Goal: Task Accomplishment & Management: Manage account settings

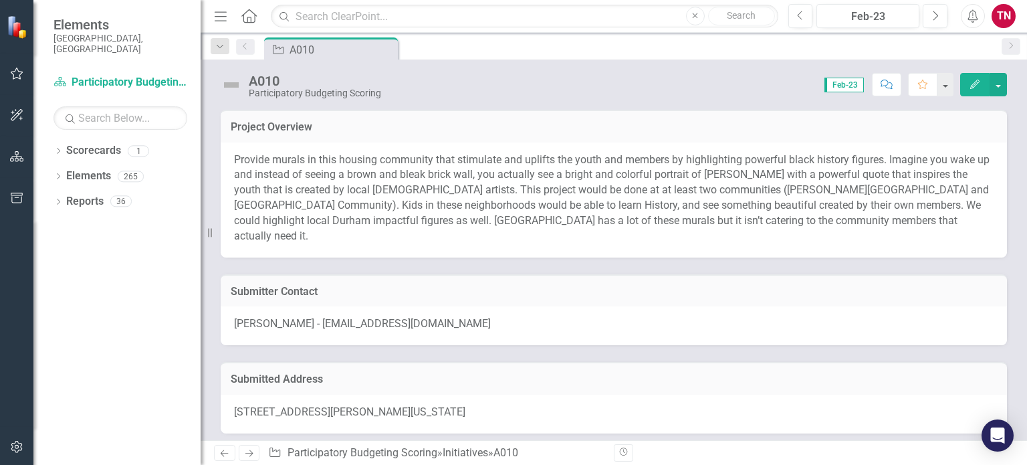
click at [247, 19] on icon at bounding box center [248, 16] width 15 height 14
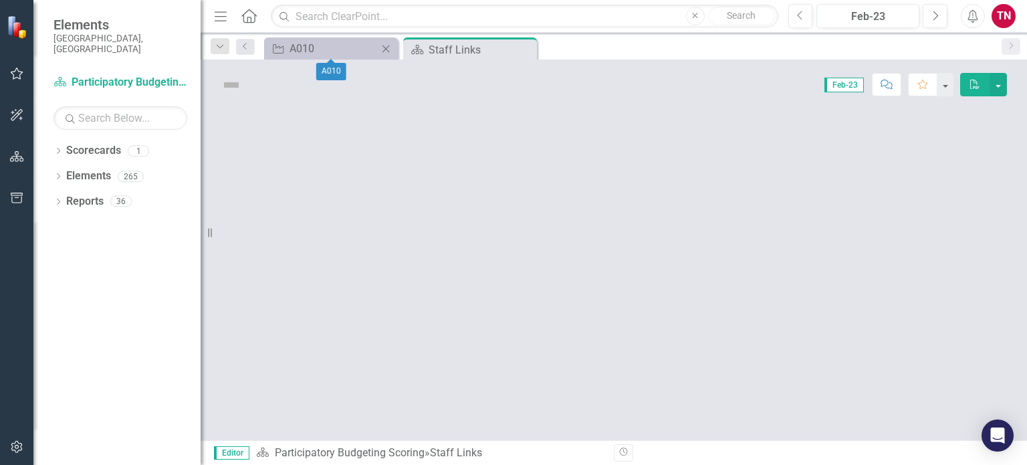
click at [385, 48] on icon "Close" at bounding box center [385, 48] width 13 height 11
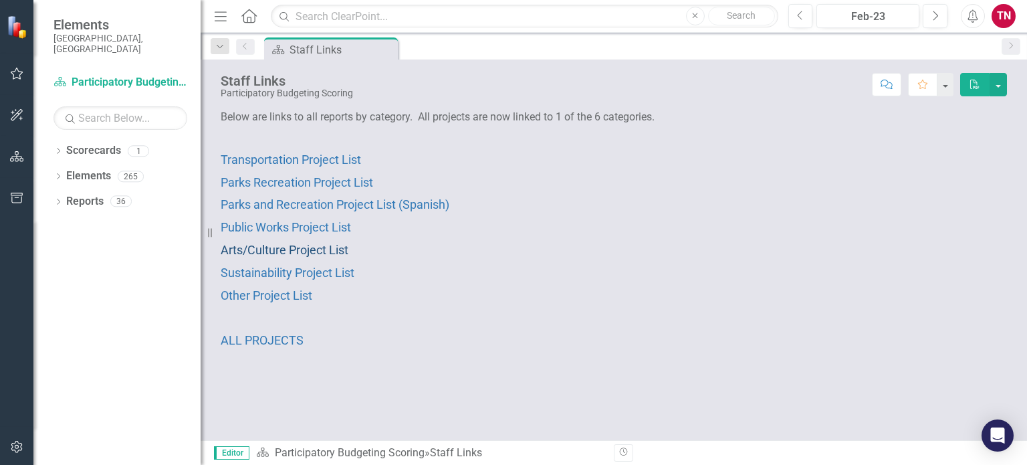
click at [295, 247] on span "Arts/Culture Project List" at bounding box center [285, 250] width 128 height 14
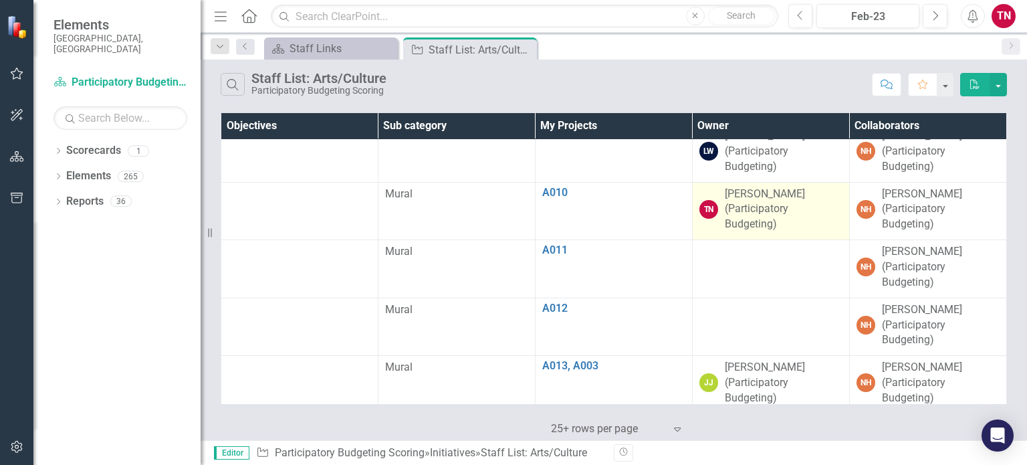
scroll to position [478, 0]
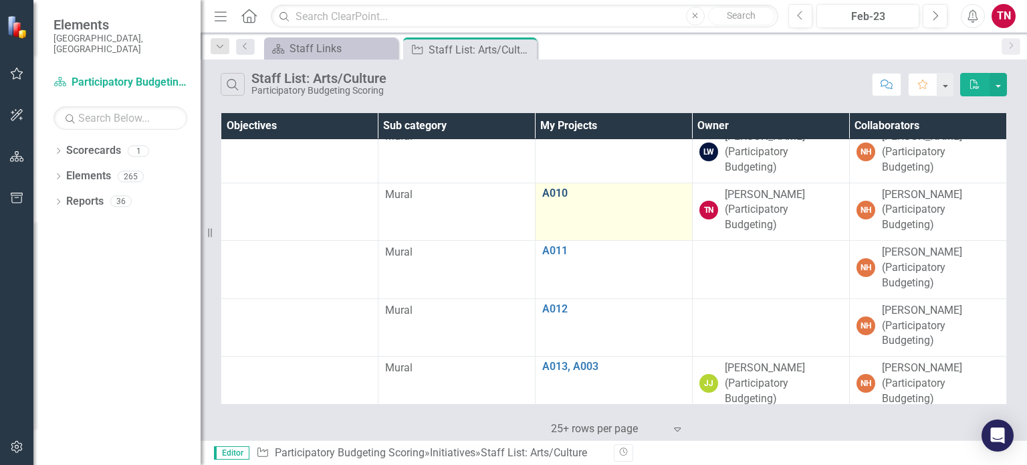
click at [554, 188] on link "A010" at bounding box center [613, 193] width 143 height 12
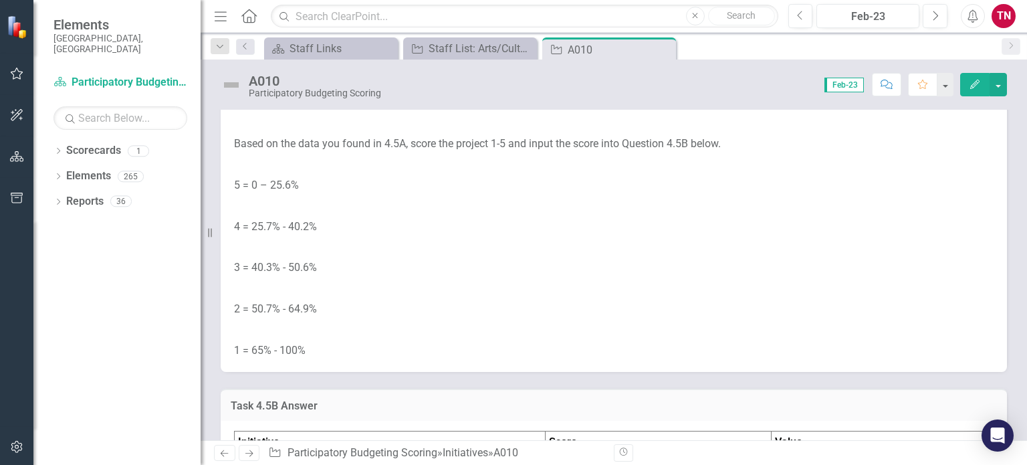
scroll to position [4740, 0]
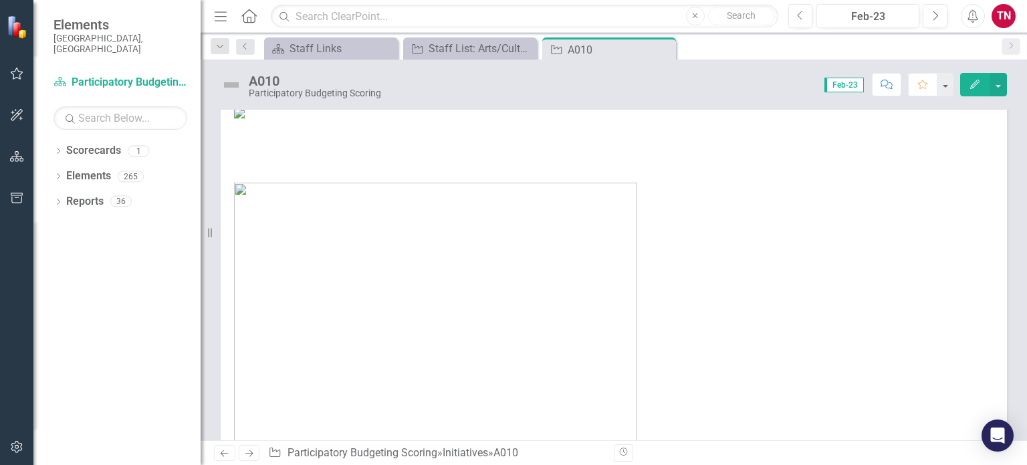
scroll to position [861, 0]
click at [449, 54] on div "Staff List: Arts/Culture" at bounding box center [481, 48] width 105 height 17
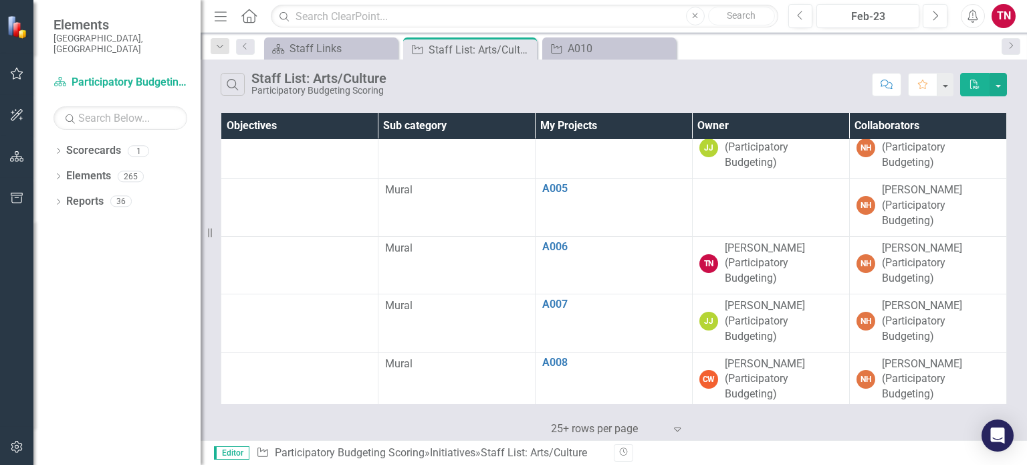
scroll to position [192, 0]
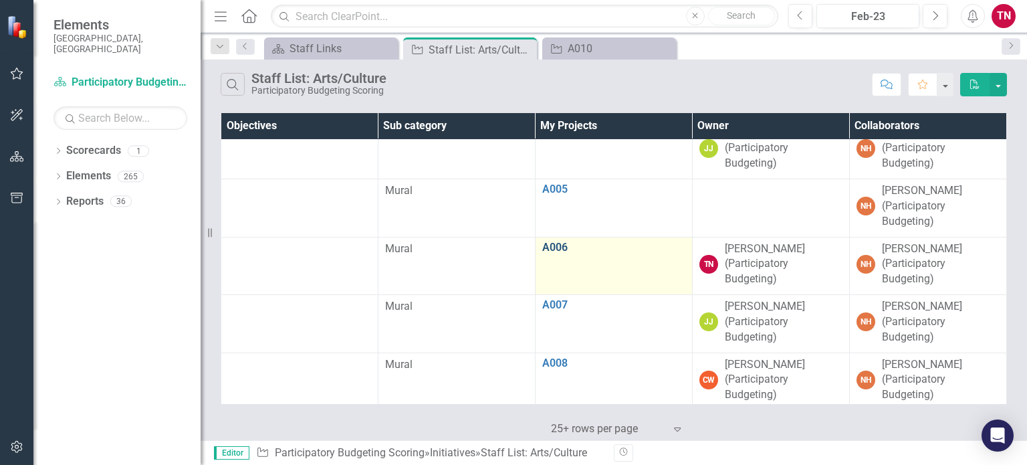
click at [558, 247] on link "A006" at bounding box center [613, 247] width 143 height 12
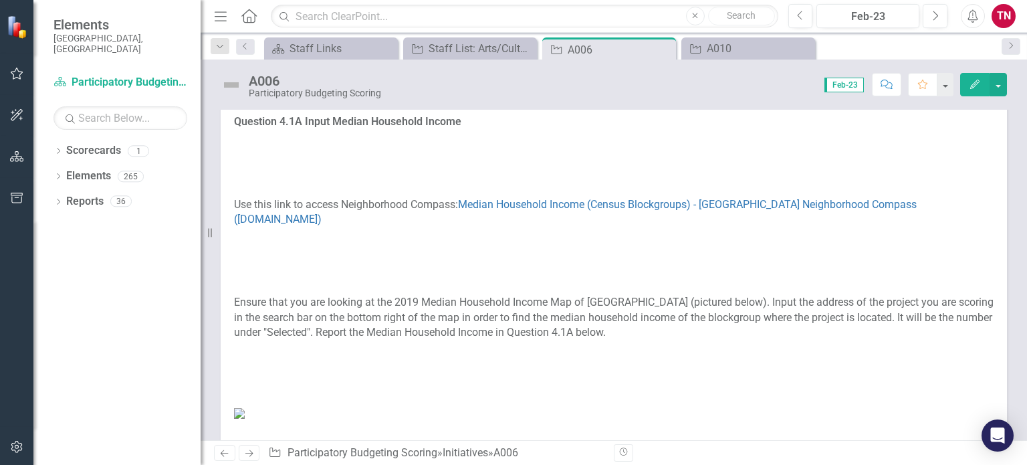
scroll to position [432, 0]
click at [564, 205] on link "Median Household Income (Census Blockgroups) - [GEOGRAPHIC_DATA] Neighborhood C…" at bounding box center [575, 210] width 683 height 28
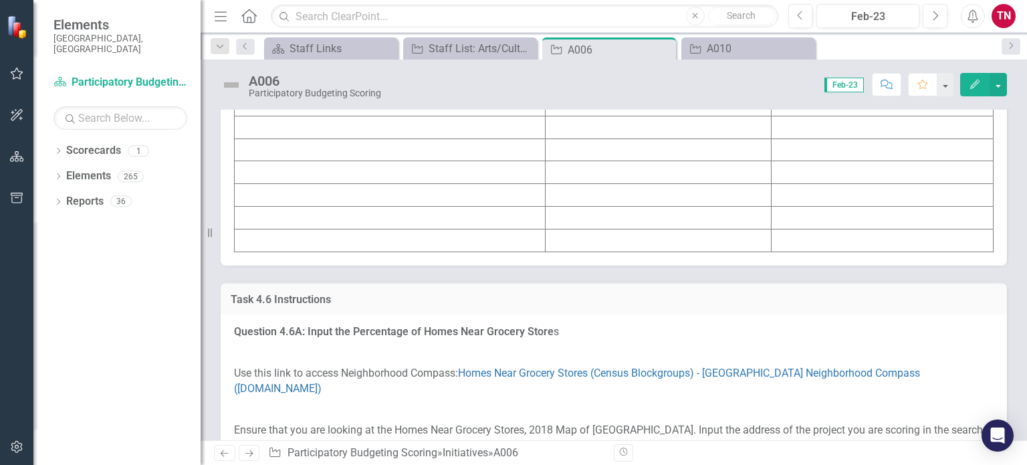
scroll to position [5136, 0]
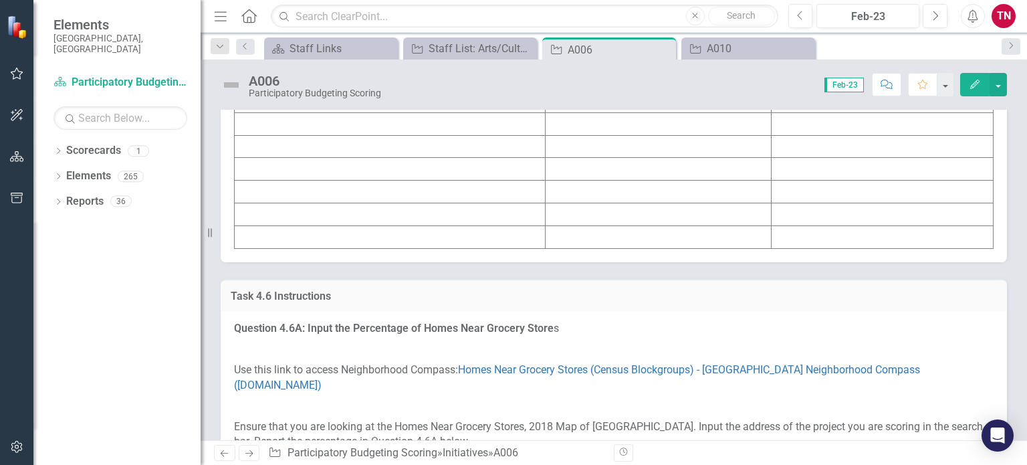
click at [463, 68] on td at bounding box center [390, 56] width 311 height 23
click at [429, 68] on td at bounding box center [390, 56] width 311 height 23
click at [419, 68] on td at bounding box center [390, 56] width 311 height 23
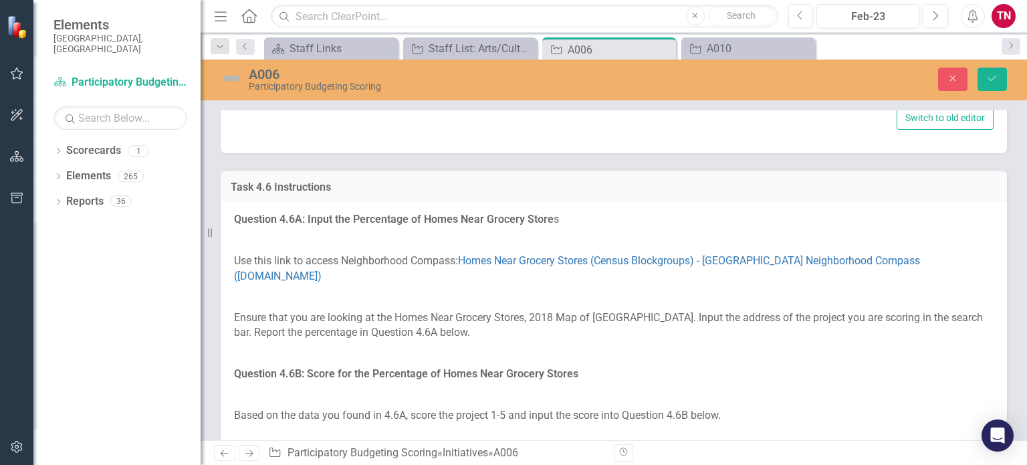
click at [419, 103] on div "Loading... One Moment Please" at bounding box center [614, 64] width 760 height 77
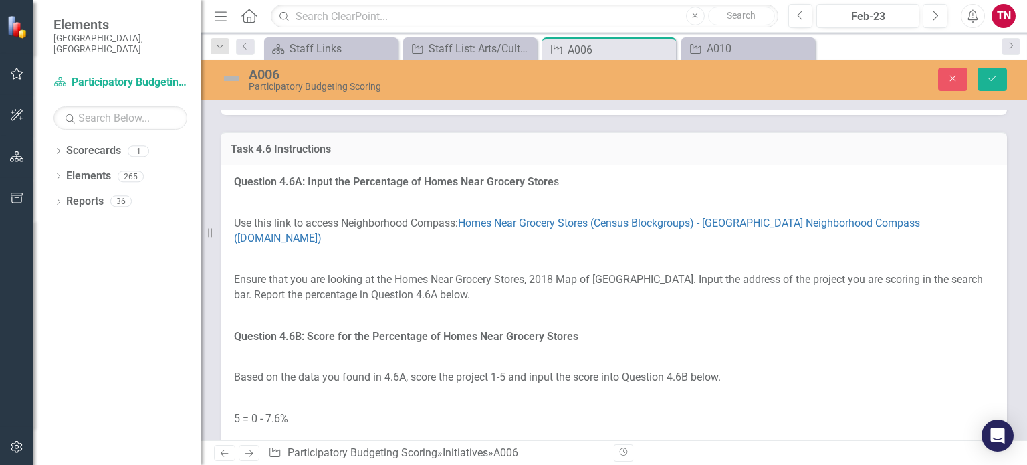
type textarea "<table border="1"> <colgroup> <col> <col> <col> </colgroup> <tbody> <tr> <td><s…"
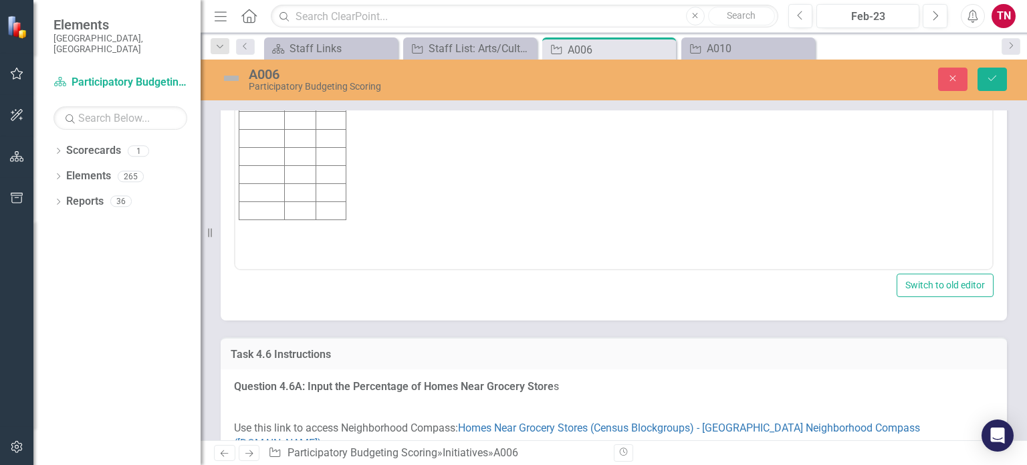
scroll to position [5267, 0]
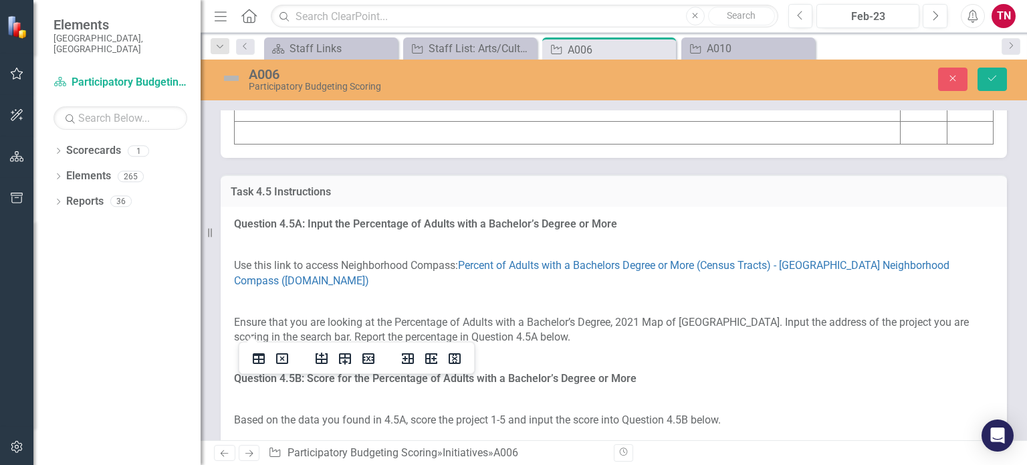
scroll to position [4451, 0]
drag, startPoint x: 239, startPoint y: 178, endPoint x: 708, endPoint y: 178, distance: 468.1
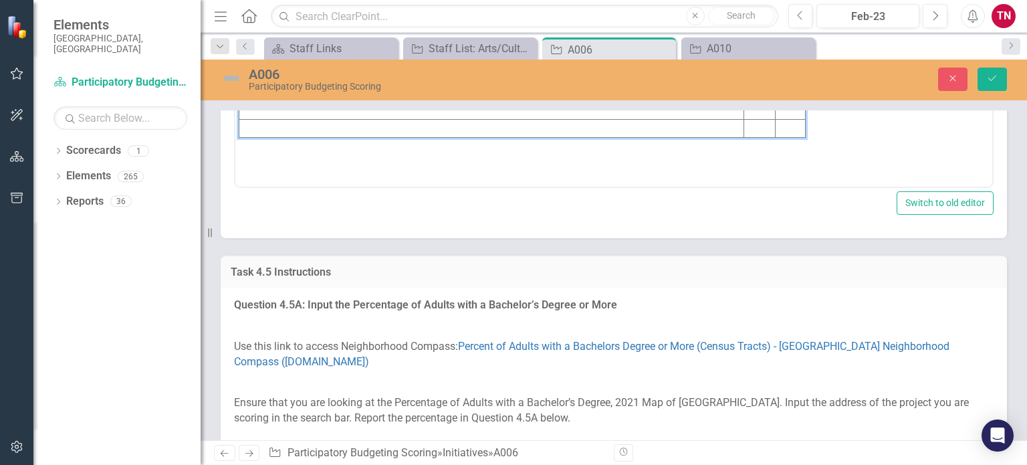
scroll to position [0, 0]
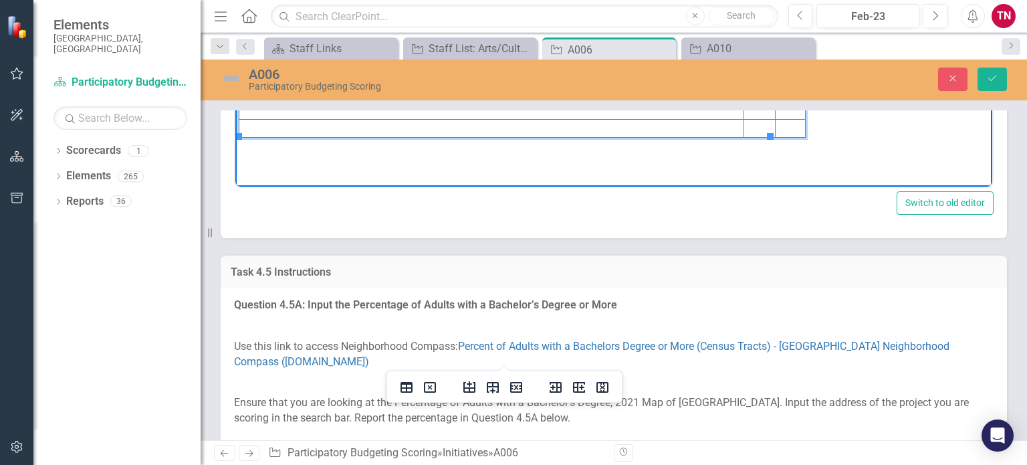
copy td "A painting that shows what [GEOGRAPHIC_DATA] was and the importance of it in th…"
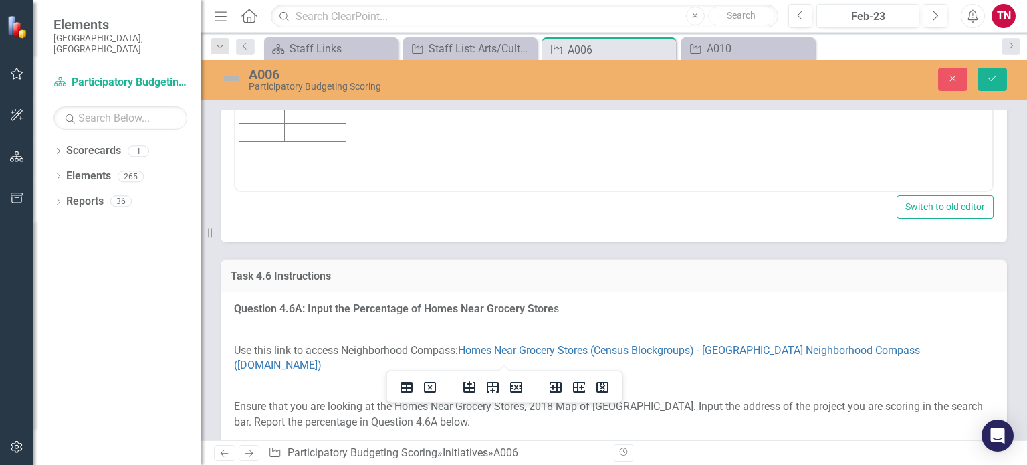
scroll to position [5328, 0]
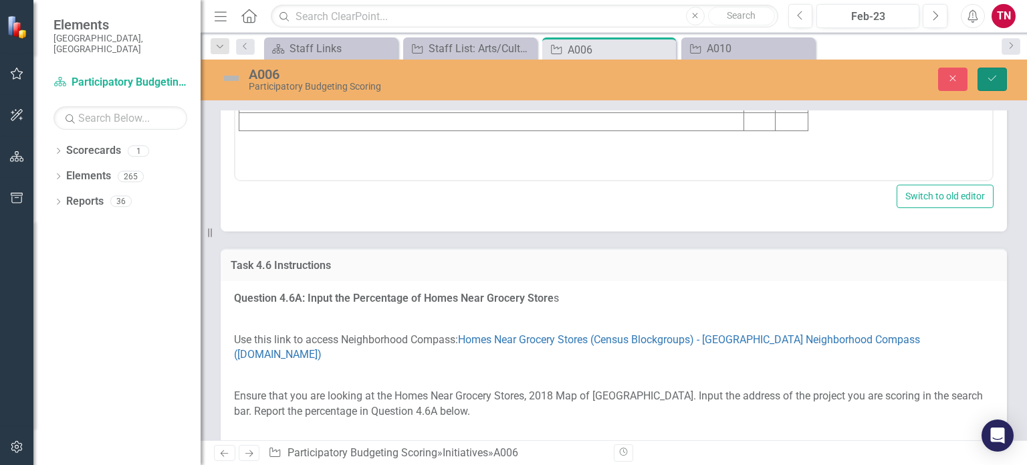
click at [998, 81] on icon "Save" at bounding box center [992, 78] width 12 height 9
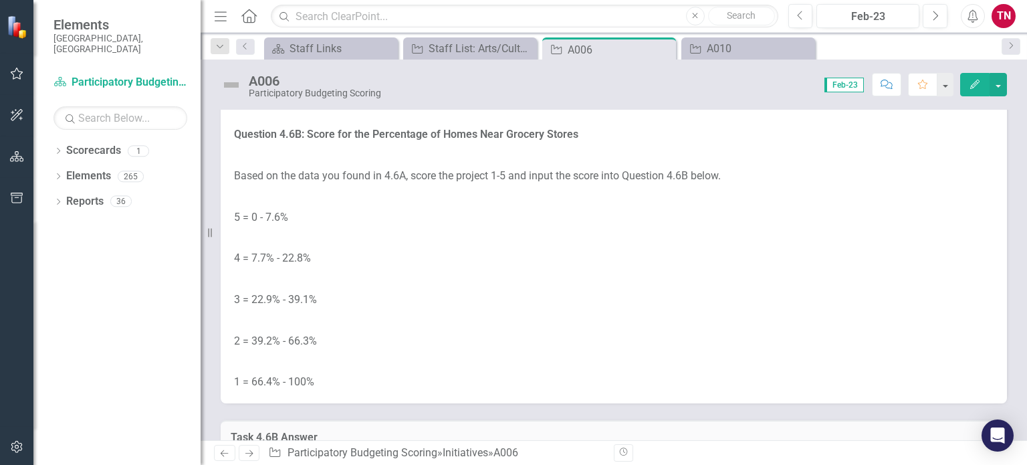
scroll to position [5499, 0]
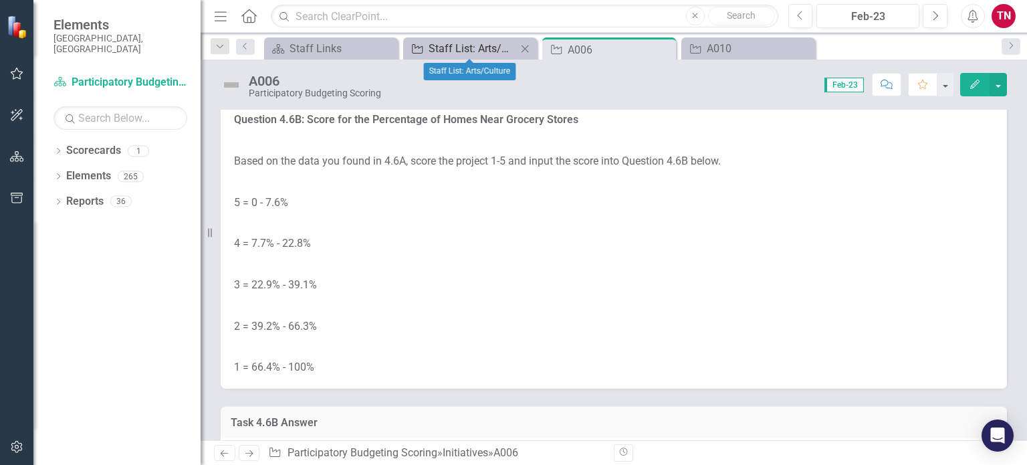
click at [482, 45] on div "Staff List: Arts/Culture" at bounding box center [473, 48] width 88 height 17
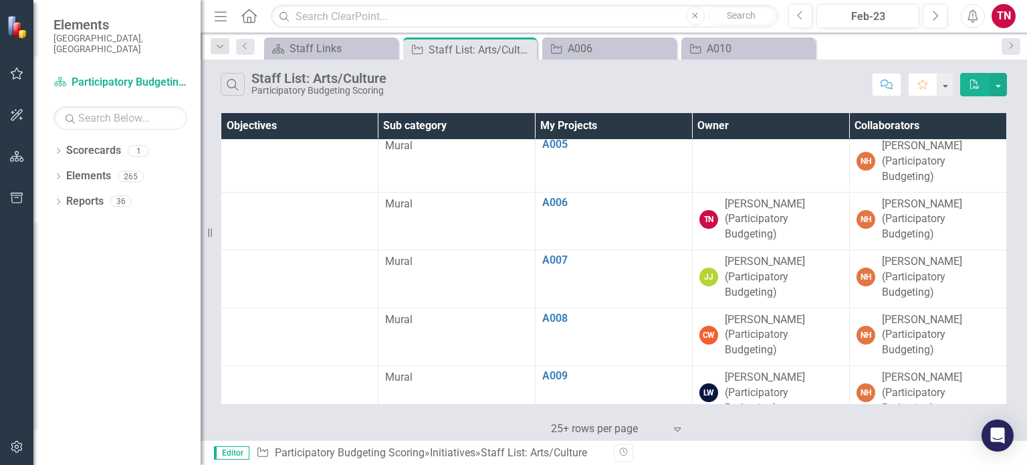
scroll to position [238, 0]
click at [607, 45] on div "A006" at bounding box center [612, 48] width 88 height 17
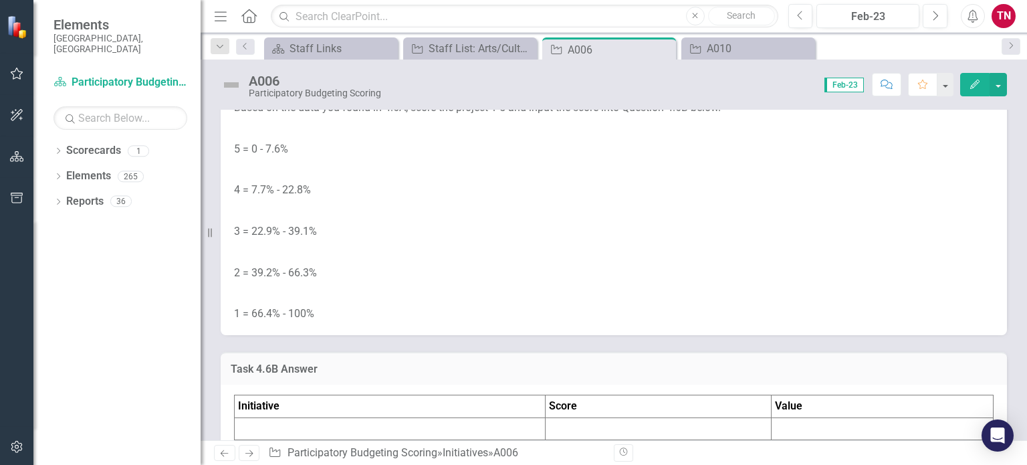
scroll to position [5553, 0]
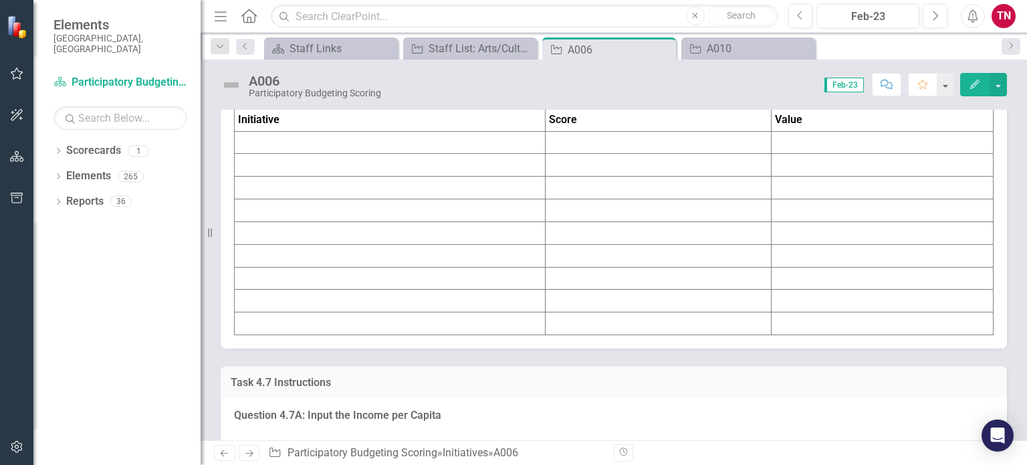
scroll to position [5867, 0]
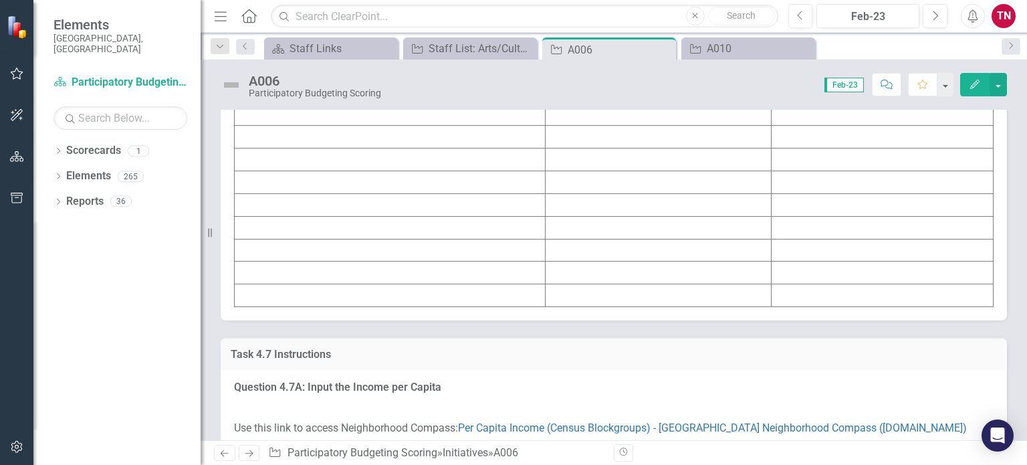
click at [441, 126] on td at bounding box center [390, 114] width 311 height 23
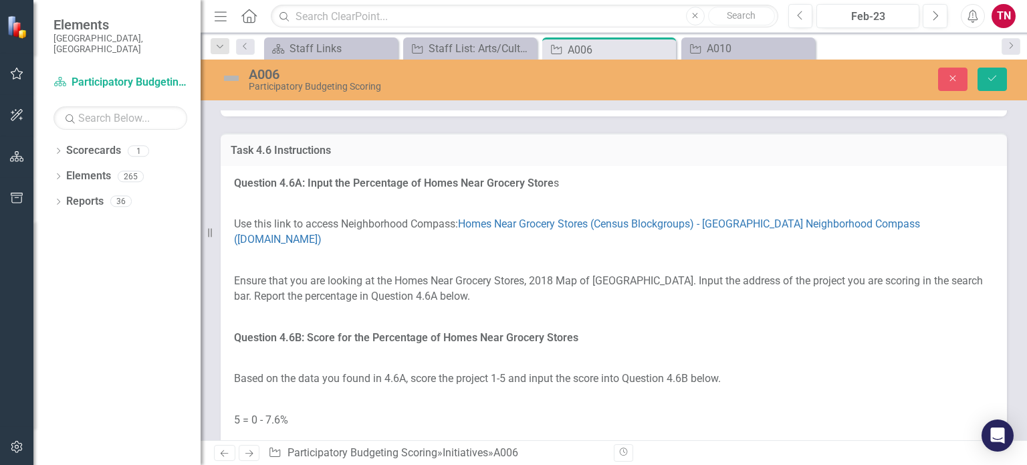
scroll to position [5200, 0]
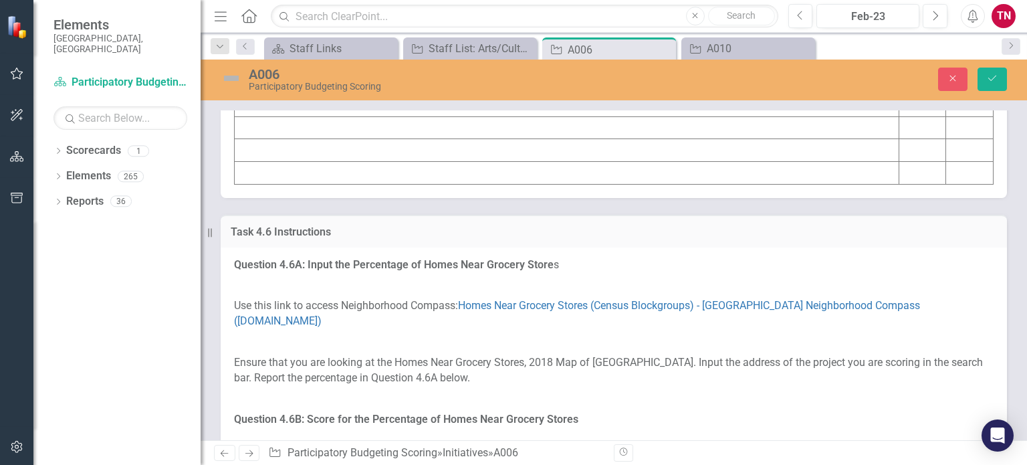
drag, startPoint x: 714, startPoint y: 213, endPoint x: 482, endPoint y: 215, distance: 232.7
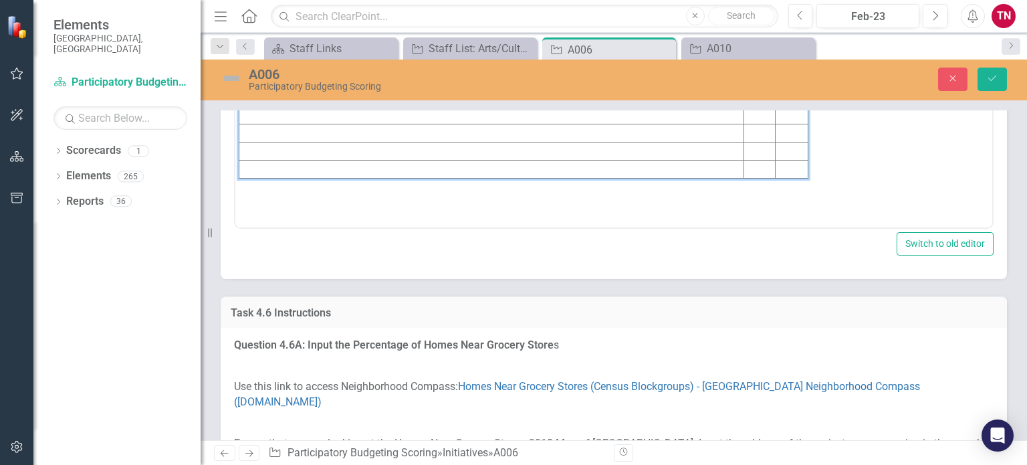
scroll to position [0, 0]
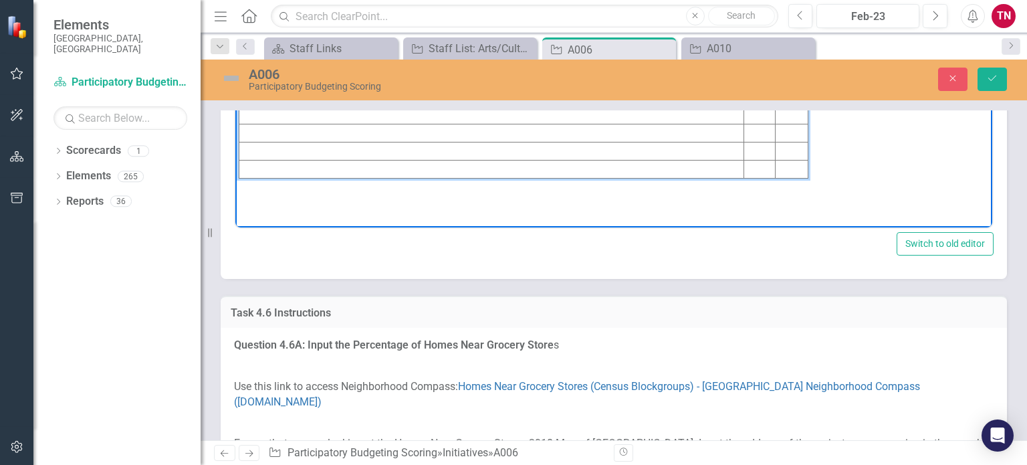
click at [498, 24] on td "A painting that shows what [GEOGRAPHIC_DATA] was and the importance of it in th…" at bounding box center [491, 25] width 505 height 18
copy td "A painting that shows what [GEOGRAPHIC_DATA] was and the importance of it in th…"
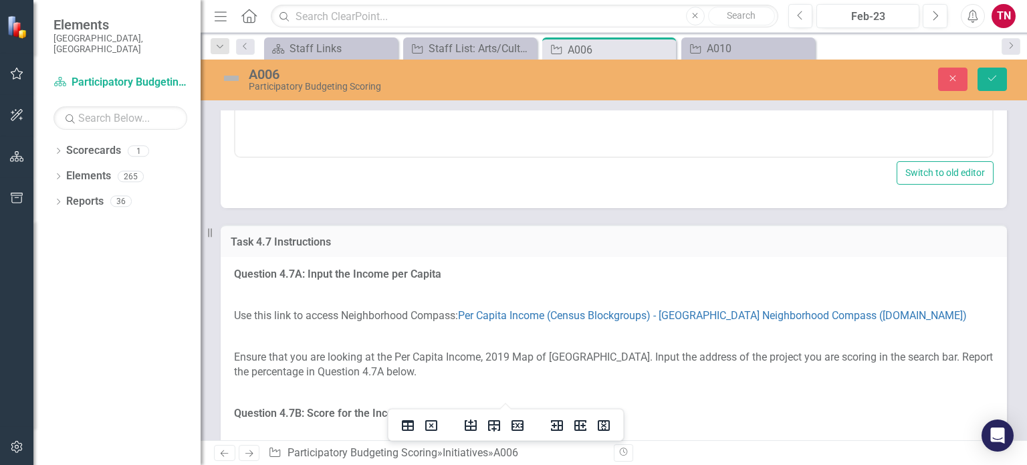
scroll to position [6150, 0]
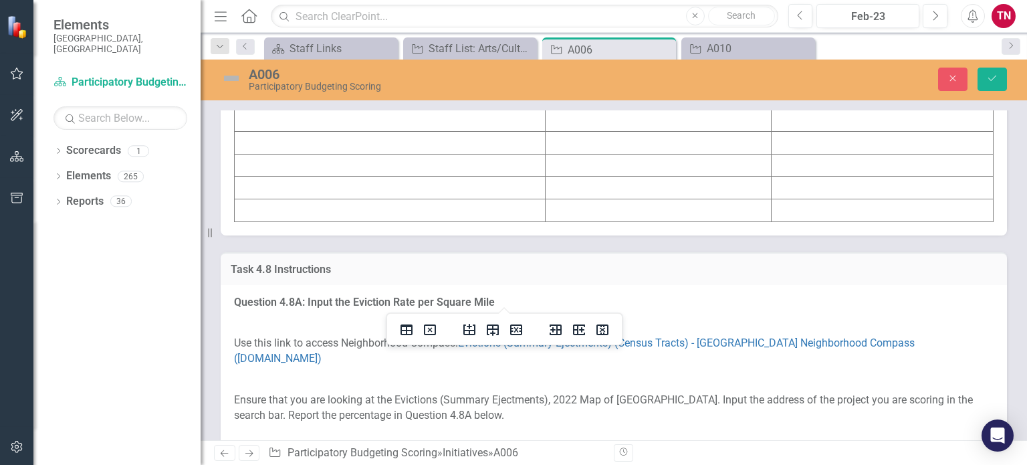
scroll to position [6888, 0]
click at [364, 40] on td at bounding box center [390, 28] width 311 height 23
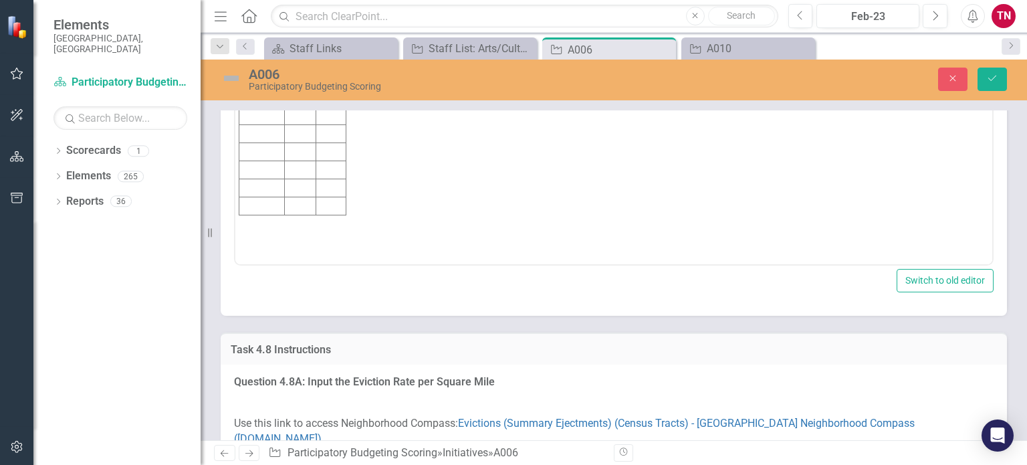
scroll to position [0, 0]
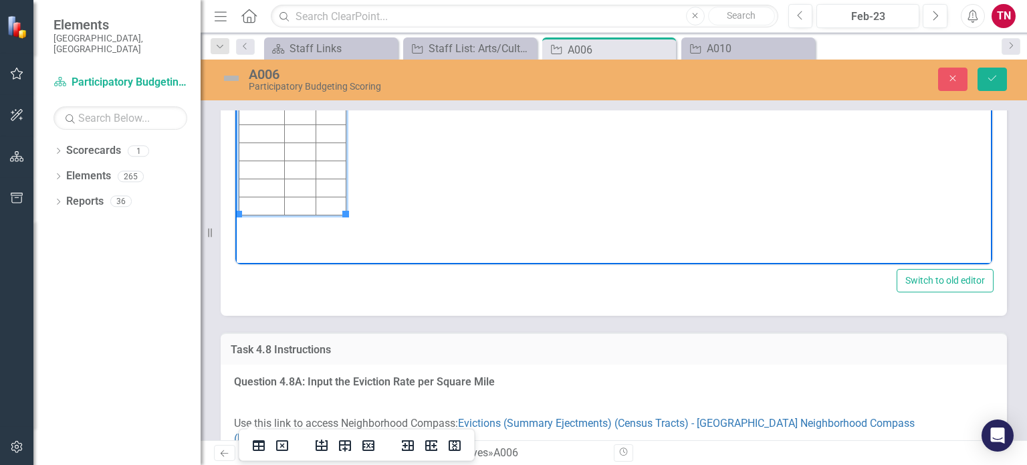
click at [256, 58] on td "Rich Text Area. Press ALT-0 for help." at bounding box center [261, 61] width 45 height 18
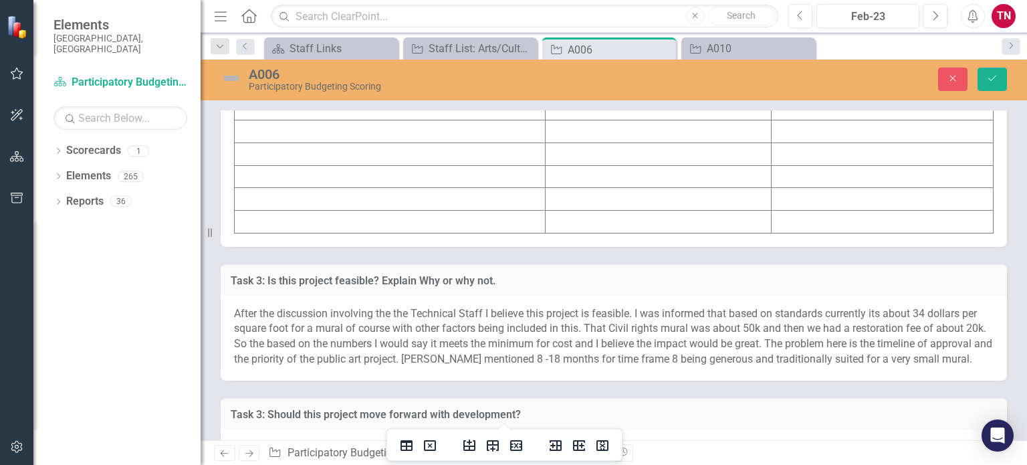
scroll to position [7767, 0]
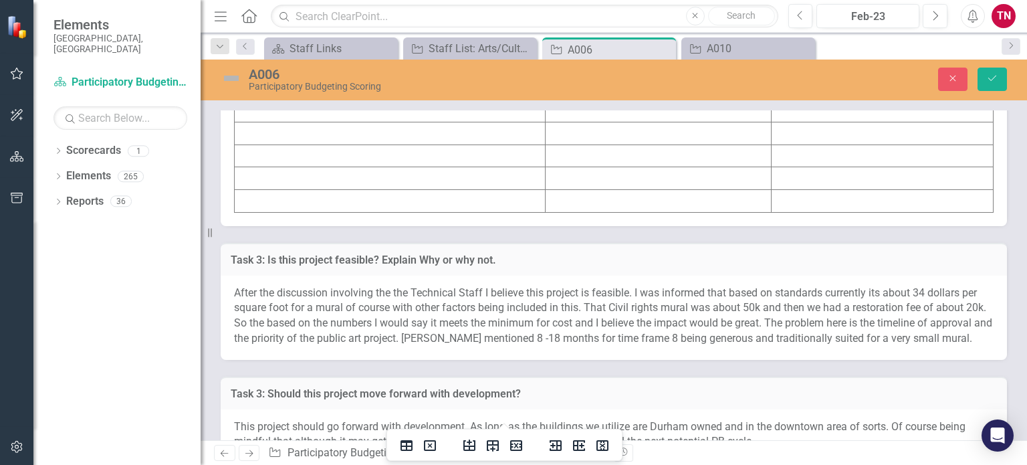
click at [342, 31] on td at bounding box center [390, 20] width 311 height 23
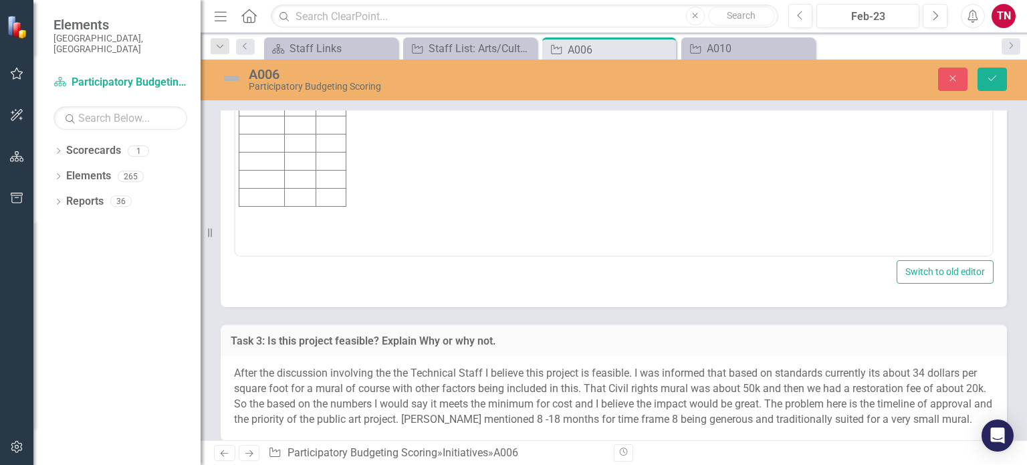
scroll to position [0, 0]
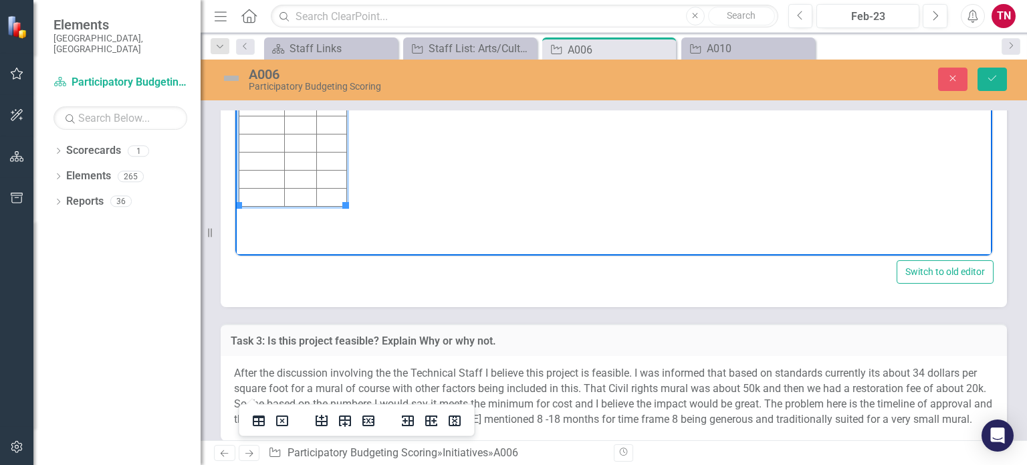
click at [268, 53] on td "Rich Text Area. Press ALT-0 for help." at bounding box center [261, 52] width 45 height 18
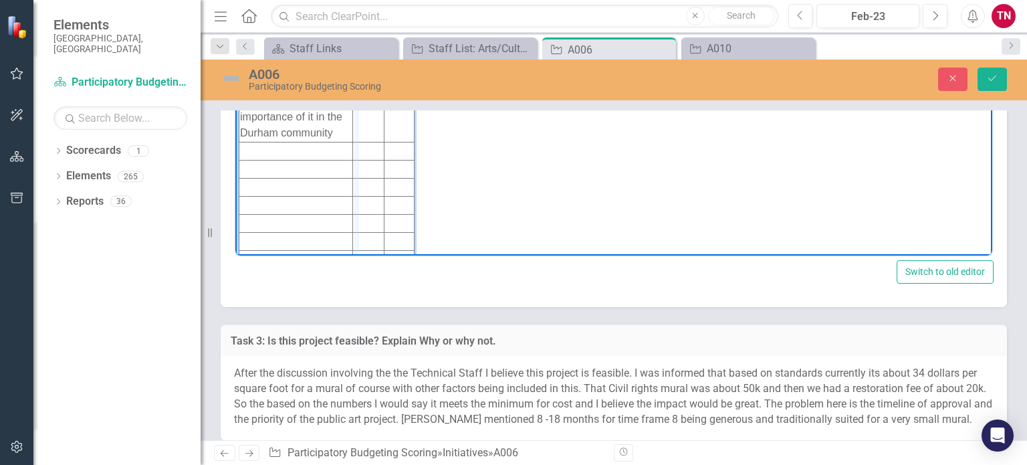
drag, startPoint x: 355, startPoint y: 131, endPoint x: 356, endPoint y: 138, distance: 6.7
drag, startPoint x: 355, startPoint y: 138, endPoint x: 566, endPoint y: 140, distance: 211.4
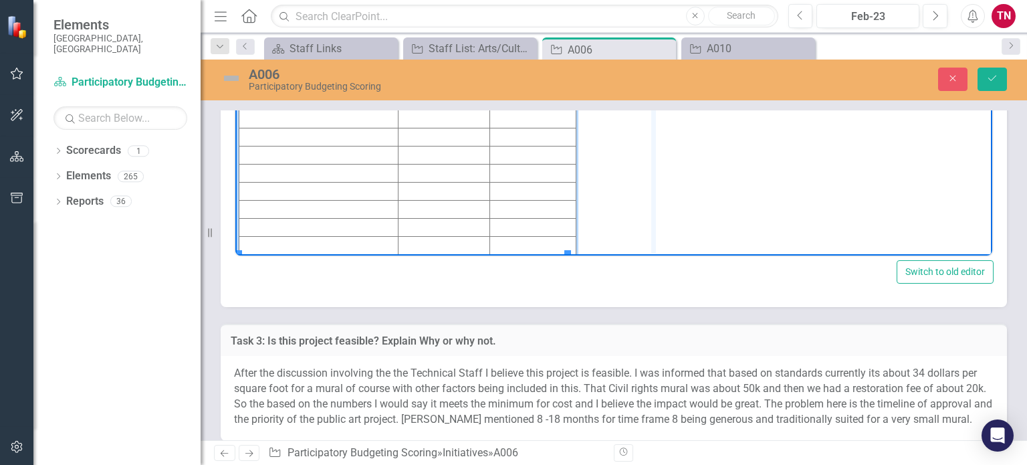
drag, startPoint x: 566, startPoint y: 140, endPoint x: 659, endPoint y: 133, distance: 92.6
click at [726, 82] on body "Initiative Score Value A painting that shows what black wall street was and the…" at bounding box center [613, 131] width 757 height 220
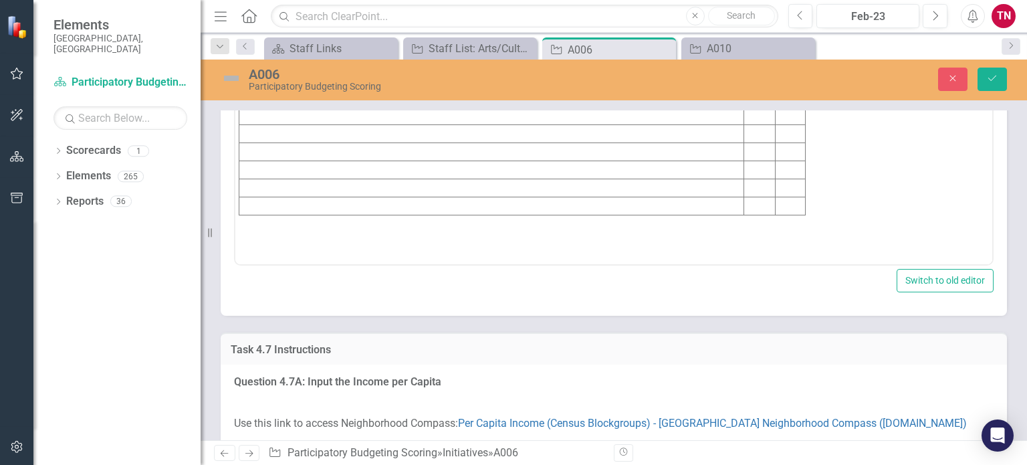
scroll to position [6034, 0]
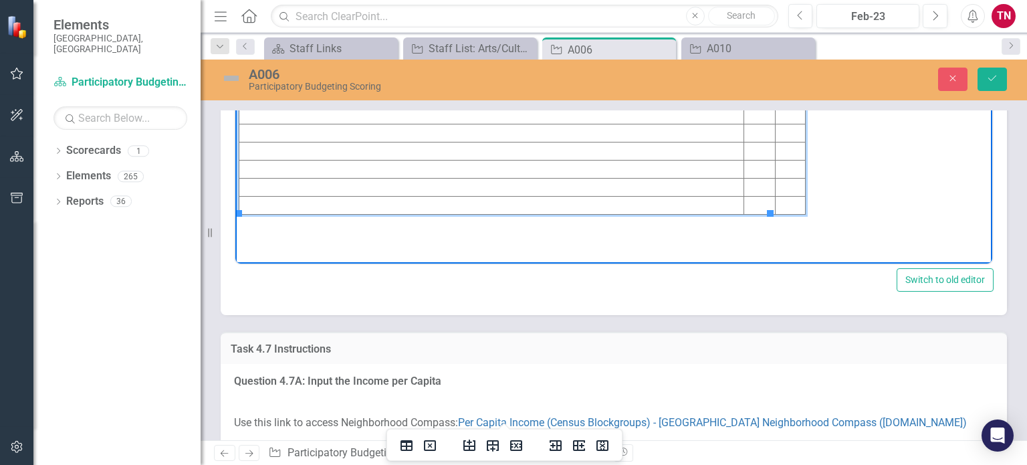
click at [744, 64] on td "Rich Text Area. Press ALT-0 for help." at bounding box center [759, 60] width 31 height 18
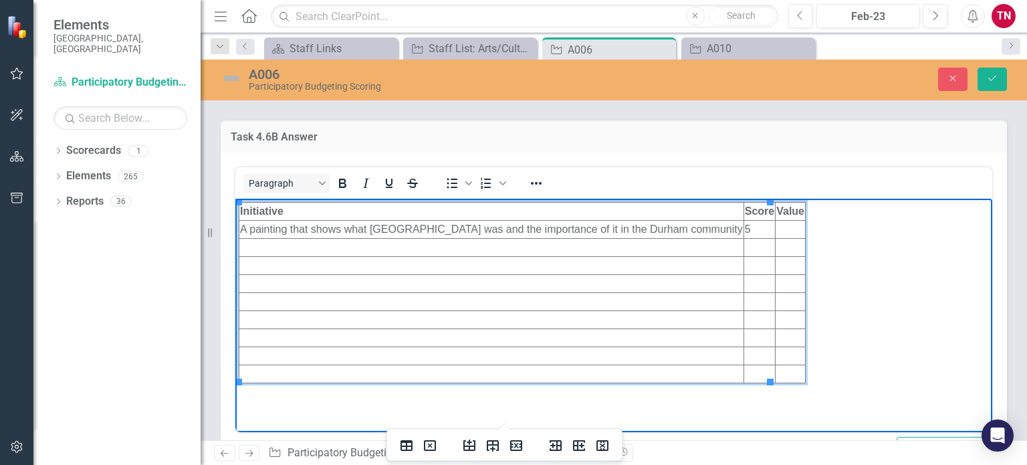
scroll to position [5868, 0]
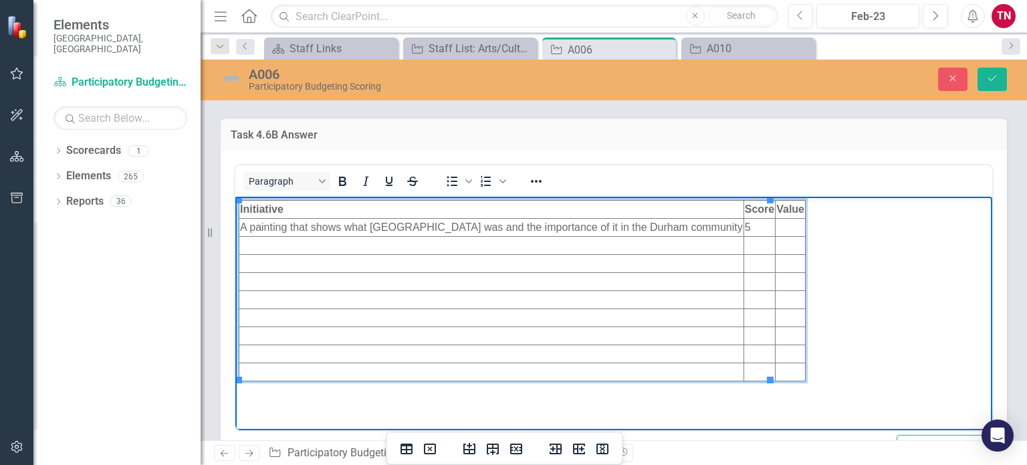
click at [776, 225] on td "Rich Text Area. Press ALT-0 for help." at bounding box center [791, 227] width 30 height 18
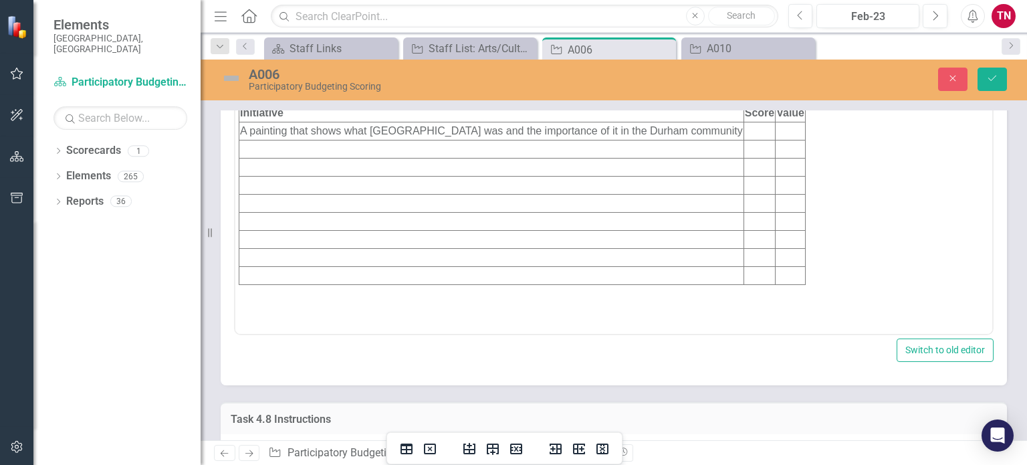
scroll to position [6820, 0]
click at [992, 77] on icon "Save" at bounding box center [992, 78] width 12 height 9
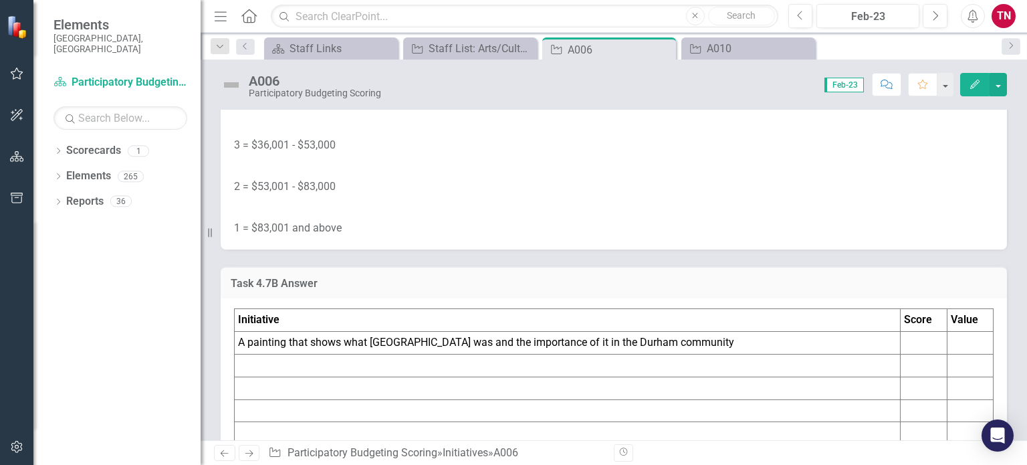
scroll to position [6368, 0]
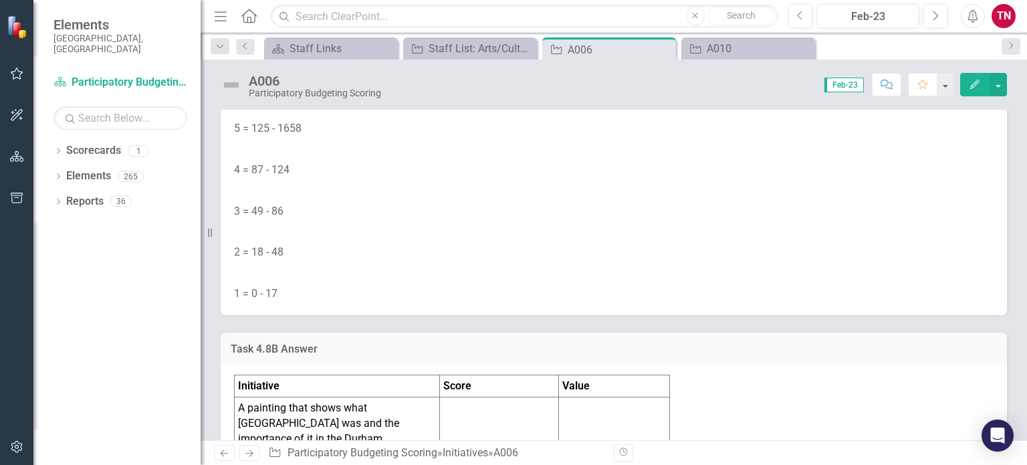
scroll to position [7137, 0]
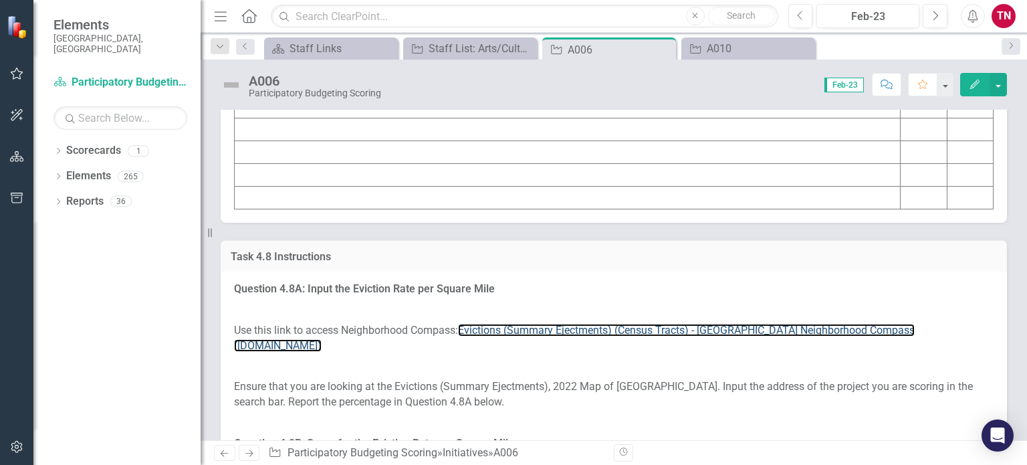
scroll to position [6741, 0]
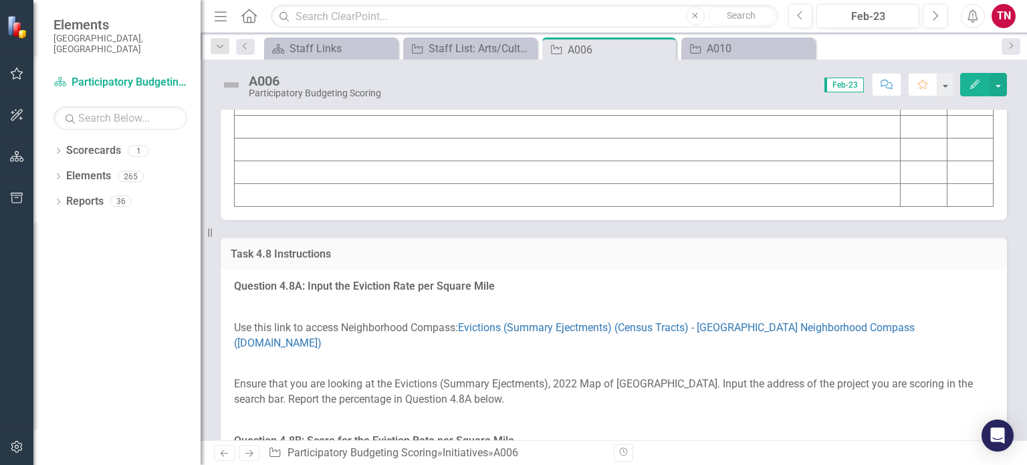
click at [911, 25] on td at bounding box center [924, 14] width 47 height 23
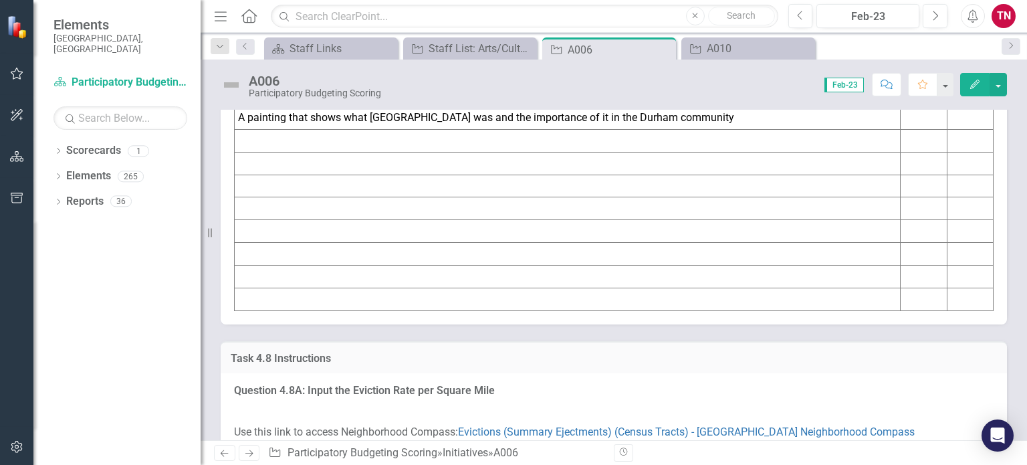
scroll to position [6634, 0]
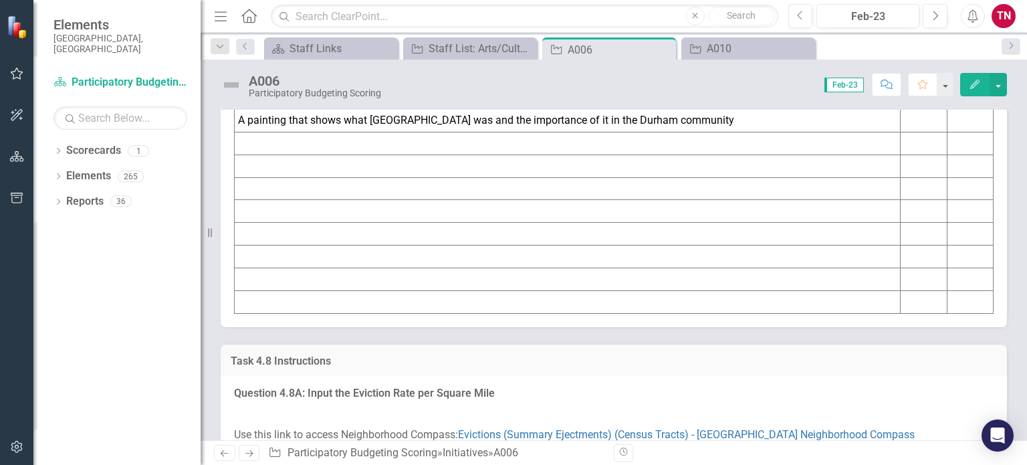
click at [948, 132] on td at bounding box center [971, 121] width 46 height 23
click at [912, 132] on td at bounding box center [924, 121] width 47 height 23
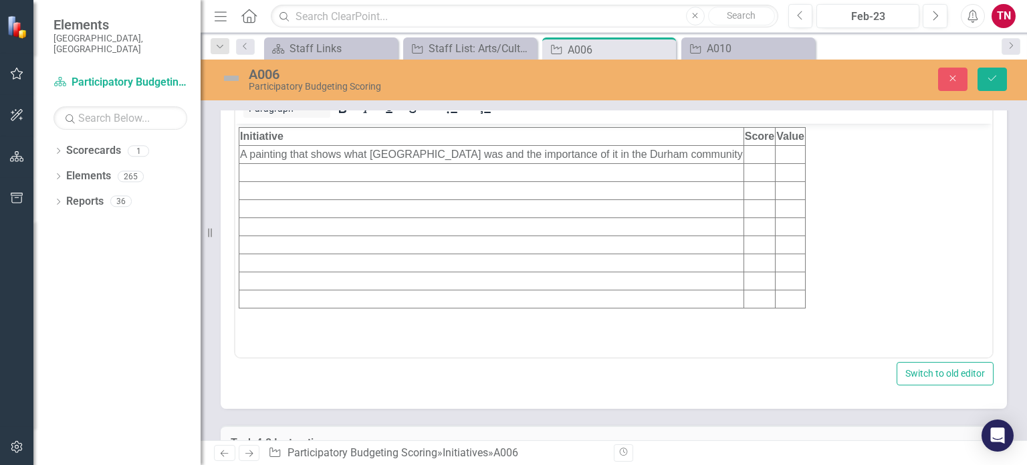
scroll to position [0, 0]
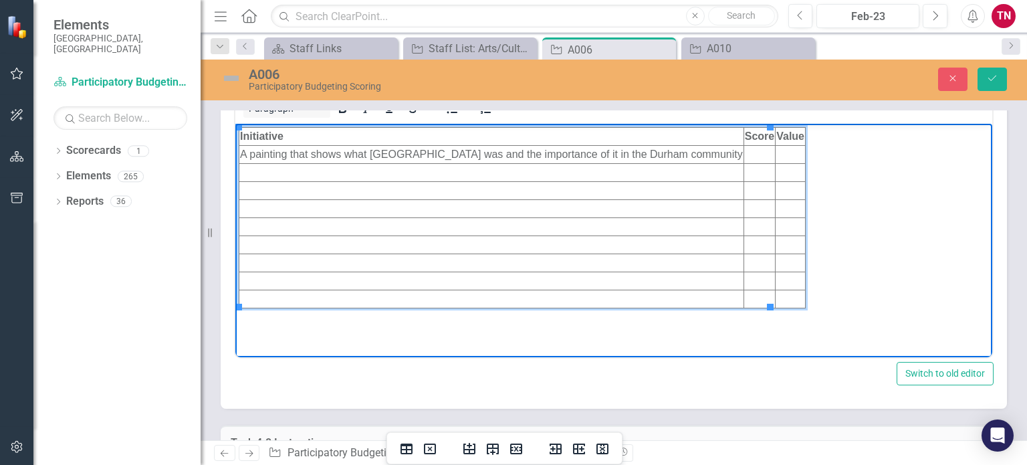
click at [744, 154] on td "Rich Text Area. Press ALT-0 for help." at bounding box center [759, 154] width 31 height 18
click at [776, 152] on td "Rich Text Area. Press ALT-0 for help." at bounding box center [791, 154] width 30 height 18
click at [776, 154] on td "91,471" at bounding box center [793, 154] width 35 height 18
drag, startPoint x: 779, startPoint y: 181, endPoint x: 787, endPoint y: 181, distance: 8.1
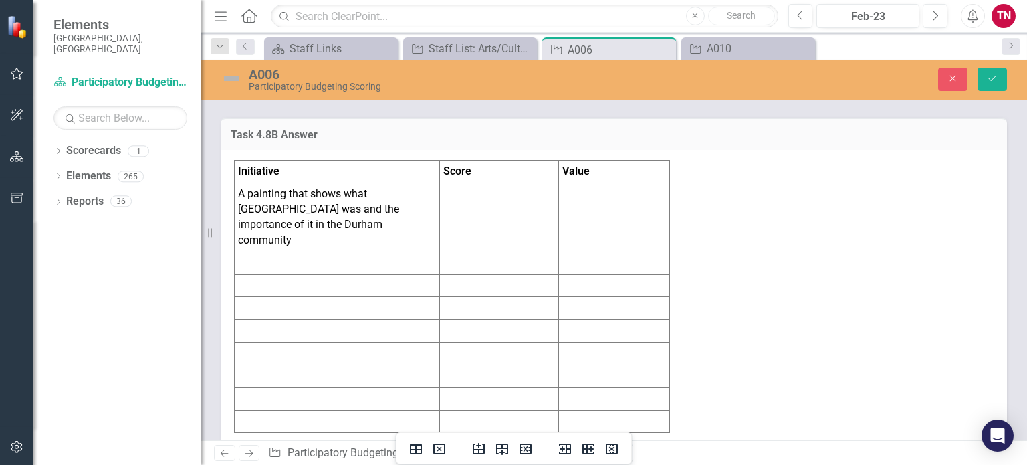
scroll to position [7437, 0]
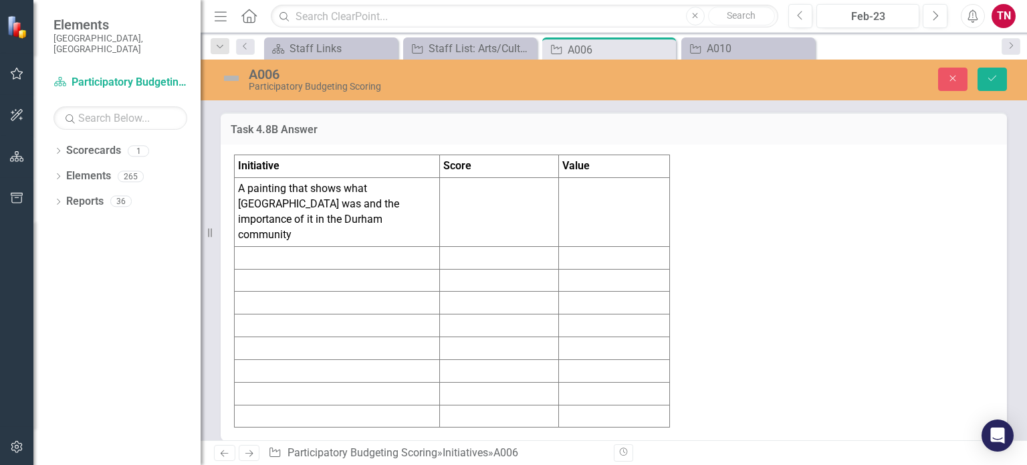
click at [575, 246] on td at bounding box center [613, 212] width 111 height 68
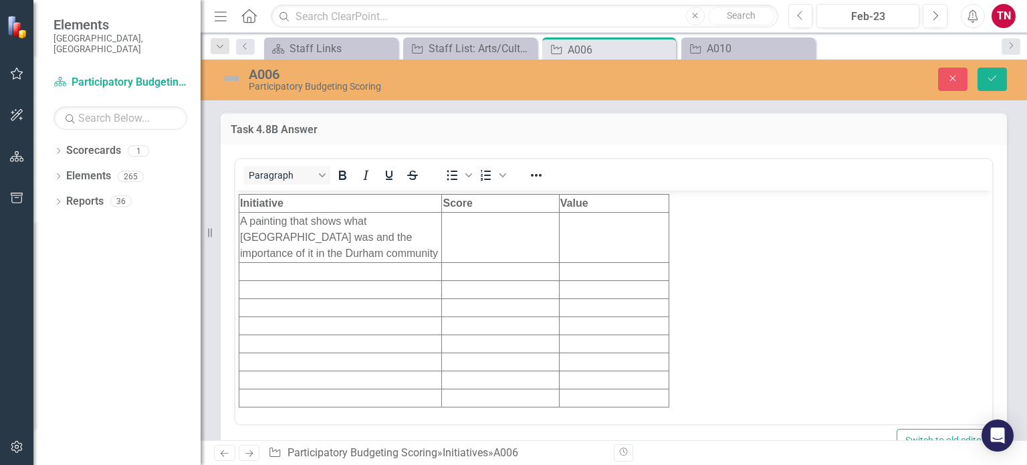
scroll to position [0, 0]
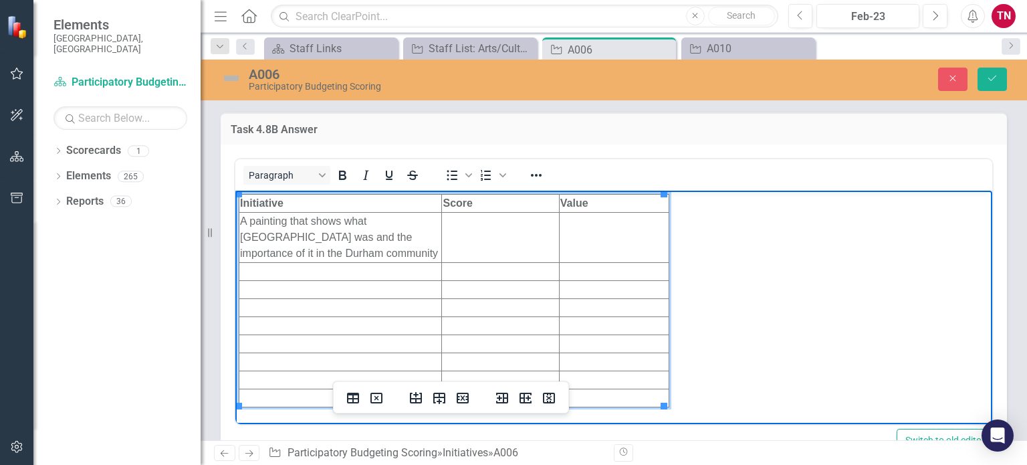
click at [492, 219] on td "Rich Text Area. Press ALT-0 for help." at bounding box center [500, 238] width 117 height 50
click at [609, 241] on td "Rich Text Area. Press ALT-0 for help." at bounding box center [614, 238] width 110 height 50
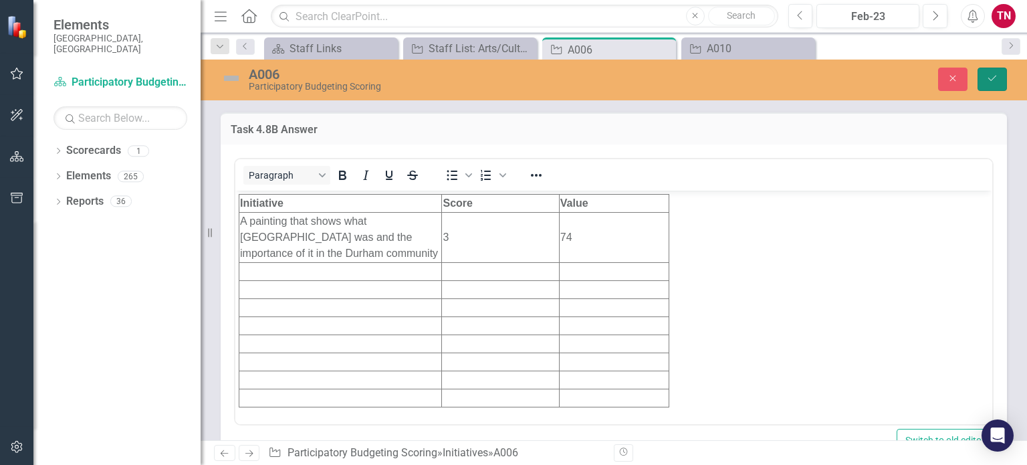
click at [998, 82] on icon "Save" at bounding box center [992, 78] width 12 height 9
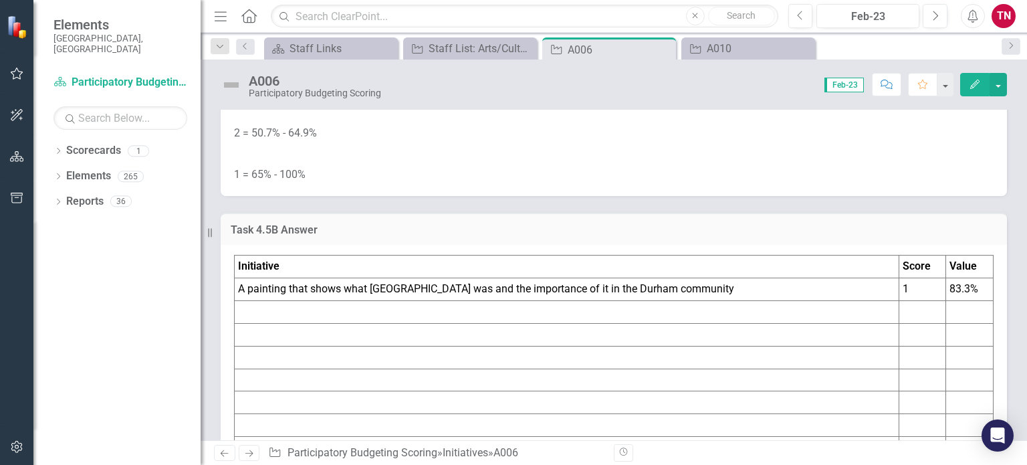
scroll to position [4750, 0]
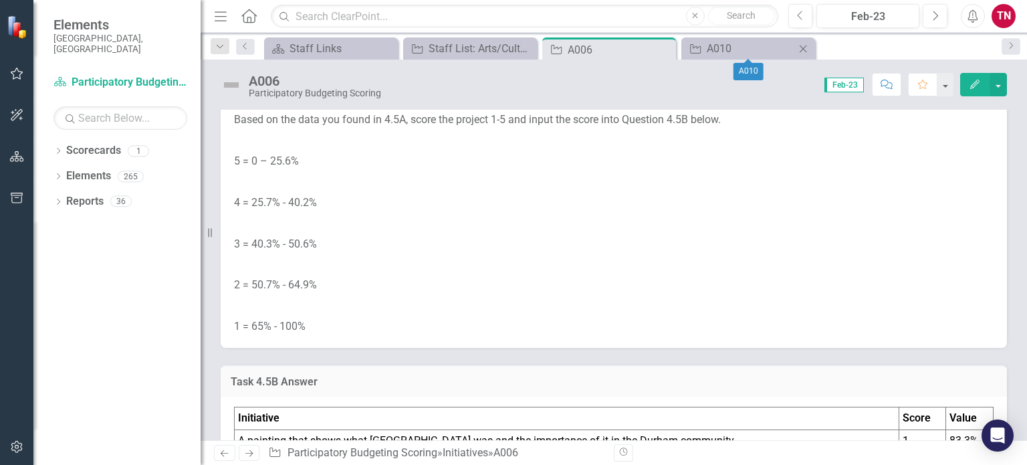
click at [713, 39] on div "Initiative A010 Close" at bounding box center [748, 48] width 134 height 22
click at [727, 47] on div "A010" at bounding box center [751, 48] width 88 height 17
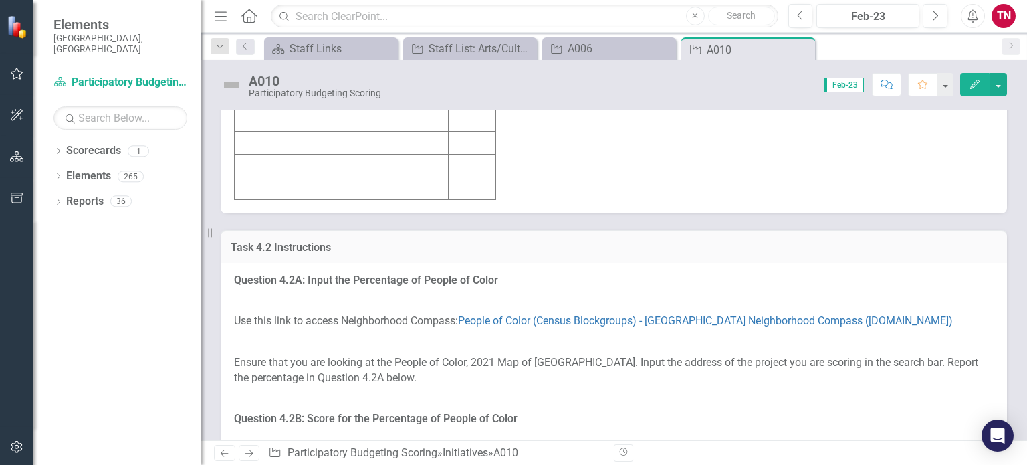
scroll to position [2084, 0]
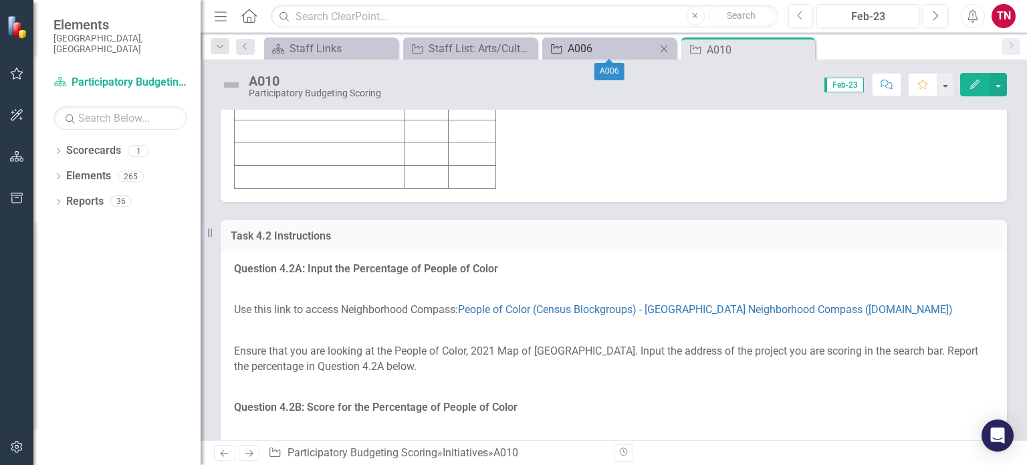
click at [605, 45] on div "A006" at bounding box center [612, 48] width 88 height 17
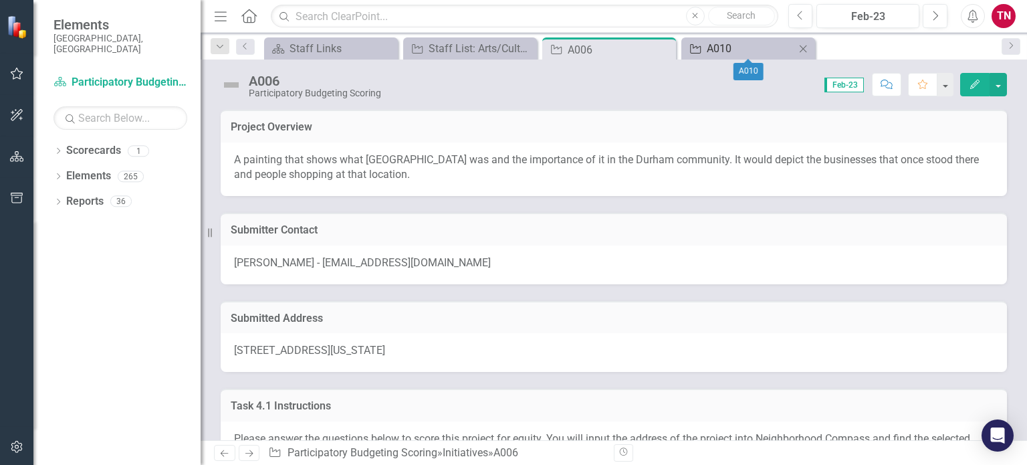
click at [744, 48] on div "A010" at bounding box center [751, 48] width 88 height 17
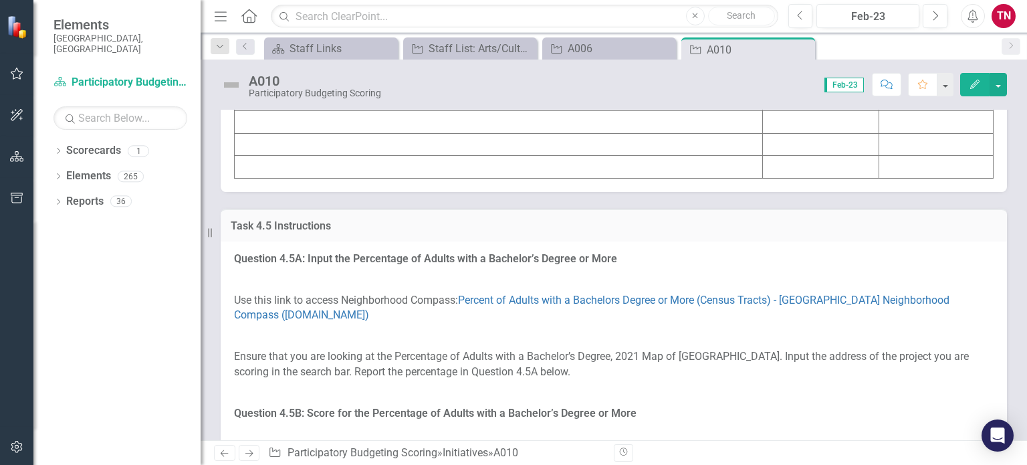
scroll to position [4432, 0]
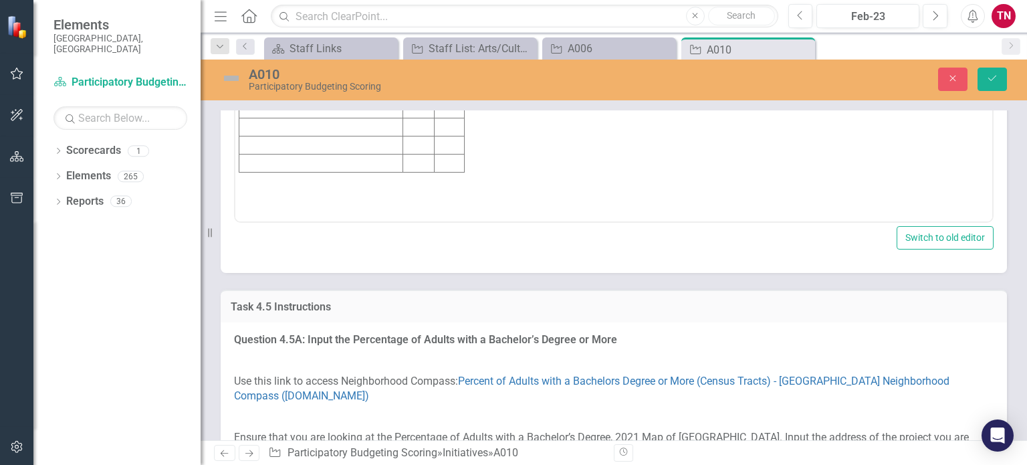
scroll to position [0, 0]
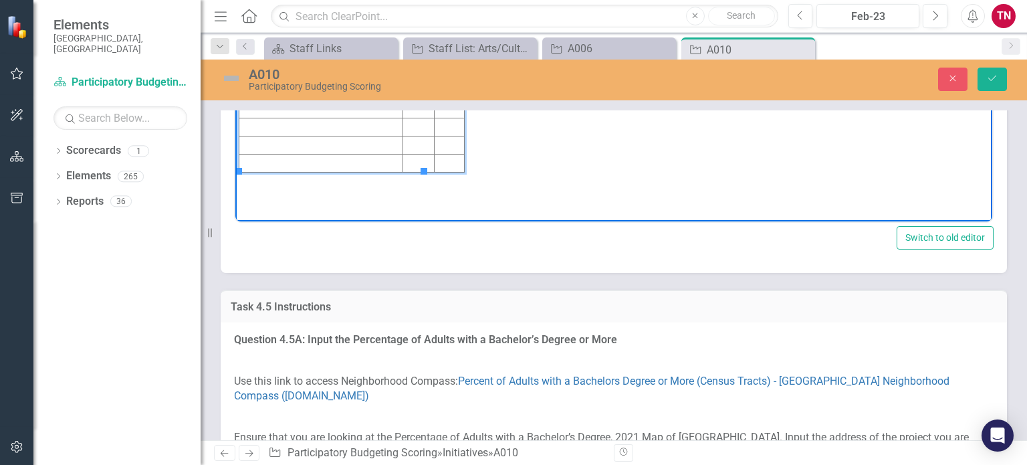
drag, startPoint x: 359, startPoint y: 18, endPoint x: 228, endPoint y: 14, distance: 131.1
click at [235, 14] on html "Initiative Score Value [PERSON_NAME] Terrace Murals 4 37%" at bounding box center [613, 89] width 757 height 201
click at [298, 20] on td "[PERSON_NAME] Terrace Murals" at bounding box center [321, 20] width 164 height 18
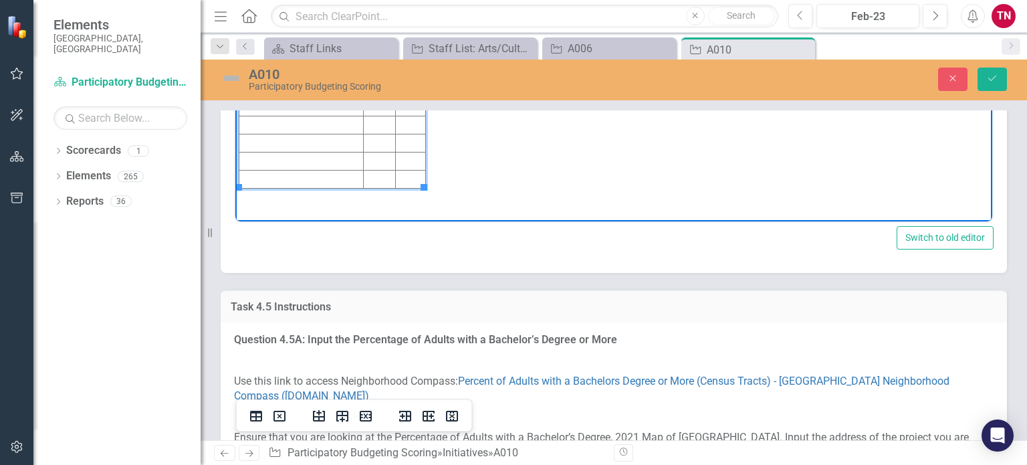
drag, startPoint x: 290, startPoint y: 35, endPoint x: 240, endPoint y: 19, distance: 52.2
click at [240, 19] on td "[PERSON_NAME] Terrace Murals" at bounding box center [301, 28] width 124 height 34
copy td "[PERSON_NAME] Terrace Murals"
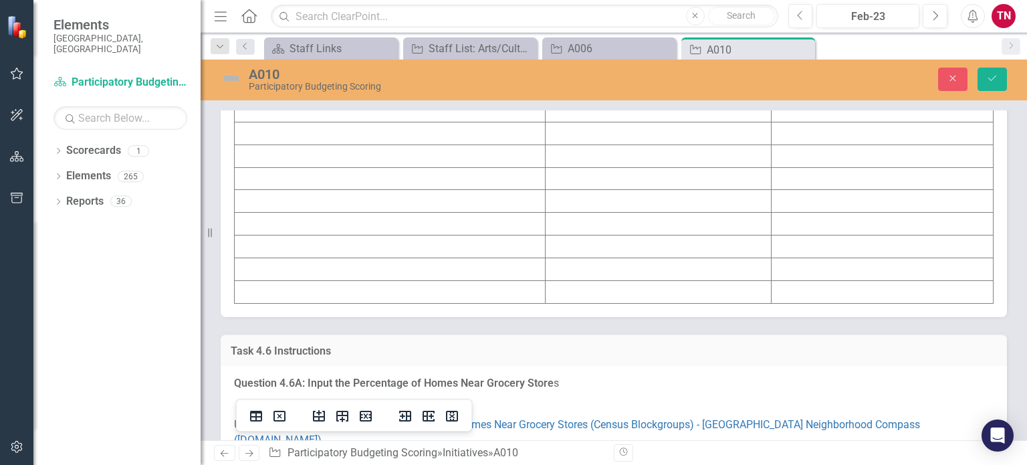
scroll to position [5178, 0]
click at [409, 121] on td at bounding box center [390, 109] width 311 height 23
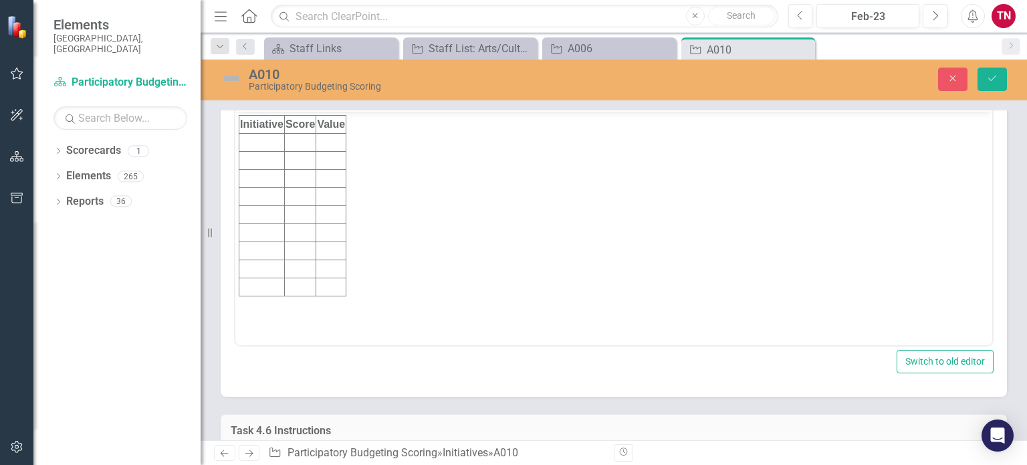
scroll to position [0, 0]
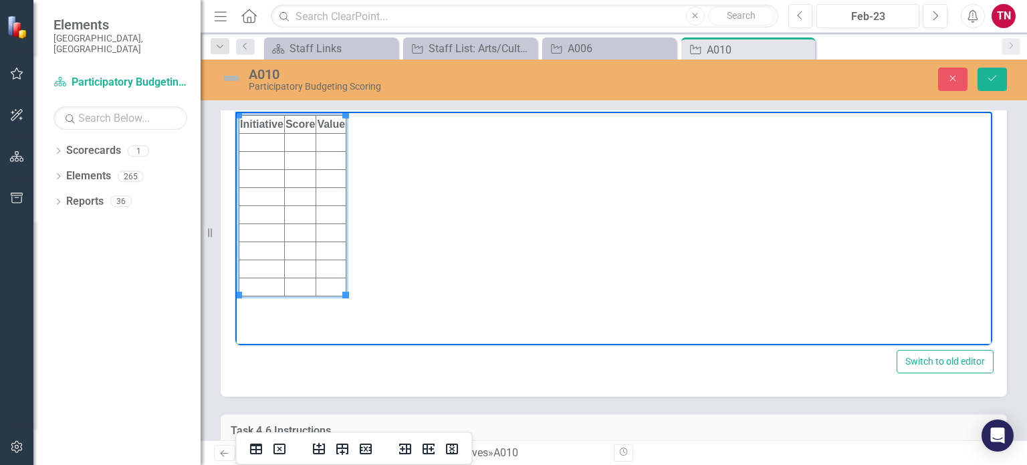
click at [264, 143] on td "Rich Text Area. Press ALT-0 for help." at bounding box center [261, 143] width 45 height 18
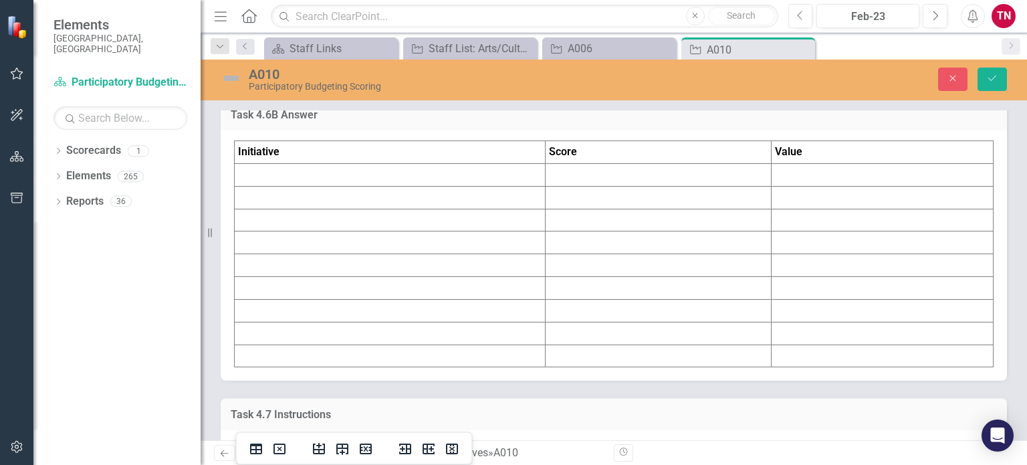
scroll to position [6000, 0]
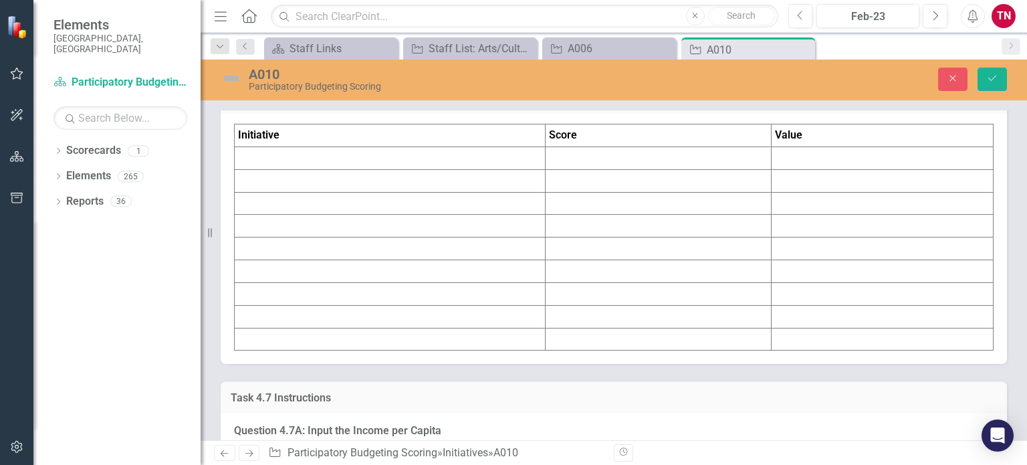
click at [385, 169] on td at bounding box center [390, 157] width 311 height 23
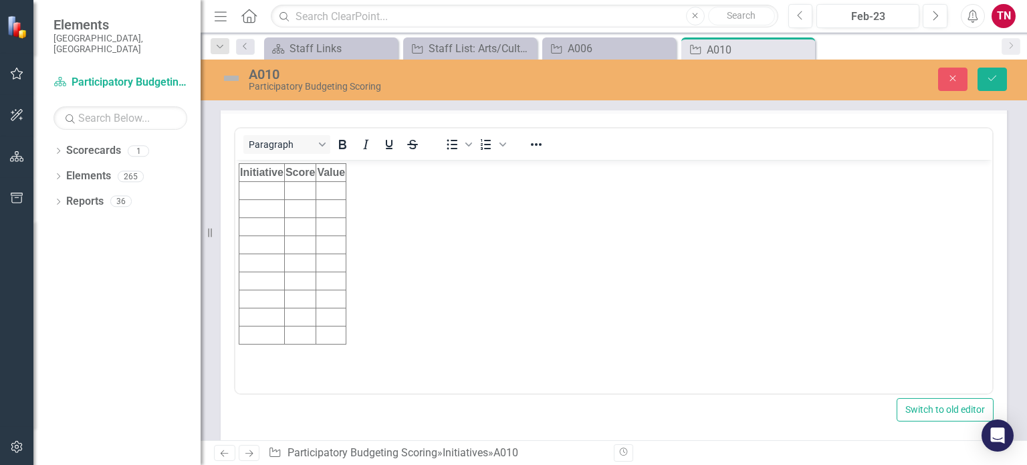
scroll to position [0, 0]
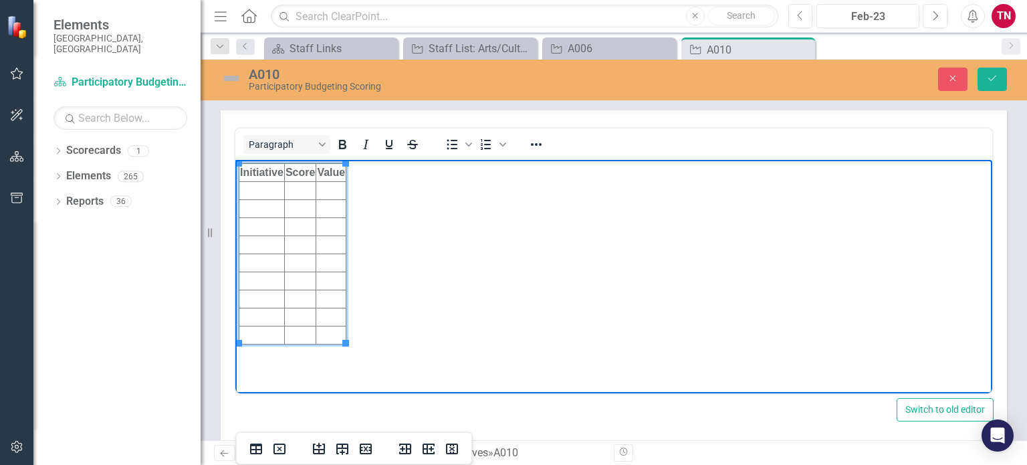
click at [265, 185] on td "Rich Text Area. Press ALT-0 for help." at bounding box center [261, 191] width 45 height 18
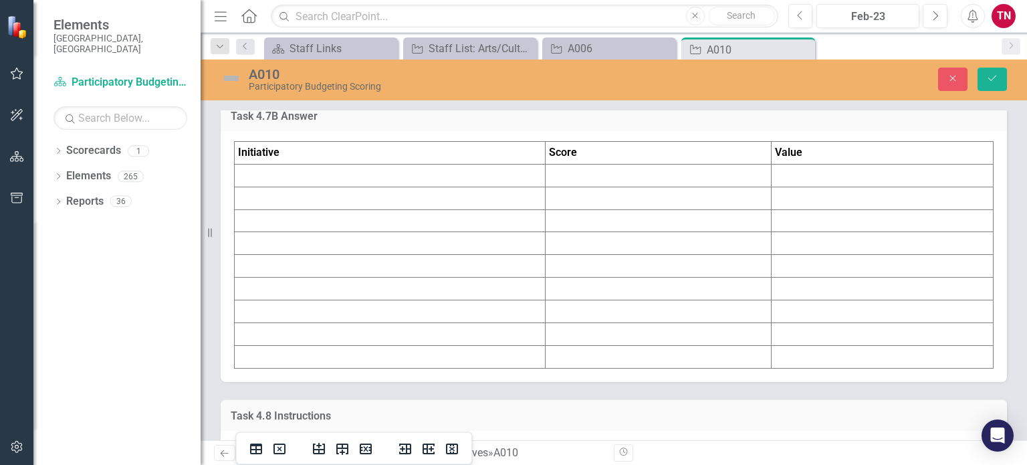
scroll to position [6848, 0]
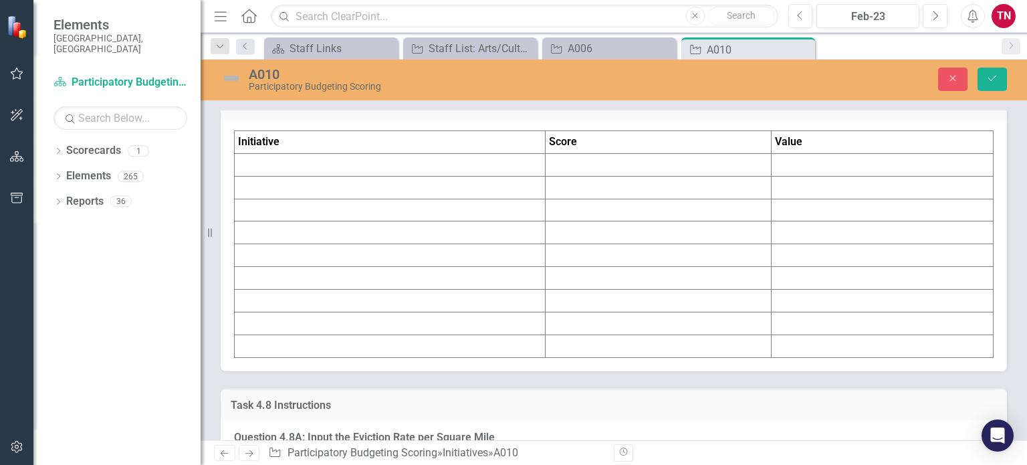
click at [295, 176] on td at bounding box center [390, 164] width 311 height 23
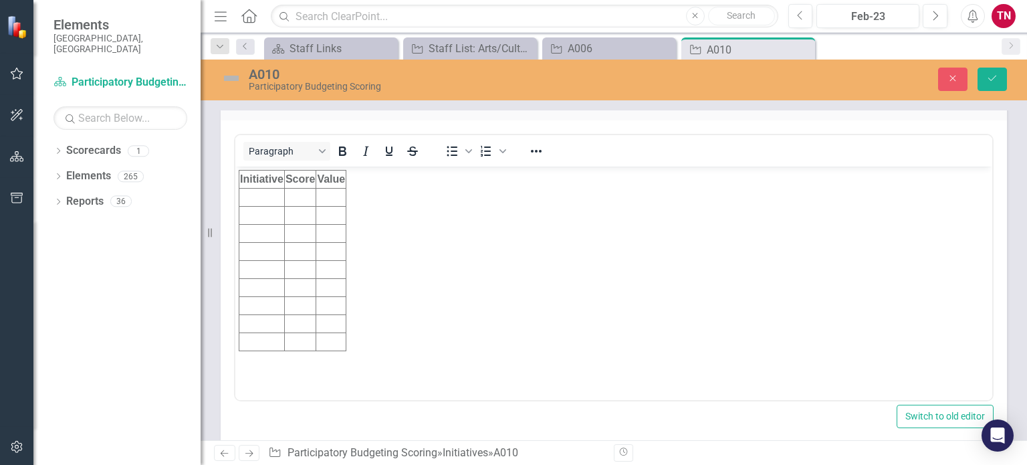
scroll to position [0, 0]
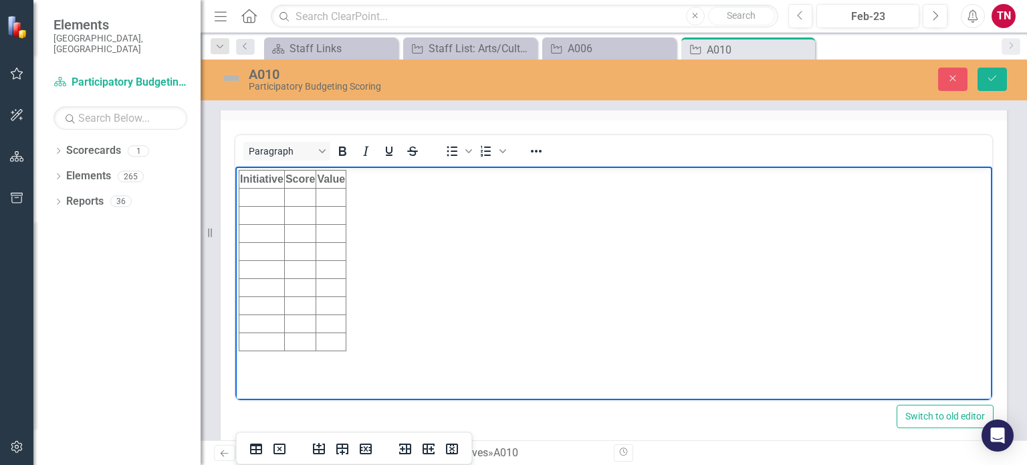
click at [265, 197] on td "Rich Text Area. Press ALT-0 for help." at bounding box center [261, 198] width 45 height 18
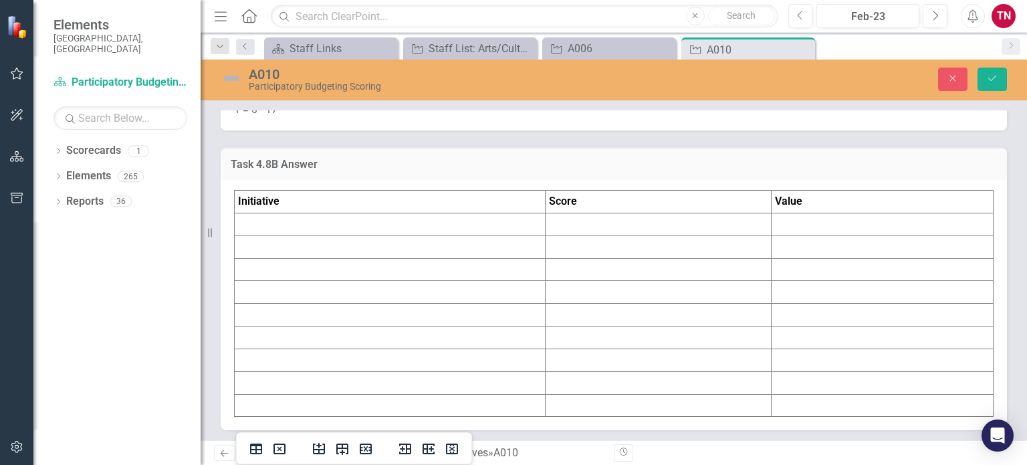
scroll to position [7706, 0]
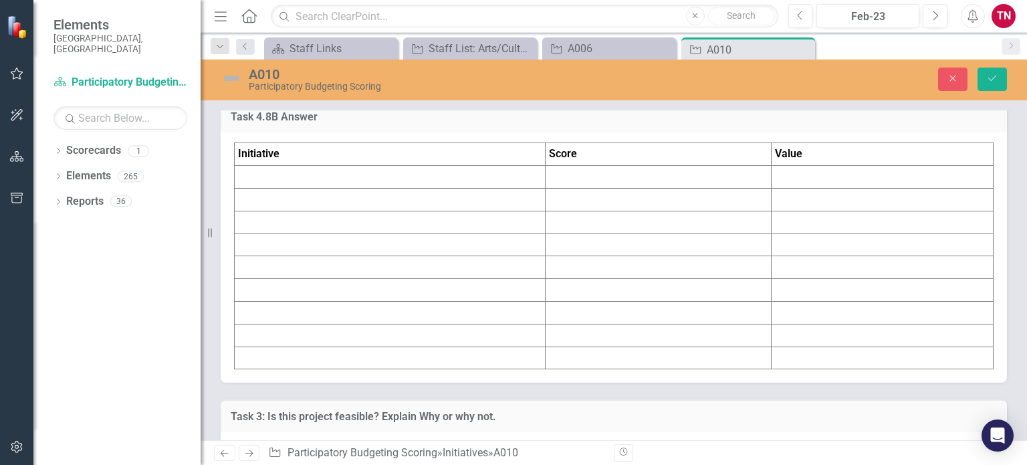
click at [281, 188] on td at bounding box center [390, 176] width 311 height 23
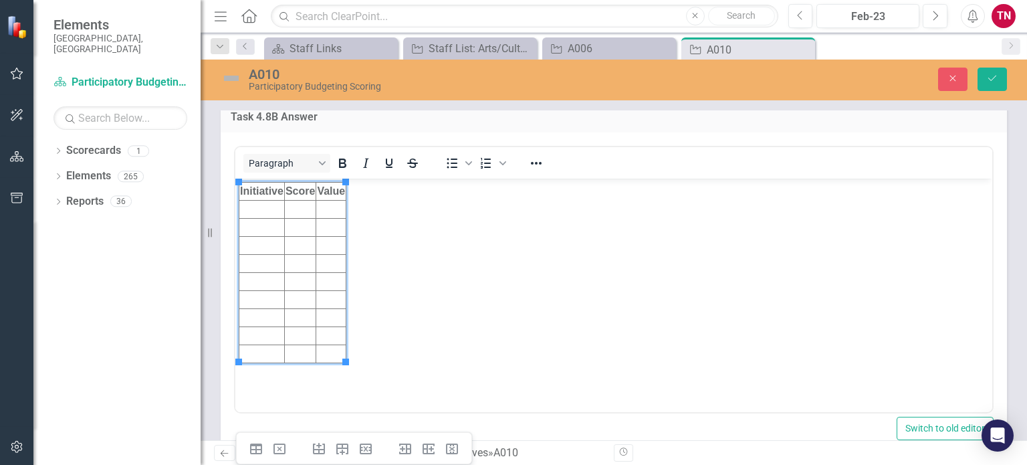
scroll to position [0, 0]
click at [259, 210] on td "Rich Text Area. Press ALT-0 for help." at bounding box center [261, 210] width 45 height 18
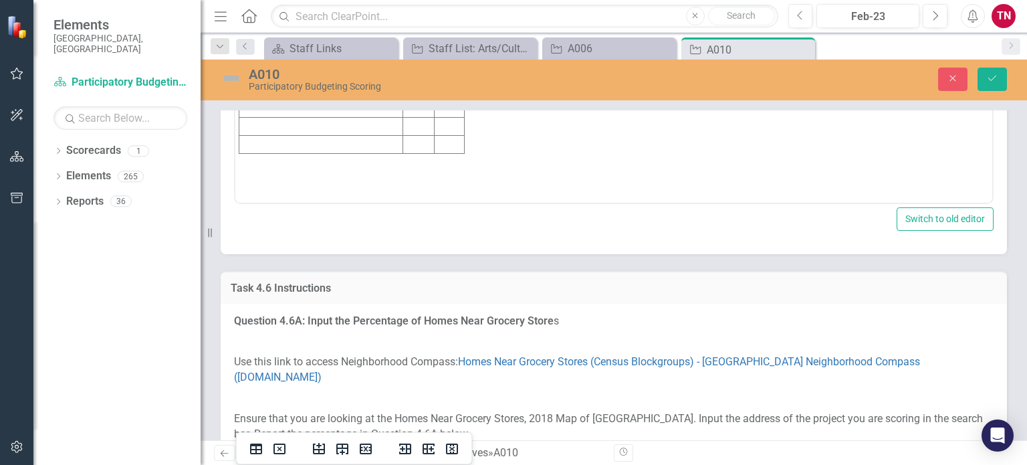
scroll to position [5313, 0]
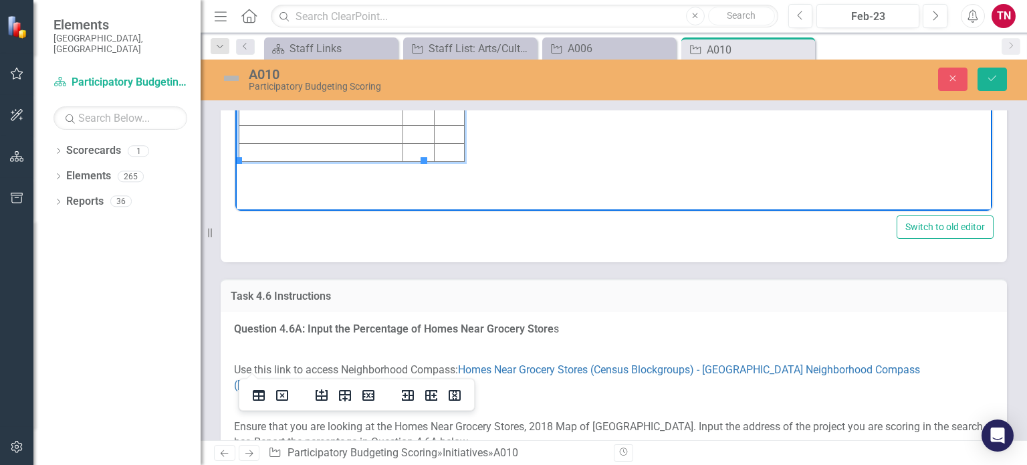
click at [403, 8] on td "Rich Text Area. Press ALT-0 for help." at bounding box center [418, 9] width 31 height 18
click at [435, 9] on td "Rich Text Area. Press ALT-0 for help." at bounding box center [450, 9] width 30 height 18
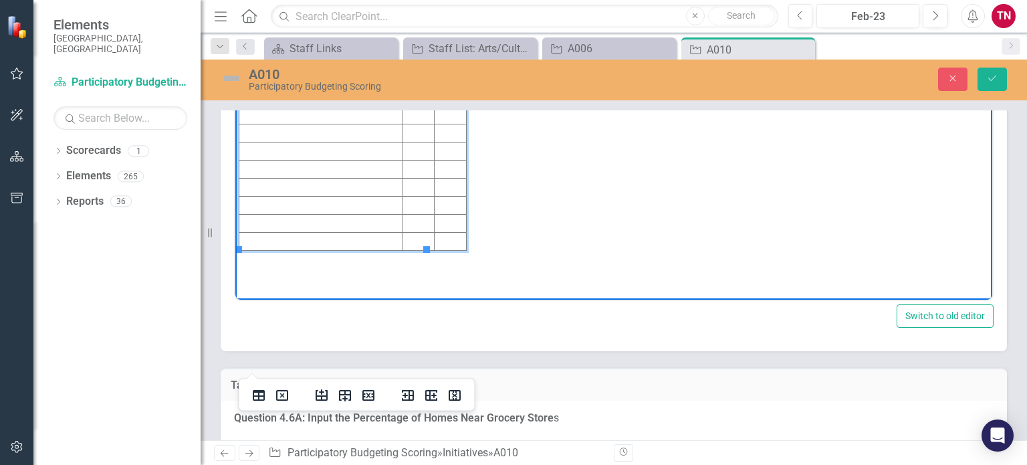
scroll to position [5237, 0]
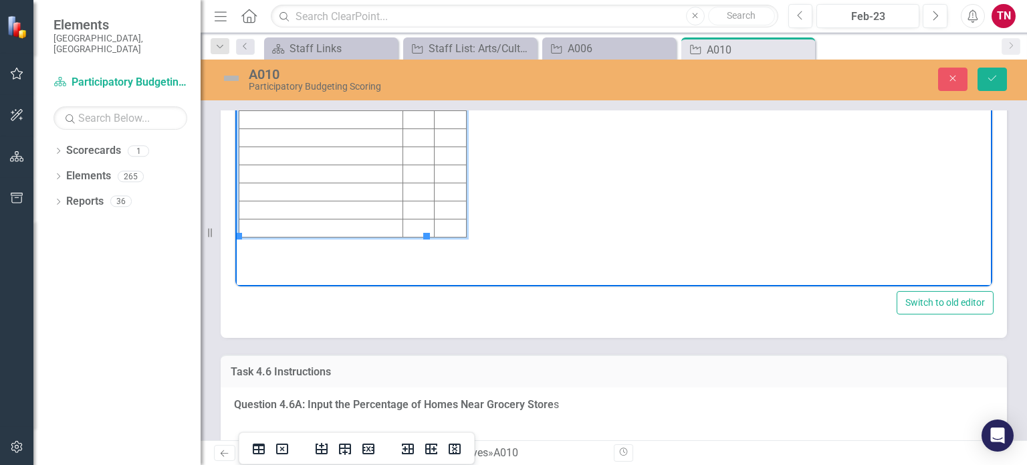
click at [403, 81] on td "Rich Text Area. Press ALT-0 for help." at bounding box center [418, 84] width 31 height 18
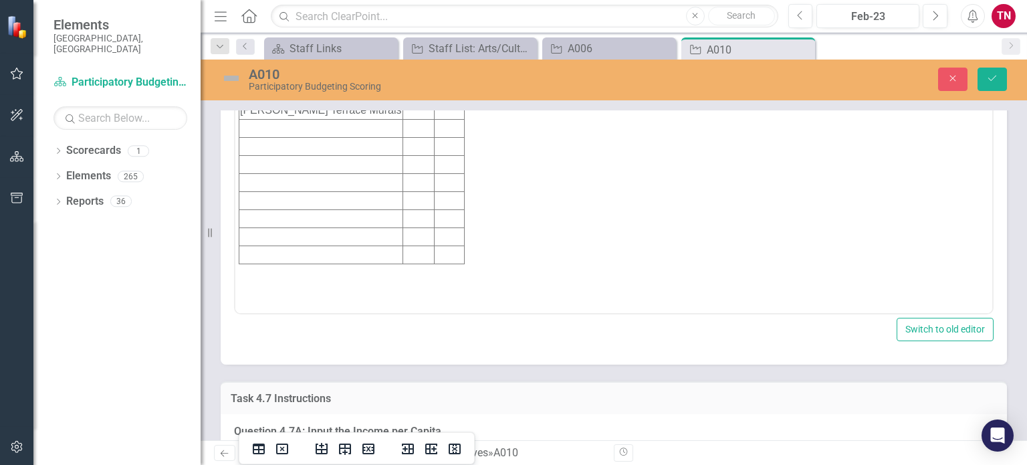
scroll to position [6109, 0]
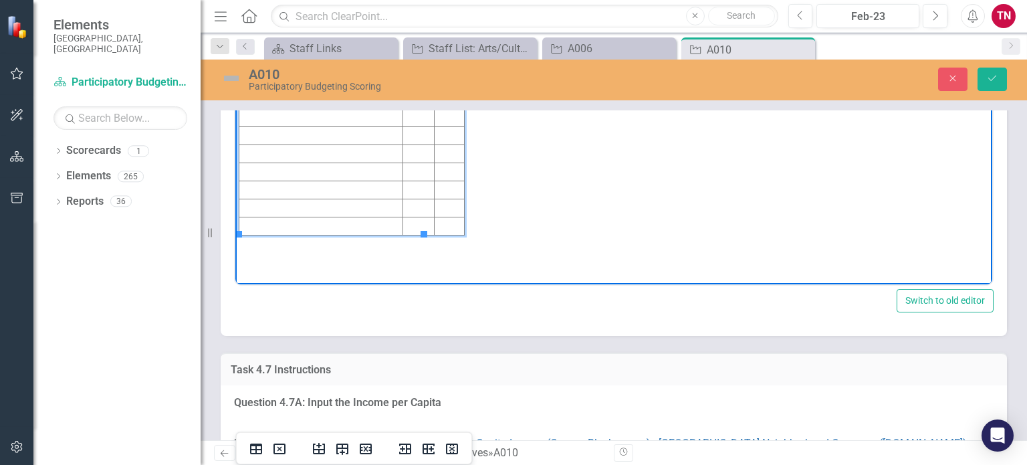
click at [435, 82] on td "Rich Text Area. Press ALT-0 for help." at bounding box center [450, 82] width 30 height 18
click at [403, 81] on td "Rich Text Area. Press ALT-0 for help." at bounding box center [418, 82] width 31 height 18
click at [435, 81] on td "Rich Text Area. Press ALT-0 for help." at bounding box center [450, 82] width 30 height 18
click at [435, 84] on td "40,634" at bounding box center [452, 82] width 35 height 18
click at [403, 82] on td "Rich Text Area. Press ALT-0 for help." at bounding box center [418, 82] width 31 height 18
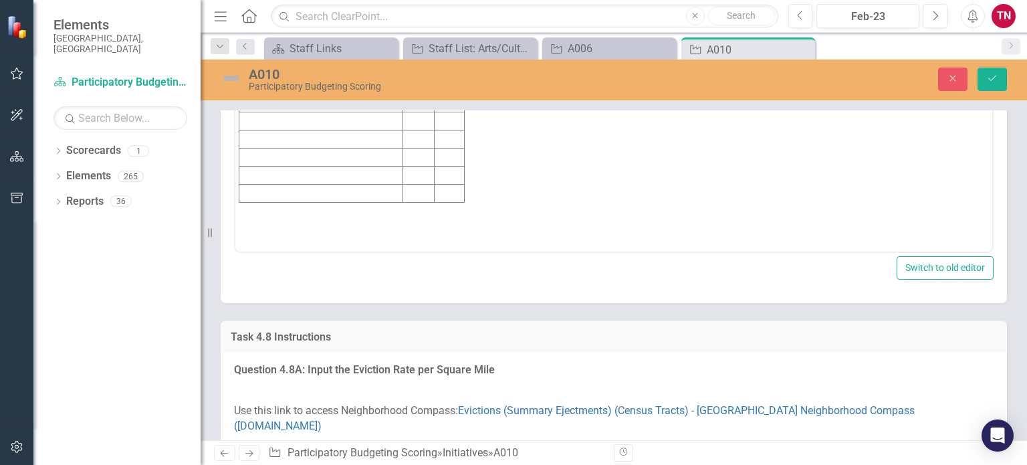
scroll to position [6997, 0]
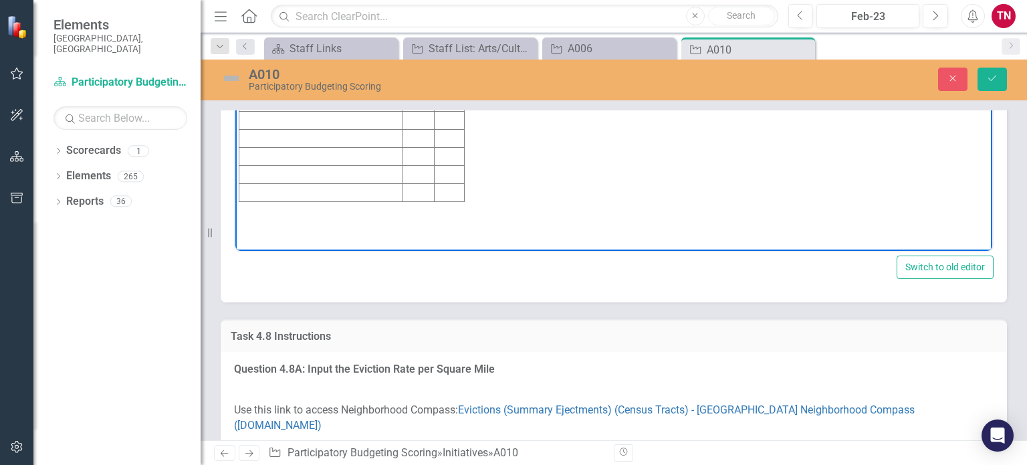
click at [435, 41] on td "Rich Text Area. Press ALT-0 for help." at bounding box center [450, 48] width 30 height 18
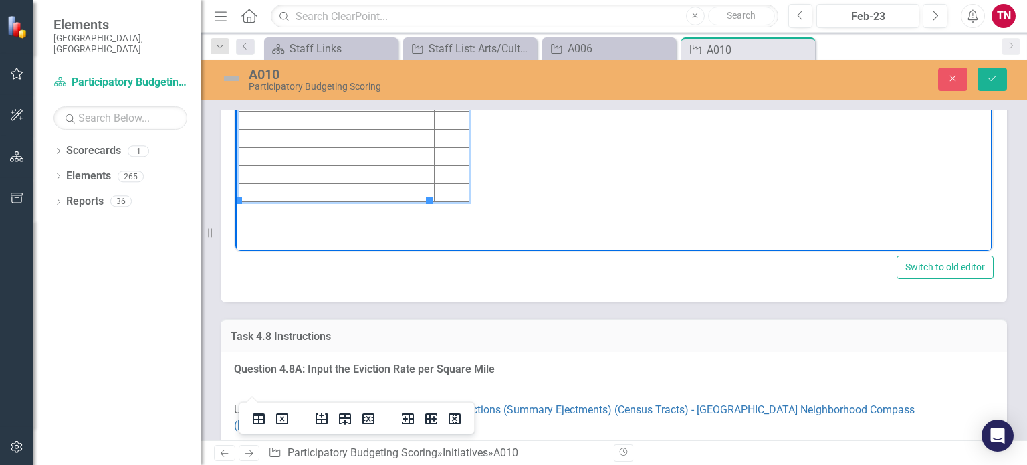
click at [435, 48] on td "16,197" at bounding box center [452, 48] width 35 height 18
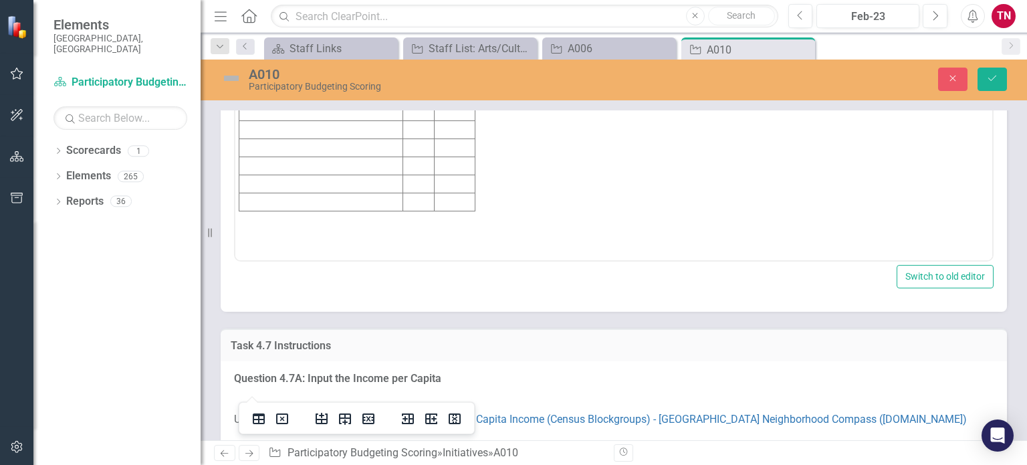
scroll to position [6135, 0]
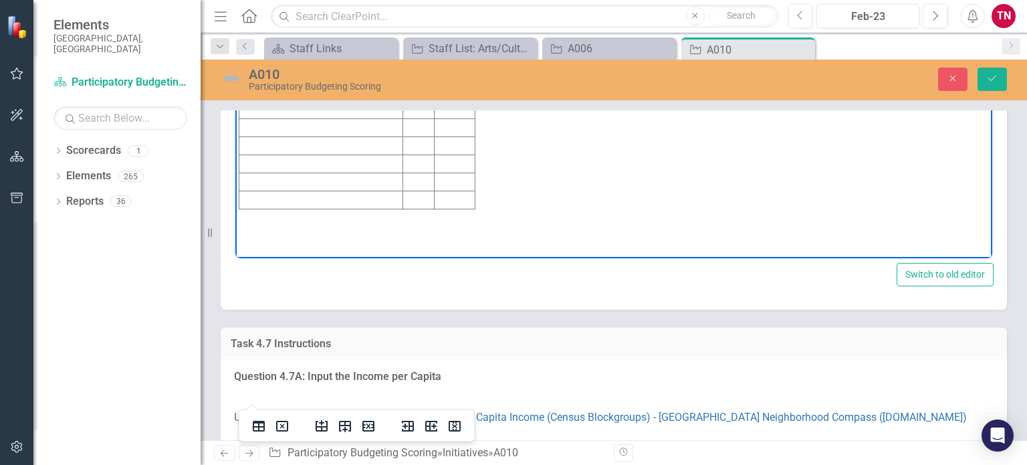
click at [435, 55] on td "$40,634" at bounding box center [455, 56] width 41 height 18
click at [435, 55] on td "27.4" at bounding box center [450, 56] width 30 height 18
click at [435, 58] on td "27.4" at bounding box center [450, 56] width 30 height 18
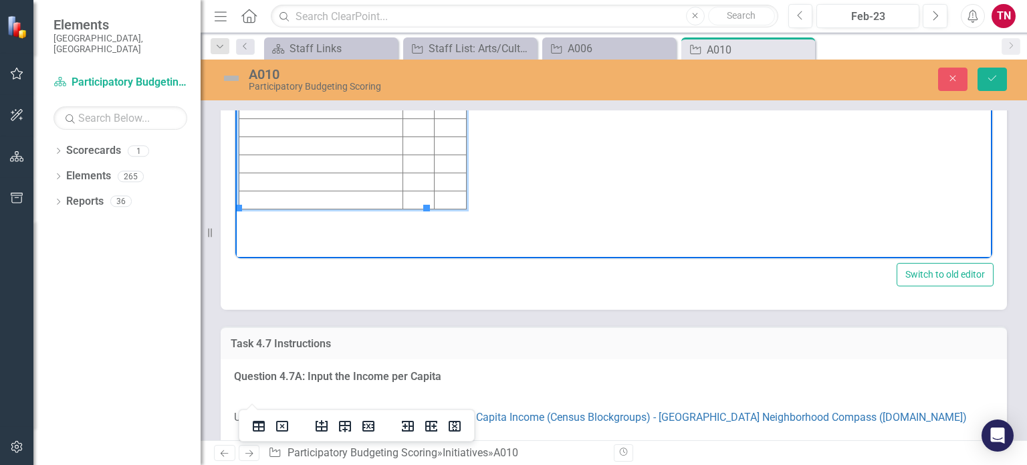
click at [403, 60] on td "Rich Text Area. Press ALT-0 for help." at bounding box center [418, 56] width 31 height 18
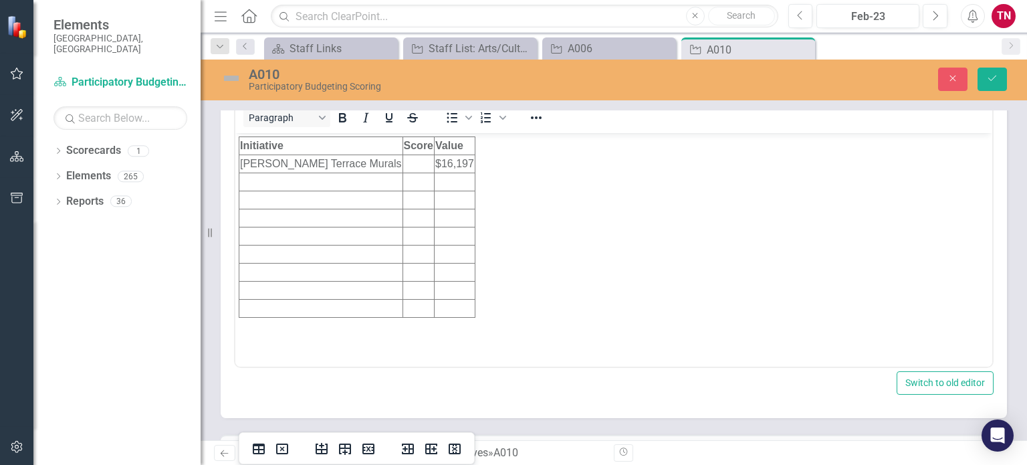
scroll to position [6894, 0]
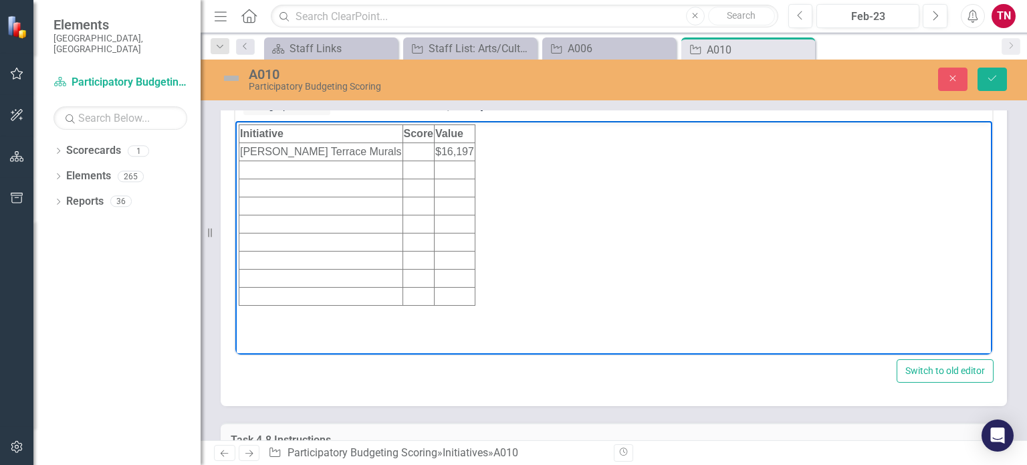
click at [403, 155] on td "Rich Text Area. Press ALT-0 for help." at bounding box center [418, 152] width 31 height 18
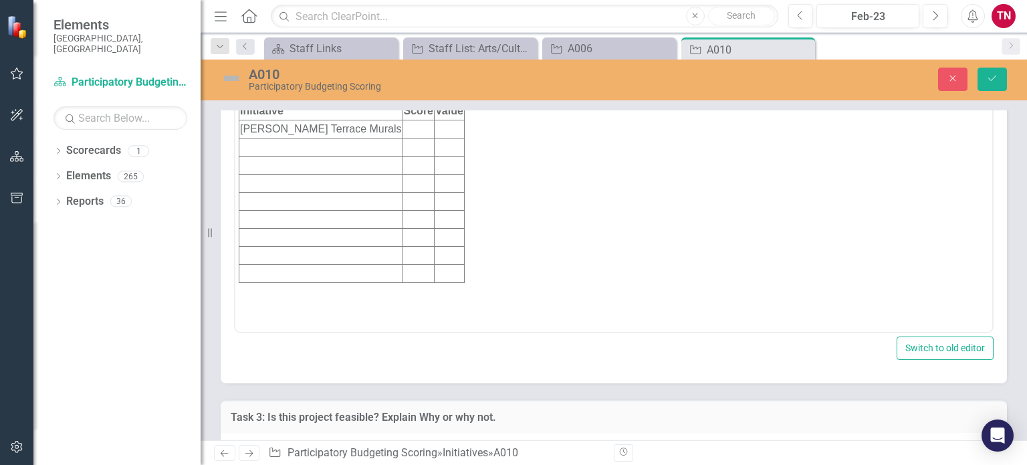
scroll to position [7787, 0]
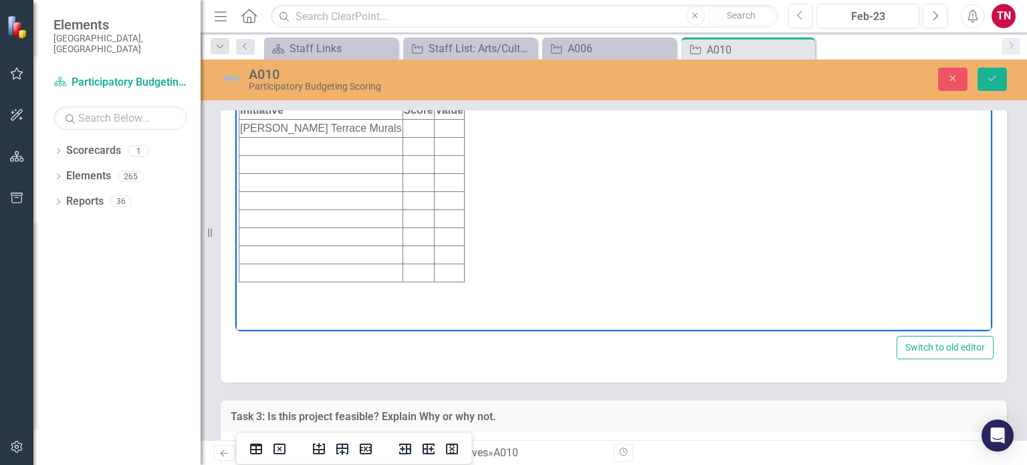
click at [435, 128] on td "Rich Text Area. Press ALT-0 for help." at bounding box center [450, 129] width 30 height 18
click at [403, 126] on td "Rich Text Area. Press ALT-0 for help." at bounding box center [418, 129] width 31 height 18
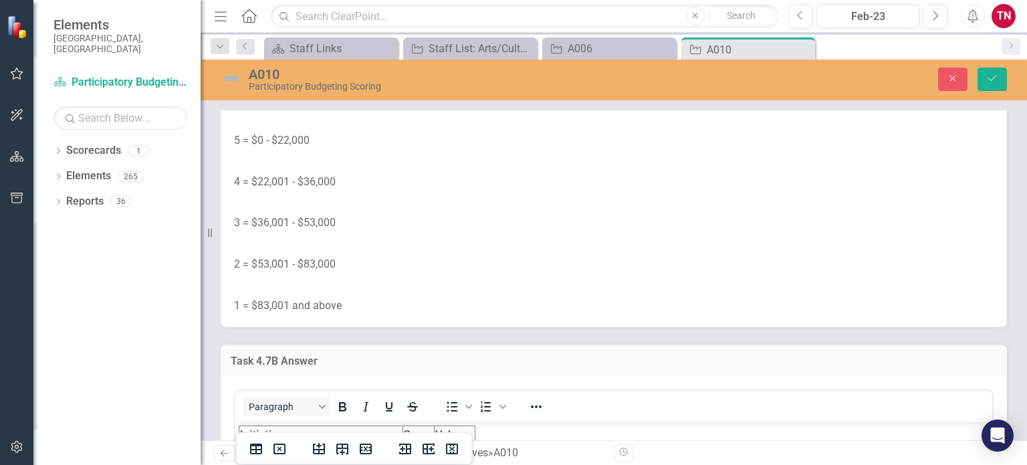
scroll to position [6565, 0]
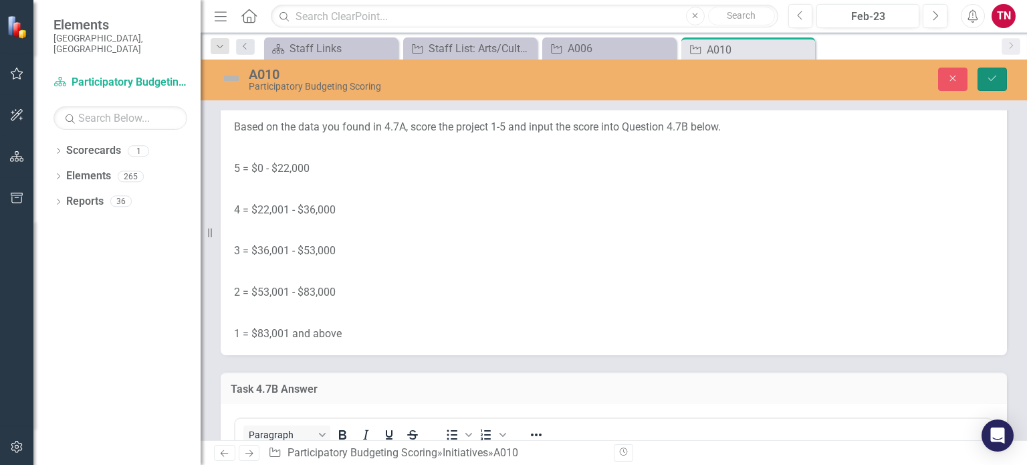
click at [996, 70] on button "Save" at bounding box center [992, 79] width 29 height 23
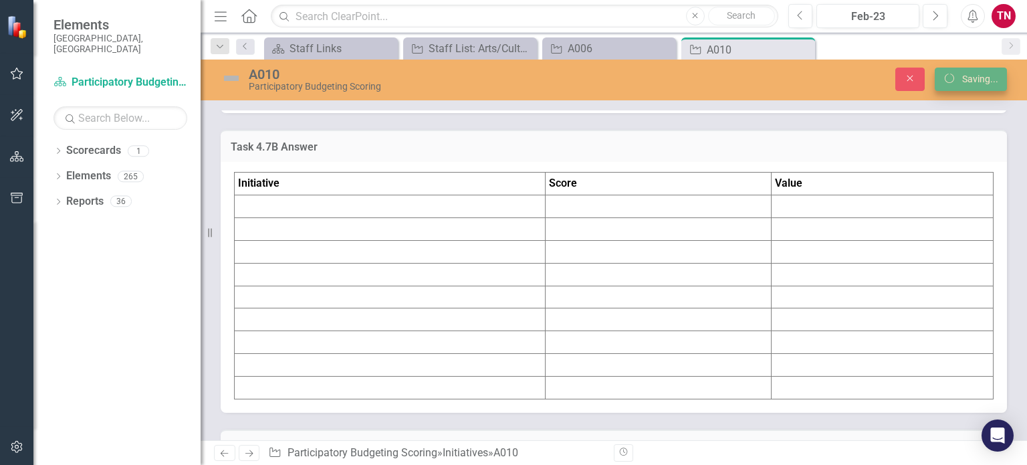
scroll to position [6320, 0]
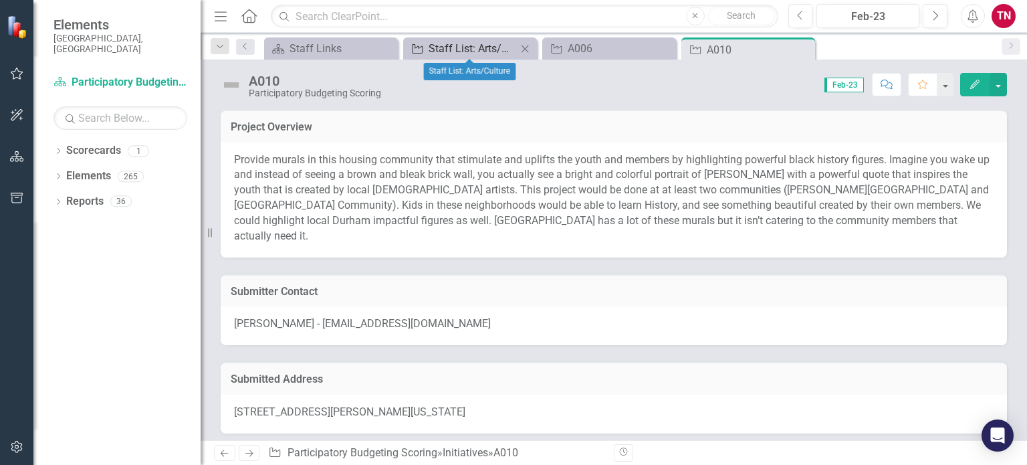
click at [494, 41] on div "Staff List: Arts/Culture" at bounding box center [473, 48] width 88 height 17
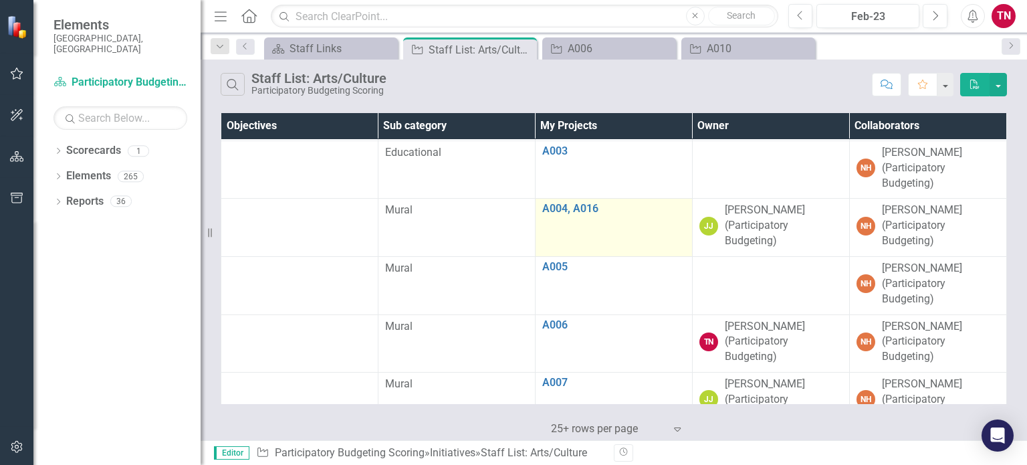
scroll to position [115, 0]
click at [564, 209] on link "A004, A016" at bounding box center [613, 208] width 143 height 12
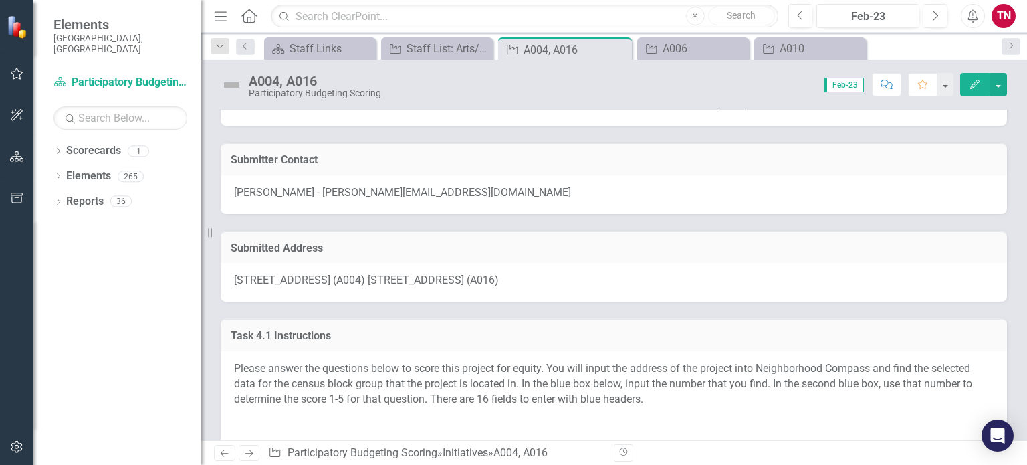
click at [564, 209] on div "[PERSON_NAME] - [PERSON_NAME][EMAIL_ADDRESS][DOMAIN_NAME]" at bounding box center [614, 194] width 786 height 39
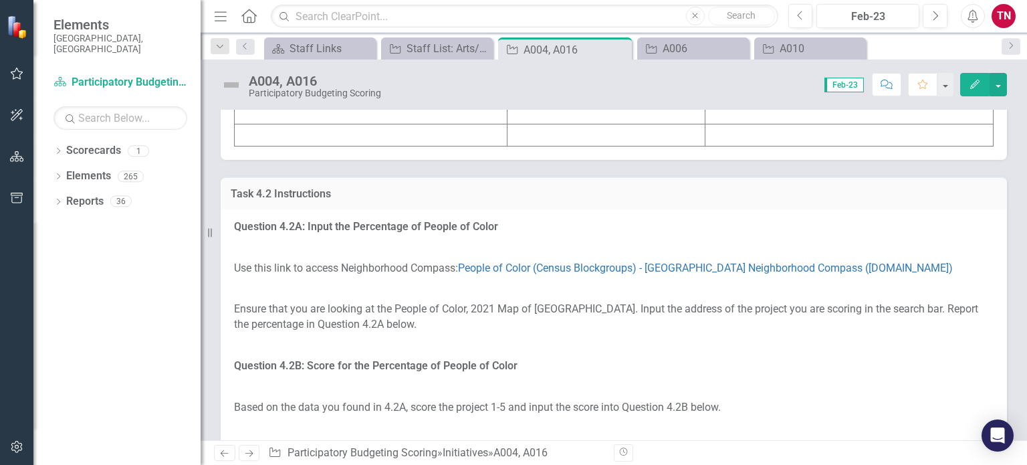
scroll to position [2084, 0]
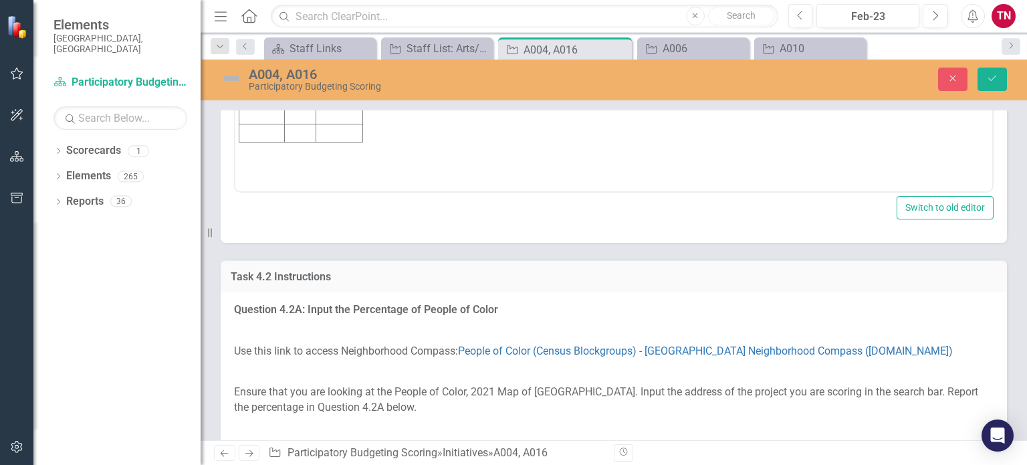
scroll to position [0, 0]
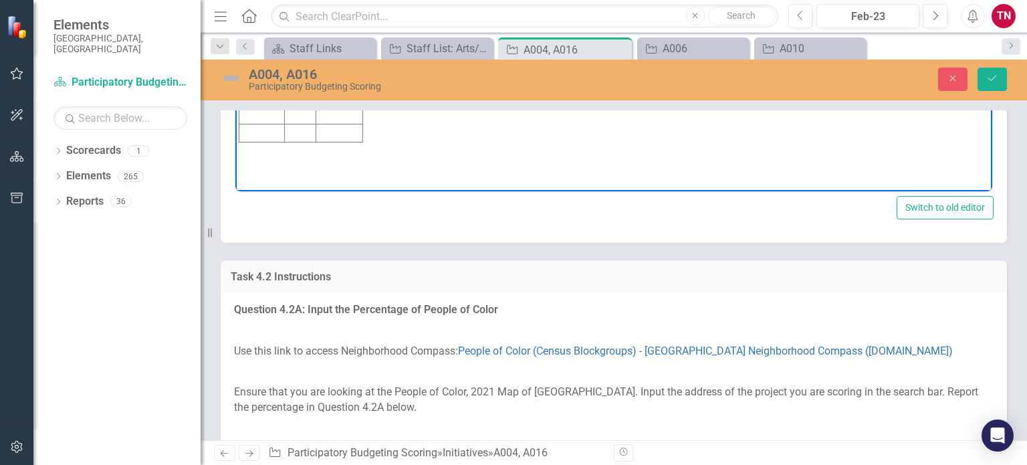
drag, startPoint x: 269, startPoint y: -11, endPoint x: 219, endPoint y: -14, distance: 49.6
click at [235, 0] on html "Initiative Score Value A004 1 $249,962 A016 1 $124,643" at bounding box center [613, 59] width 757 height 201
click at [268, 5] on td "A016" at bounding box center [261, 8] width 45 height 18
drag, startPoint x: 268, startPoint y: 5, endPoint x: 239, endPoint y: -13, distance: 33.8
click at [239, 0] on tbody "Initiative Score Value A004 1 $249,962 A016 1 $124,643" at bounding box center [301, 53] width 124 height 181
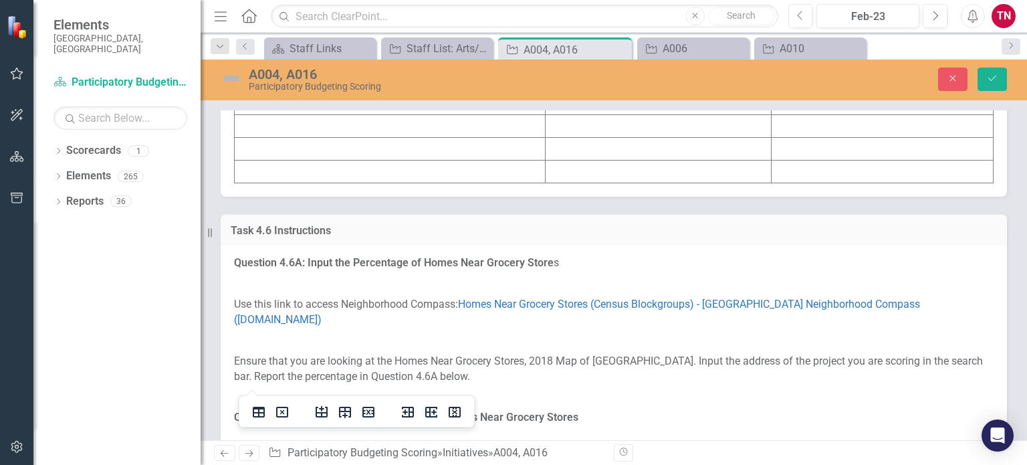
scroll to position [5275, 0]
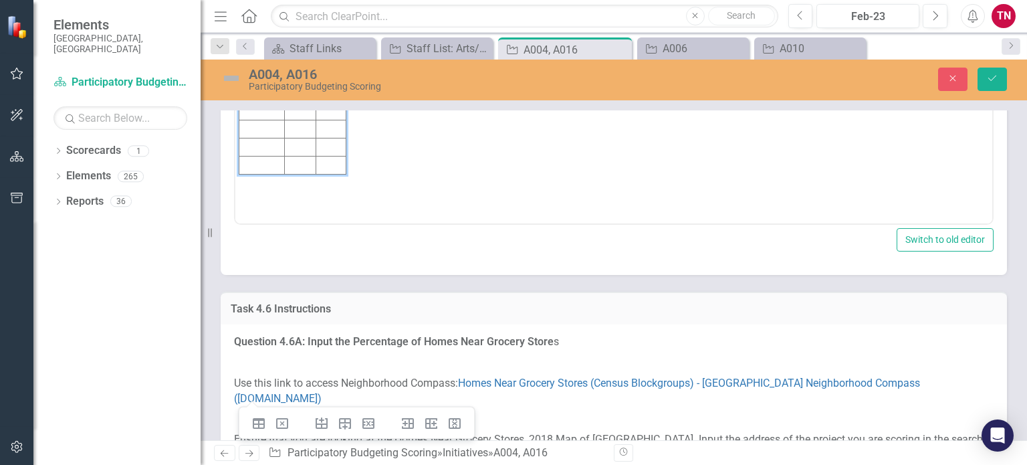
scroll to position [0, 0]
click at [253, 23] on td "Rich Text Area. Press ALT-0 for help." at bounding box center [261, 22] width 45 height 18
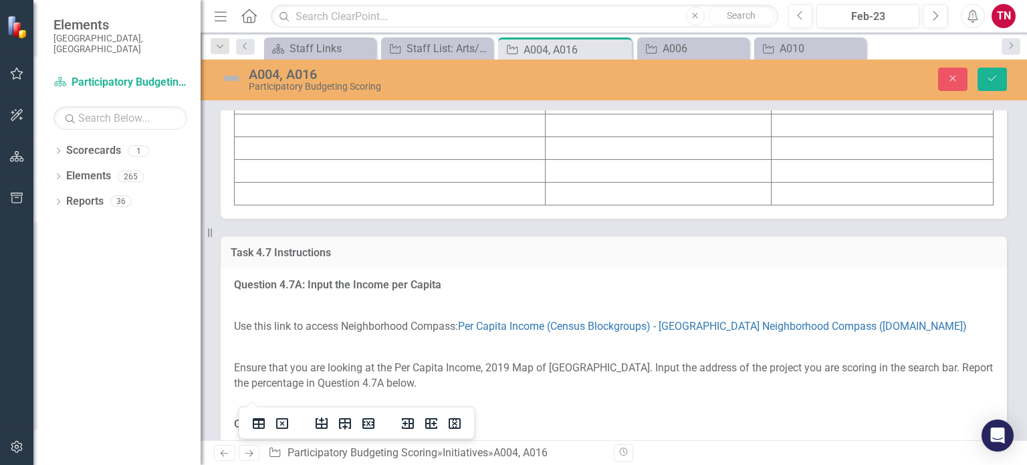
scroll to position [6169, 0]
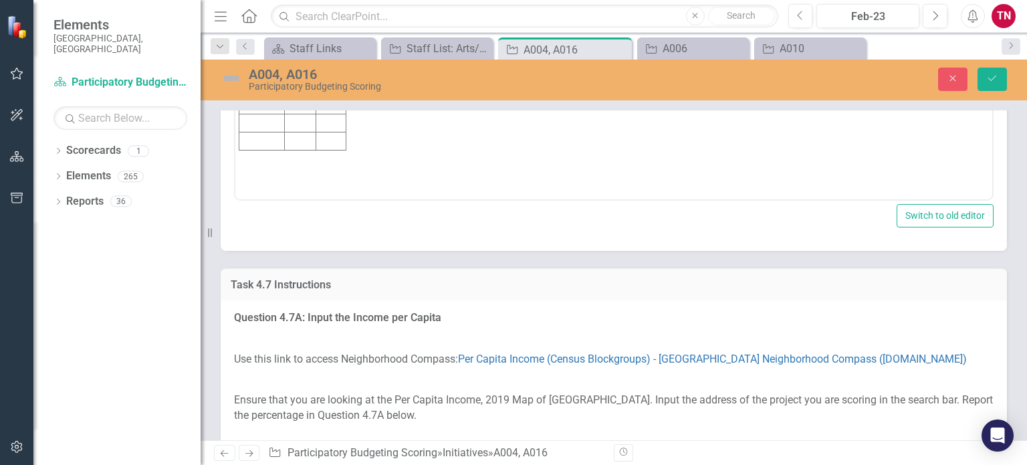
scroll to position [0, 0]
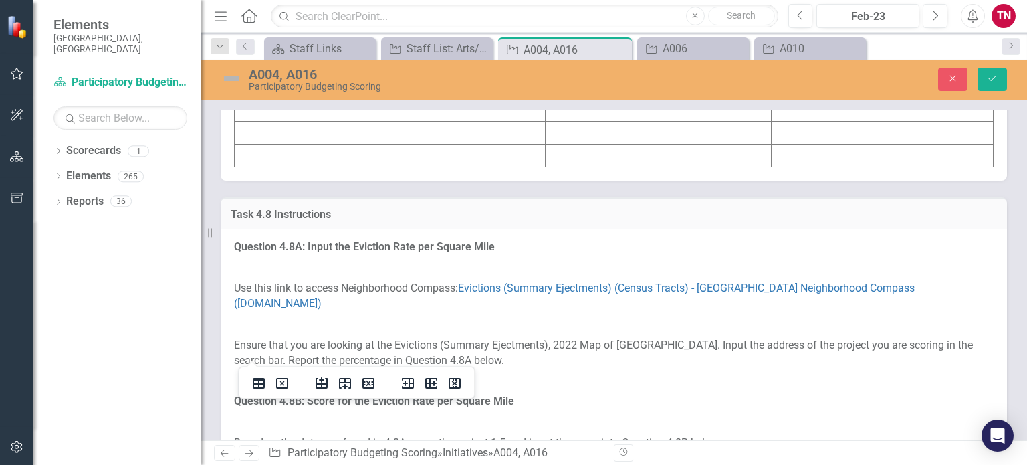
scroll to position [6997, 0]
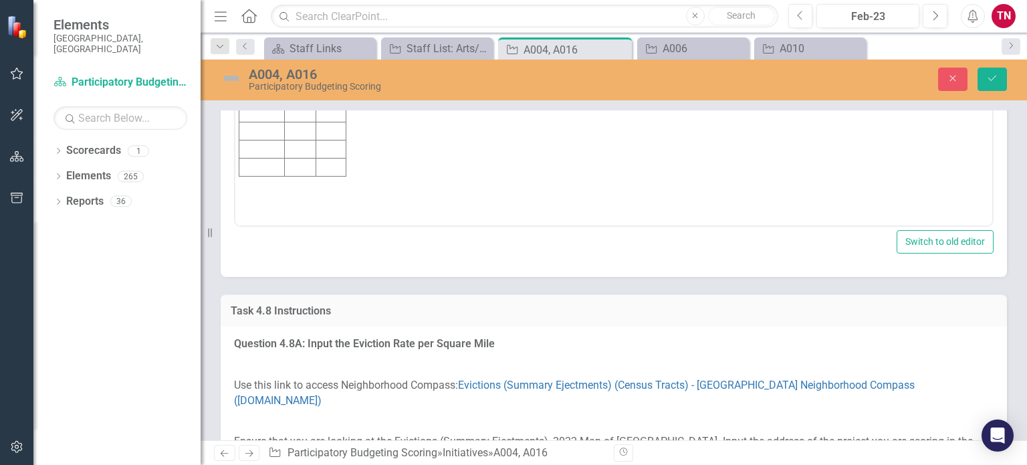
scroll to position [0, 0]
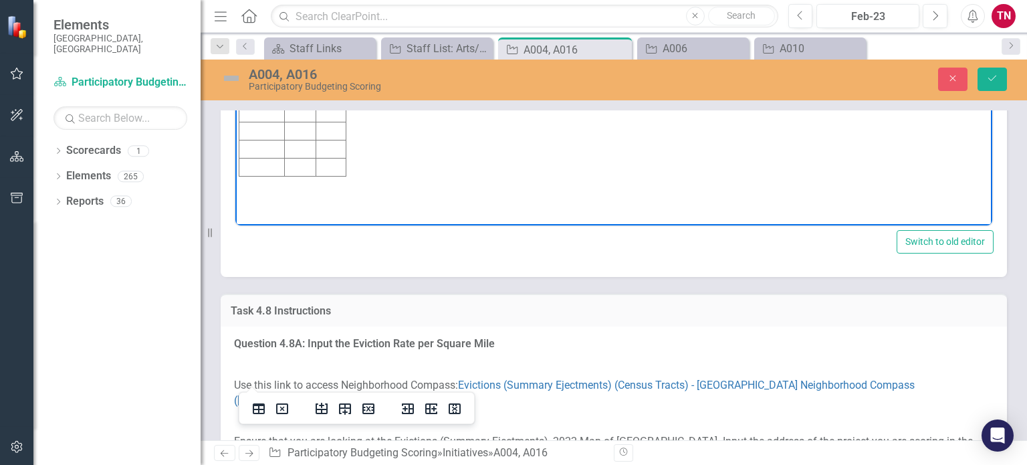
click at [246, 27] on td "Rich Text Area. Press ALT-0 for help." at bounding box center [261, 24] width 45 height 18
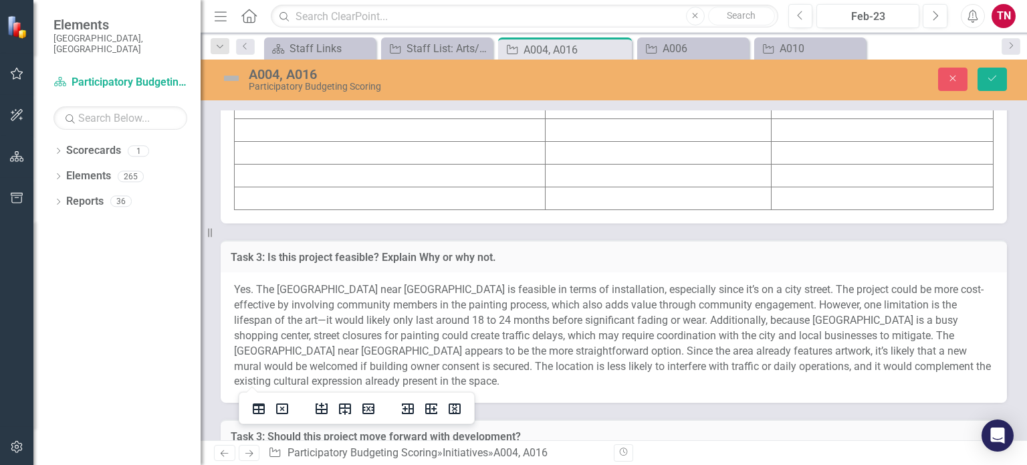
scroll to position [7841, 0]
click at [251, 29] on td at bounding box center [390, 17] width 311 height 23
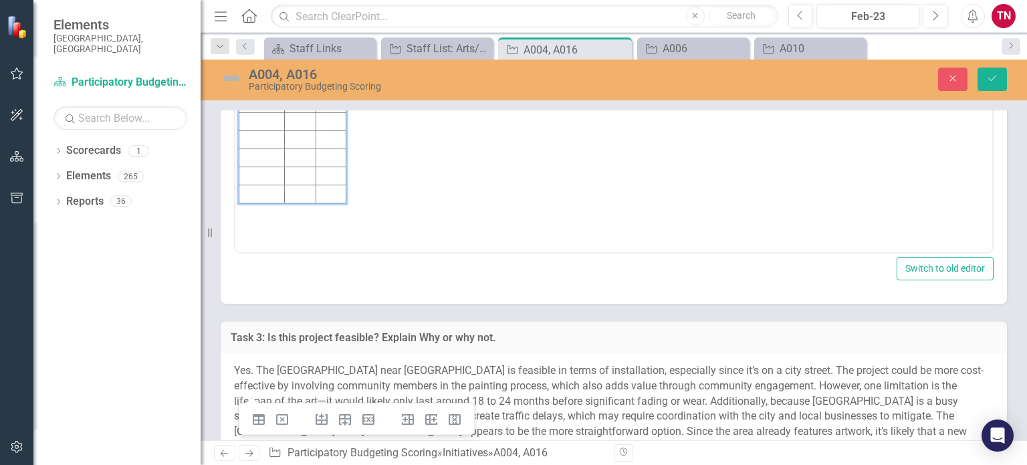
scroll to position [0, 0]
click at [255, 47] on td "Rich Text Area. Press ALT-0 for help." at bounding box center [261, 50] width 45 height 18
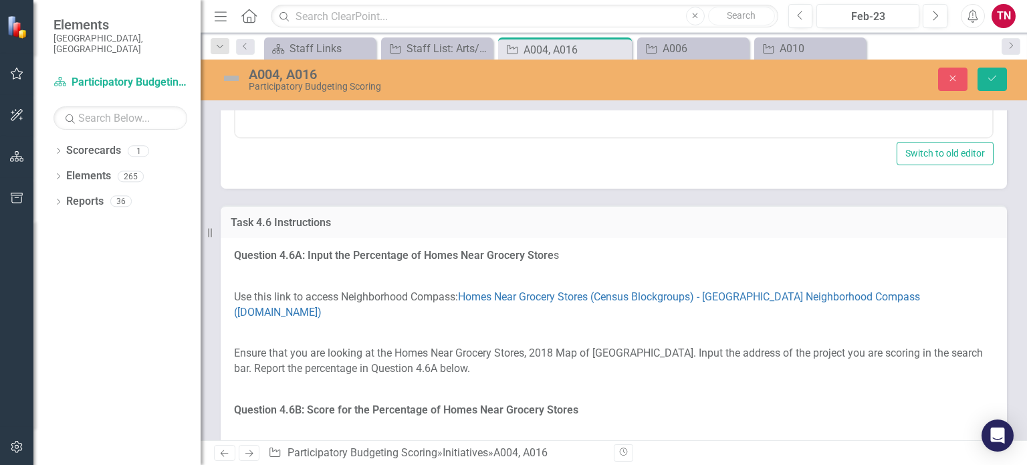
scroll to position [5356, 0]
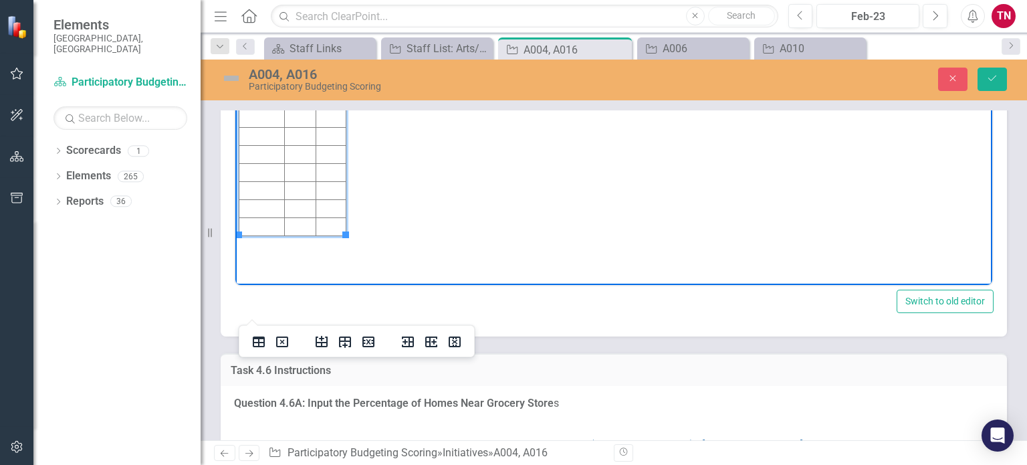
scroll to position [5219, 0]
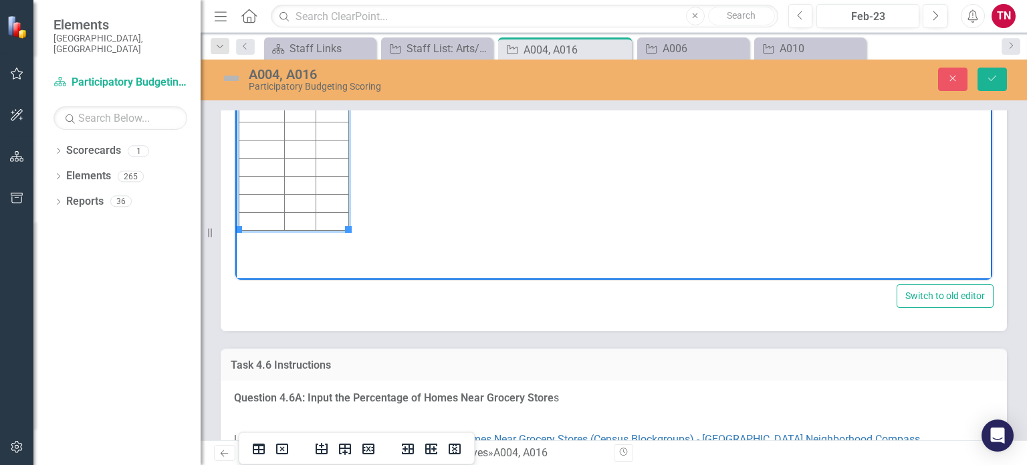
click at [290, 76] on td "Rich Text Area. Press ALT-0 for help." at bounding box center [299, 77] width 31 height 18
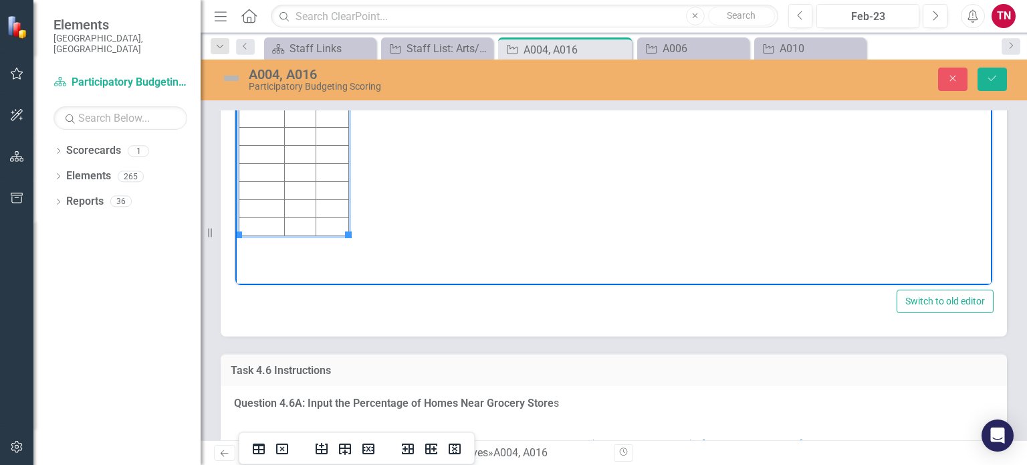
scroll to position [5215, 0]
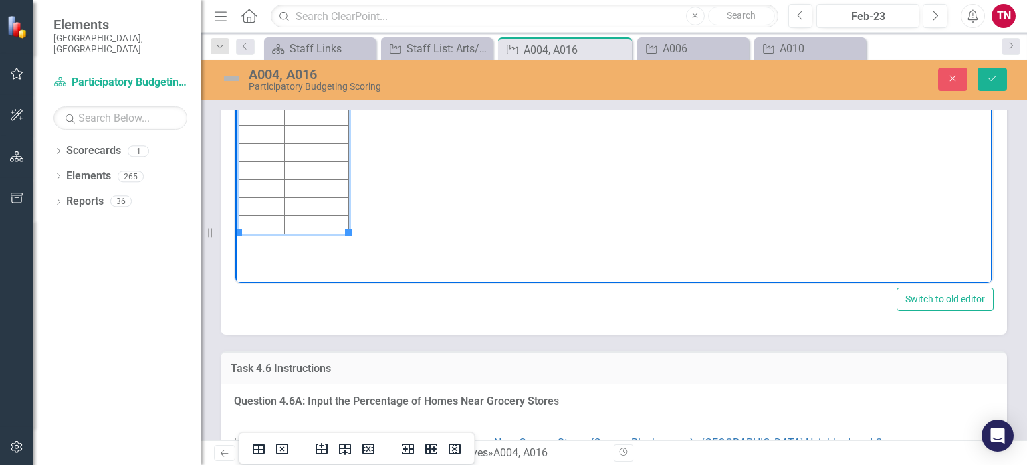
click at [303, 102] on td "Rich Text Area. Press ALT-0 for help." at bounding box center [299, 99] width 31 height 18
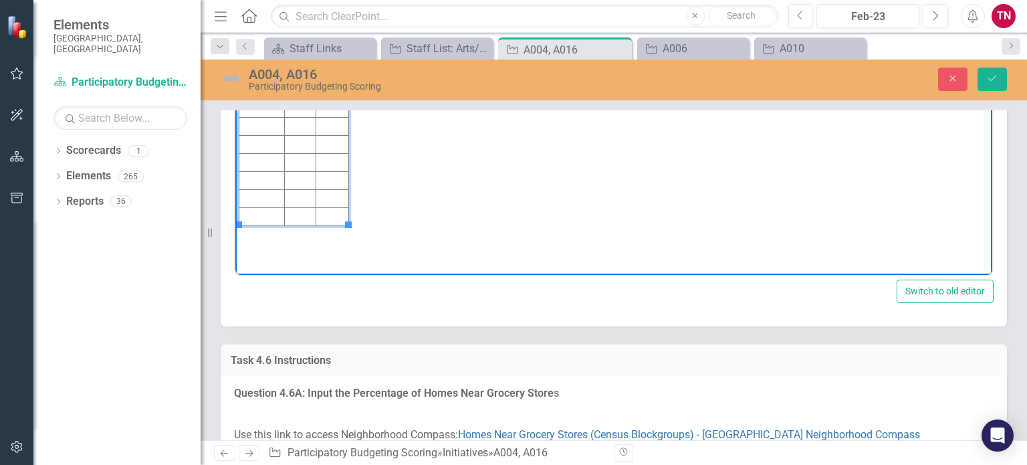
scroll to position [5259, 0]
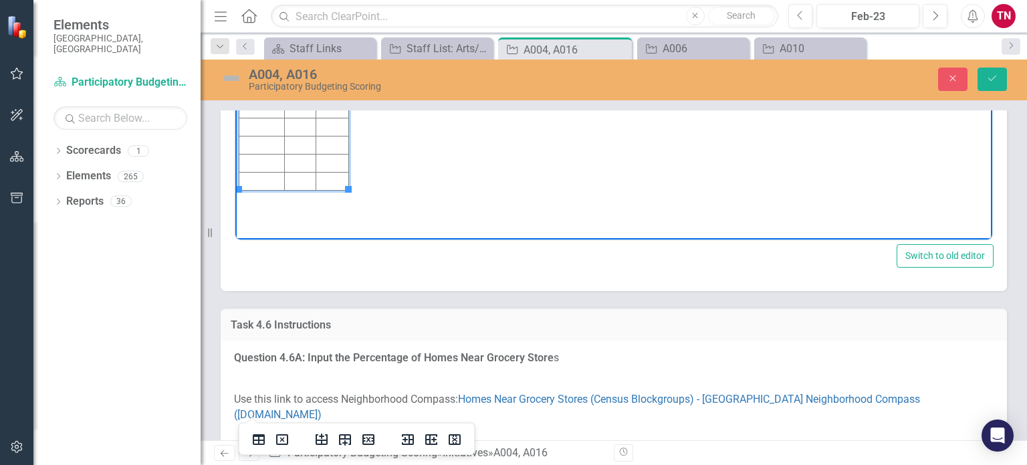
click at [328, 51] on td "Rich Text Area. Press ALT-0 for help." at bounding box center [332, 55] width 32 height 18
click at [290, 57] on td "Rich Text Area. Press ALT-0 for help." at bounding box center [299, 55] width 31 height 18
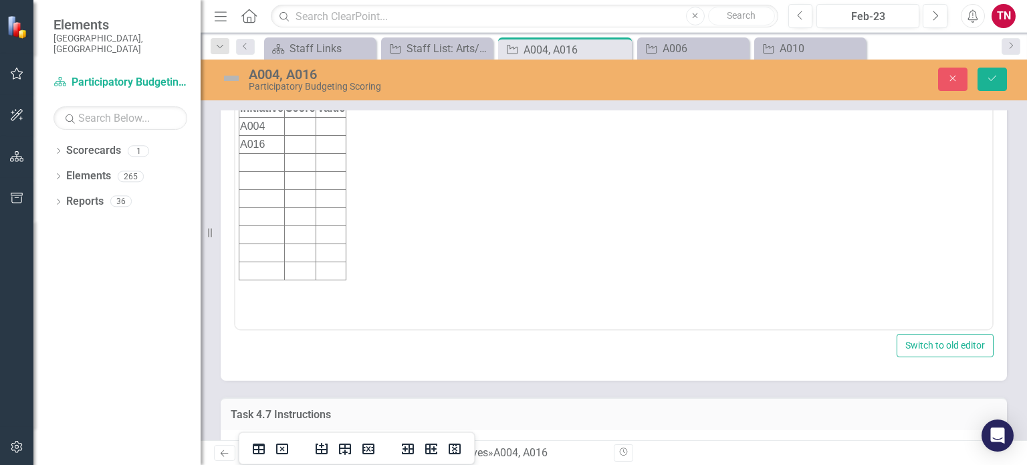
scroll to position [6057, 0]
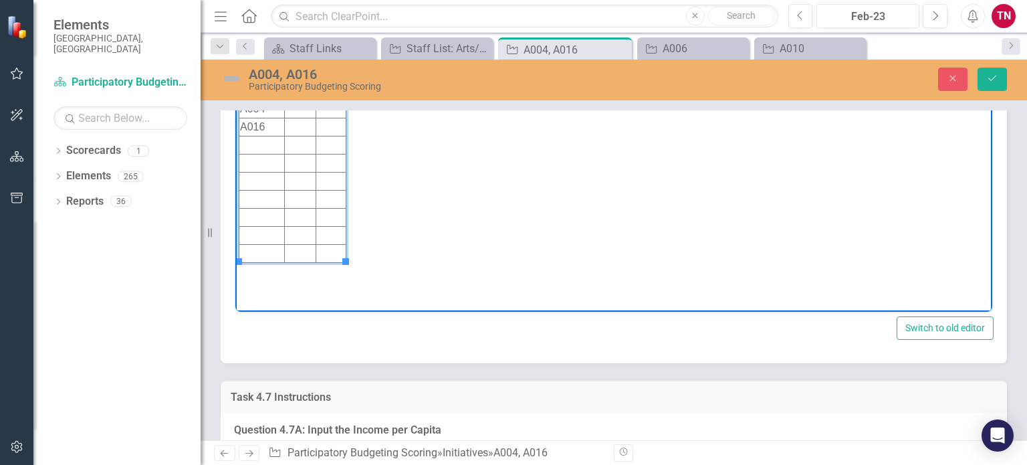
click at [336, 110] on td "Rich Text Area. Press ALT-0 for help." at bounding box center [331, 109] width 30 height 18
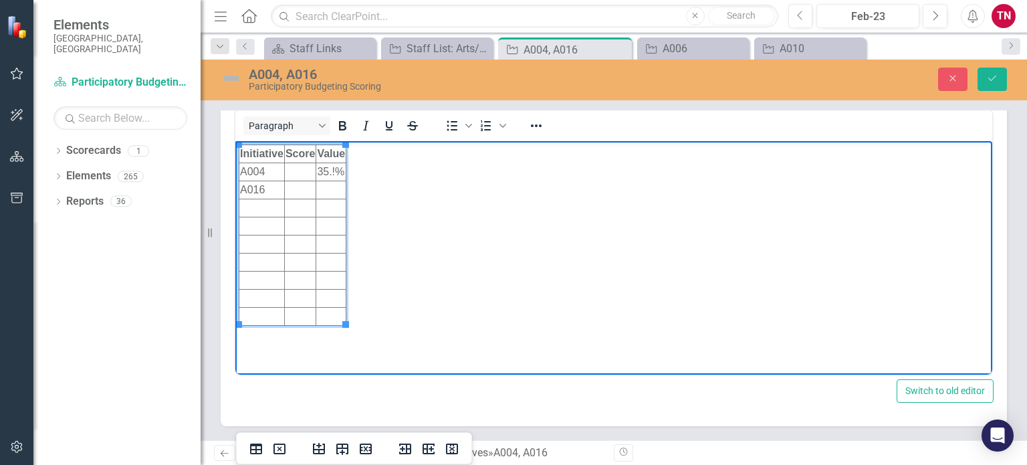
scroll to position [5994, 0]
click at [303, 175] on td "Rich Text Area. Press ALT-0 for help." at bounding box center [299, 172] width 31 height 18
click at [333, 170] on td "35.!%" at bounding box center [331, 172] width 30 height 18
click at [307, 191] on td "Rich Text Area. Press ALT-0 for help." at bounding box center [299, 190] width 31 height 18
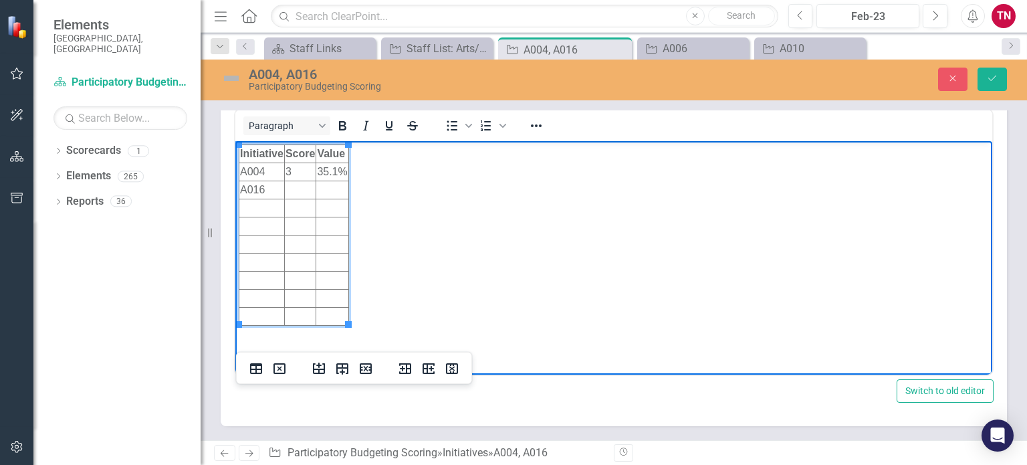
click at [330, 185] on td "Rich Text Area. Press ALT-0 for help." at bounding box center [332, 190] width 32 height 18
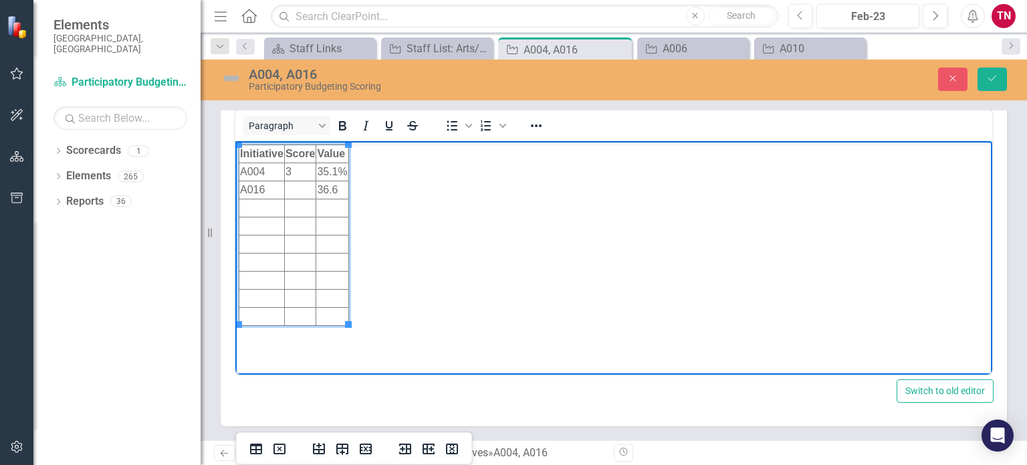
click at [301, 189] on td "Rich Text Area. Press ALT-0 for help." at bounding box center [299, 190] width 31 height 18
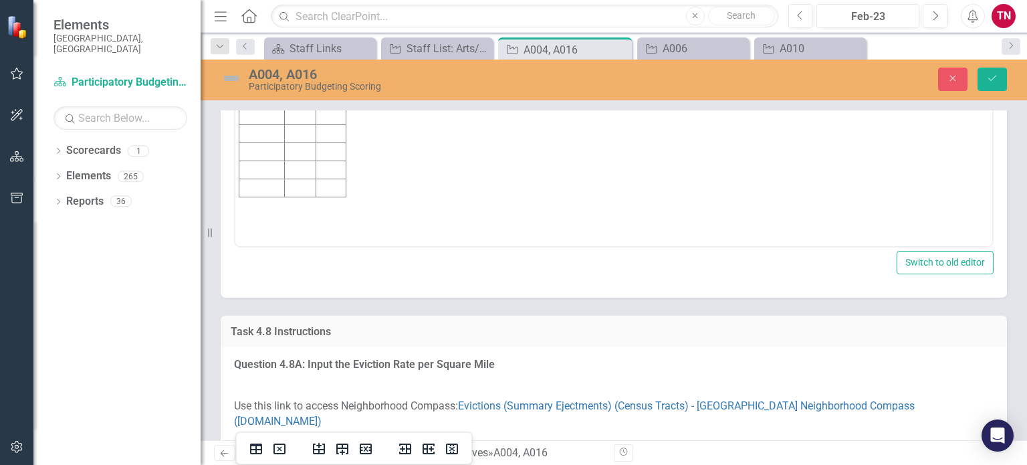
scroll to position [7020, 0]
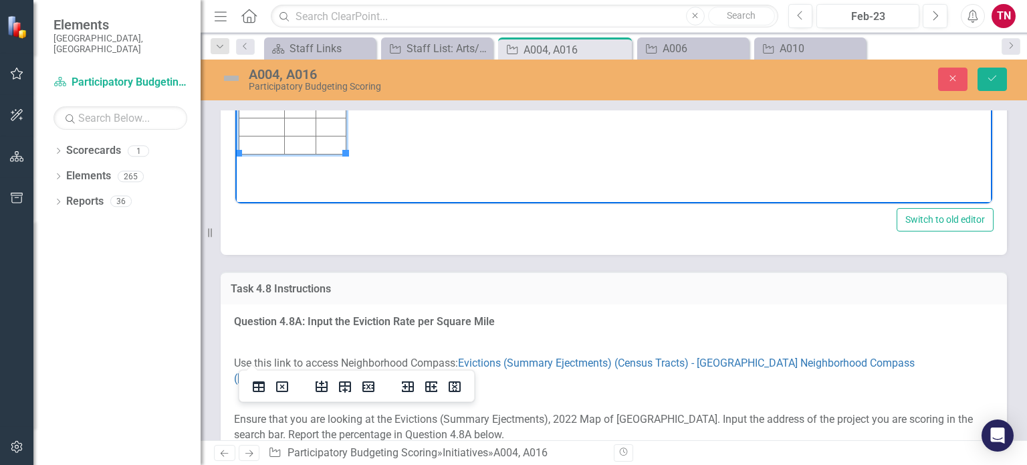
click at [331, 0] on td "Rich Text Area. Press ALT-0 for help." at bounding box center [331, 2] width 30 height 18
click at [320, 1] on td "49,244" at bounding box center [333, 2] width 35 height 18
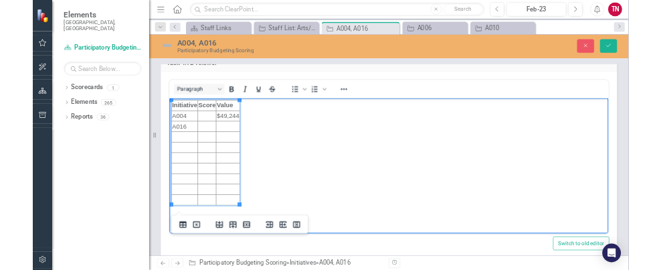
scroll to position [6820, 0]
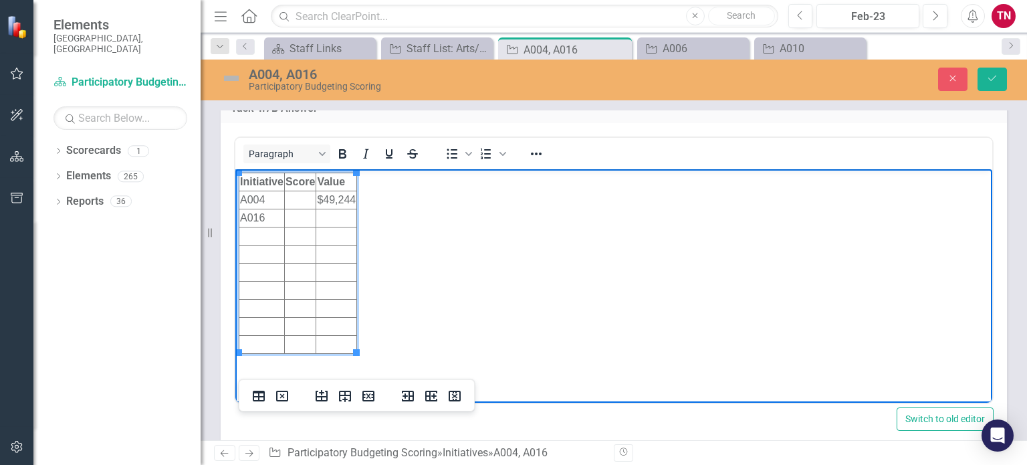
click at [296, 199] on td "Rich Text Area. Press ALT-0 for help." at bounding box center [299, 200] width 31 height 18
click at [344, 221] on td "Rich Text Area. Press ALT-0 for help." at bounding box center [336, 218] width 41 height 18
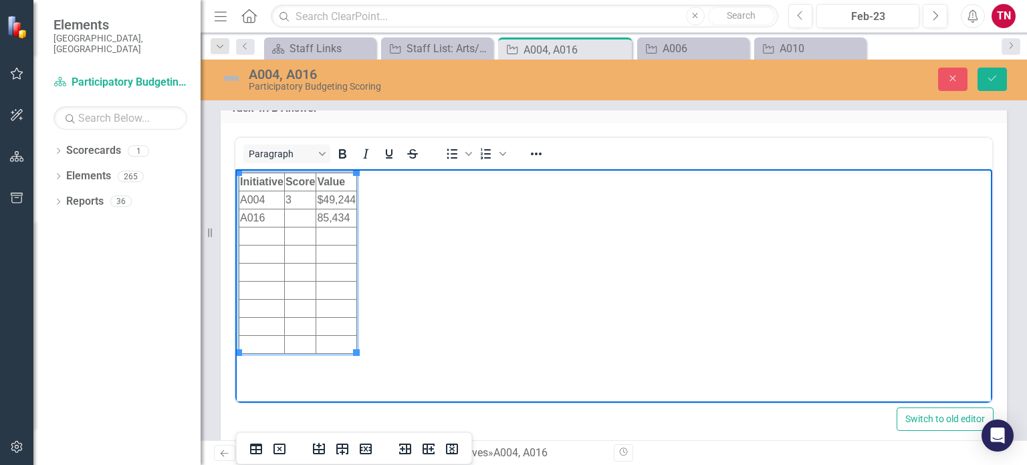
click at [320, 216] on td "85,434" at bounding box center [336, 218] width 41 height 18
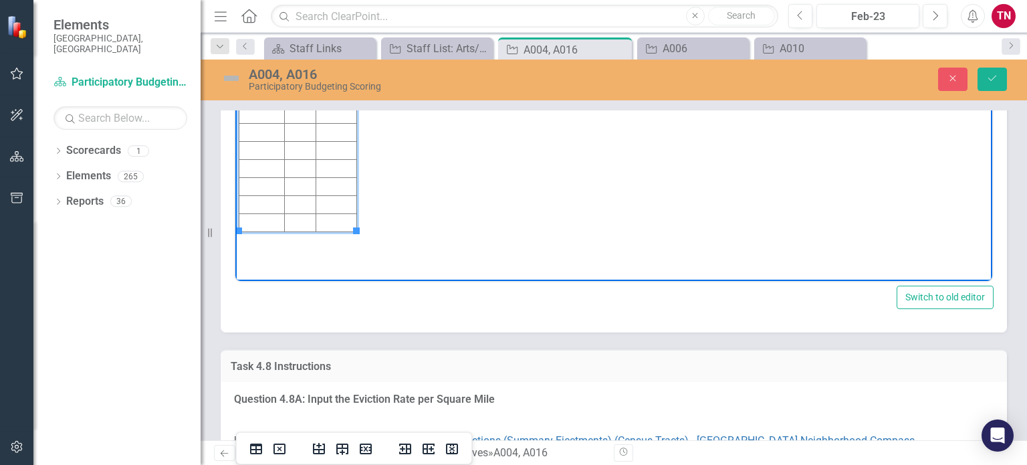
scroll to position [6944, 0]
click at [296, 95] on td "Rich Text Area. Press ALT-0 for help." at bounding box center [299, 95] width 31 height 18
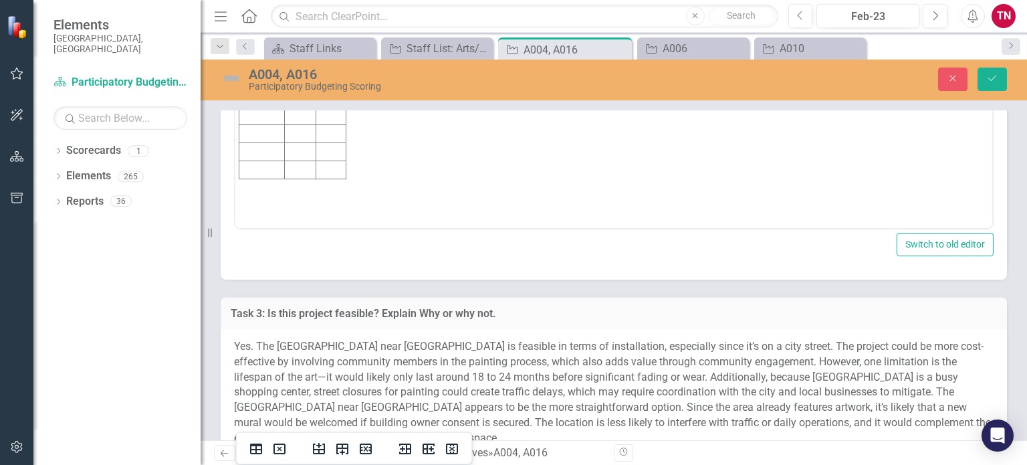
scroll to position [7867, 0]
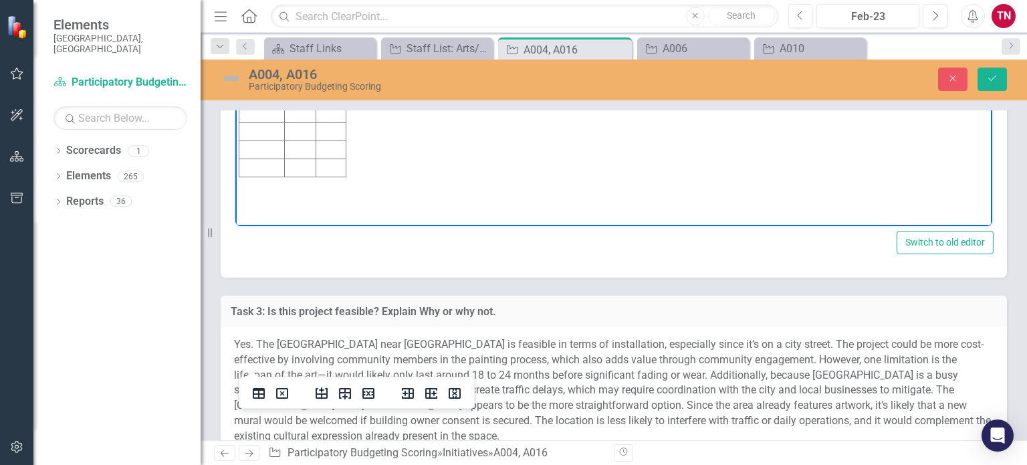
click at [329, 26] on td "Rich Text Area. Press ALT-0 for help." at bounding box center [331, 24] width 30 height 18
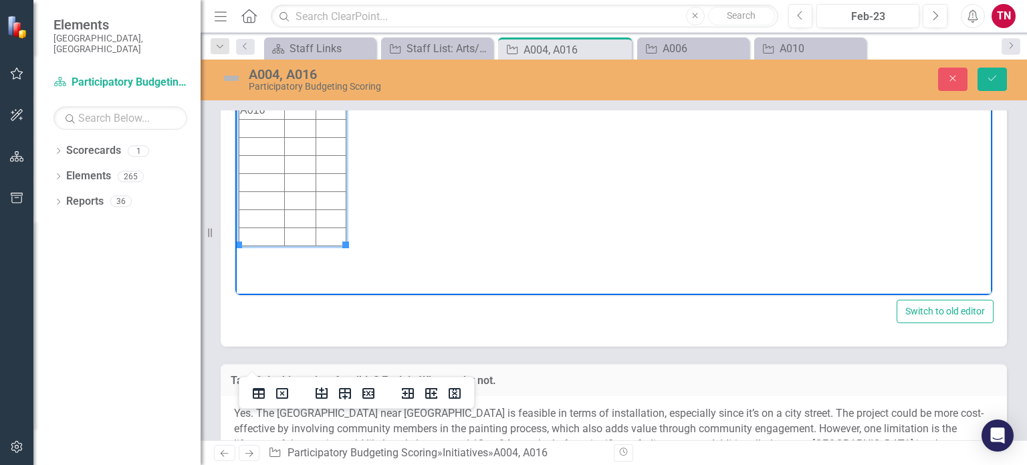
scroll to position [7813, 0]
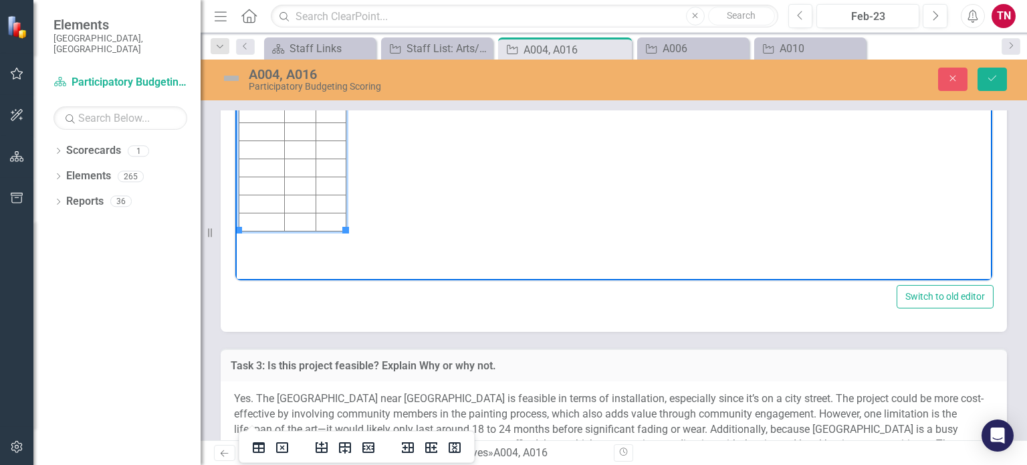
click at [301, 79] on td "Rich Text Area. Press ALT-0 for help." at bounding box center [299, 78] width 31 height 18
click at [331, 90] on td "Rich Text Area. Press ALT-0 for help." at bounding box center [331, 96] width 30 height 18
click at [304, 94] on td "Rich Text Area. Press ALT-0 for help." at bounding box center [299, 96] width 31 height 18
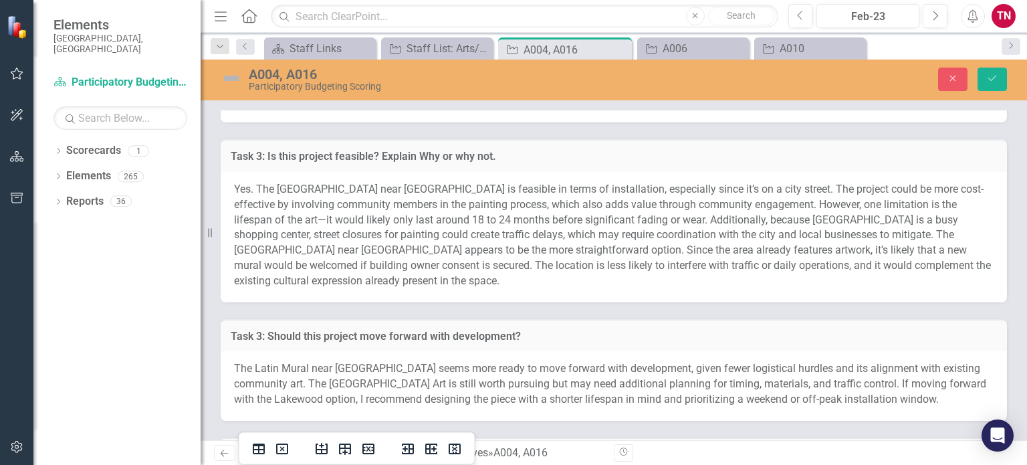
scroll to position [7990, 0]
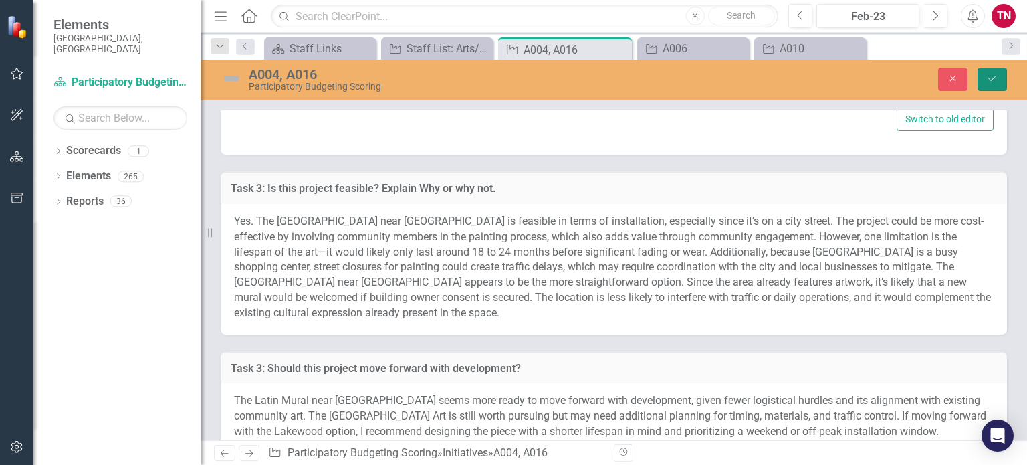
click at [1000, 80] on button "Save" at bounding box center [992, 79] width 29 height 23
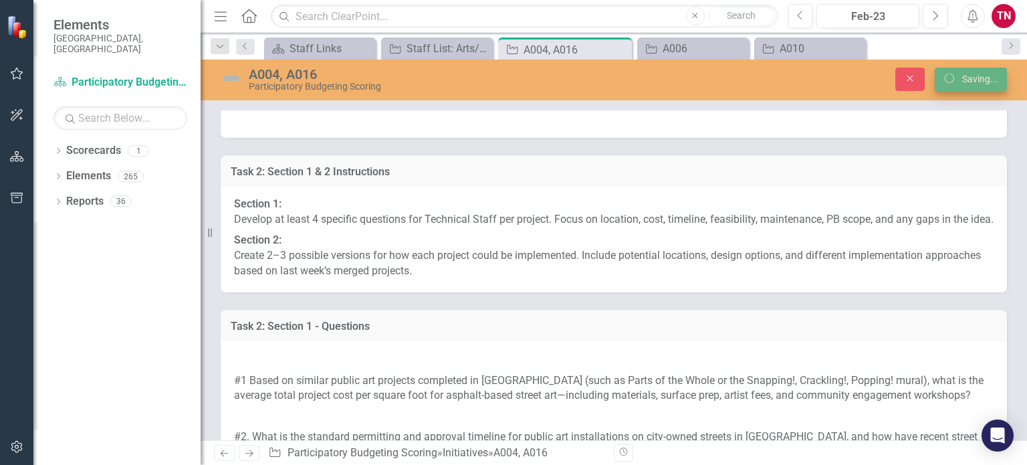
scroll to position [7663, 0]
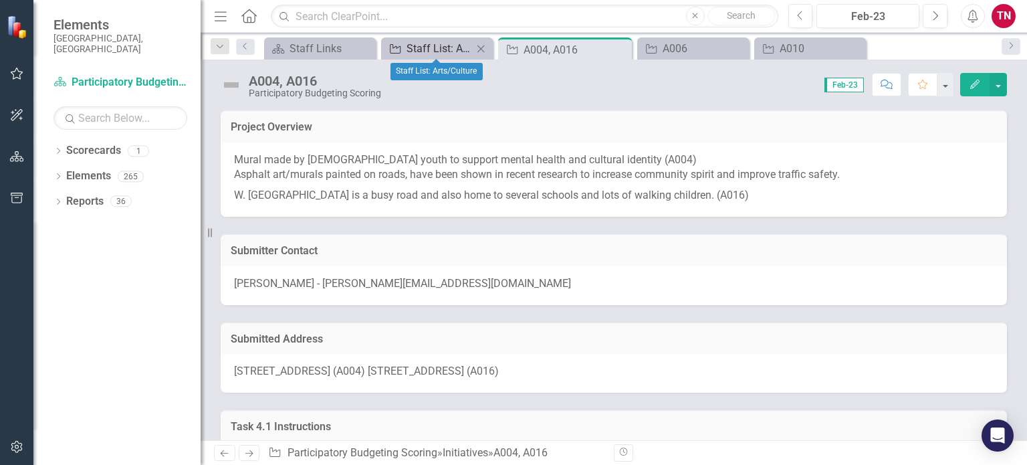
click at [433, 43] on div "Staff List: Arts/Culture" at bounding box center [440, 48] width 66 height 17
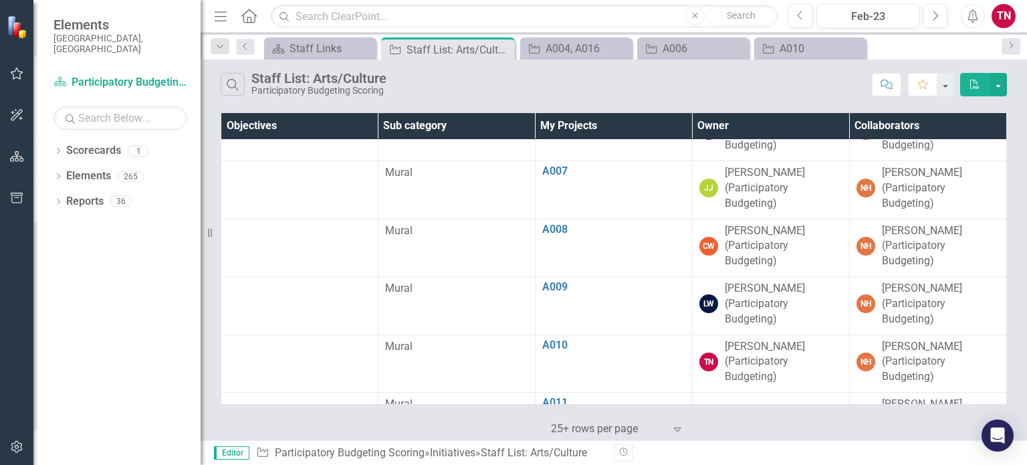
scroll to position [350, 0]
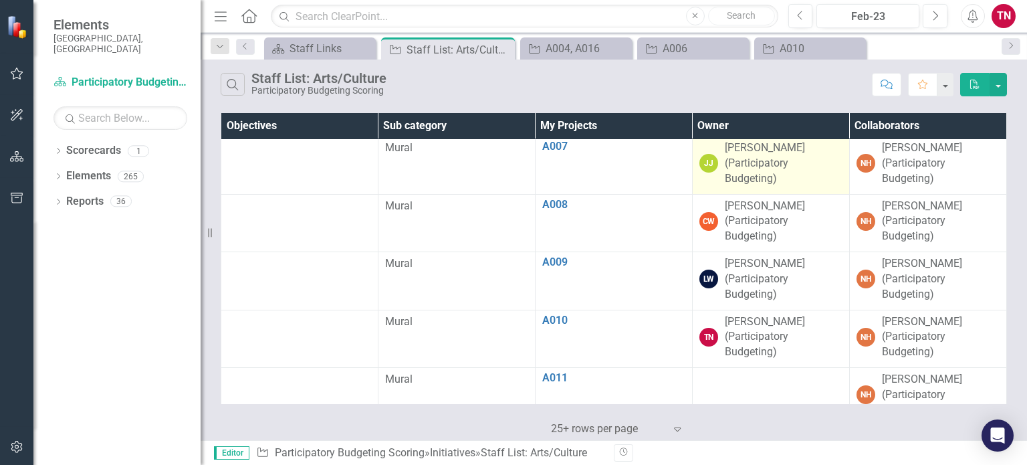
click at [746, 158] on div "[PERSON_NAME] (Participatory Budgeting)" at bounding box center [784, 163] width 118 height 46
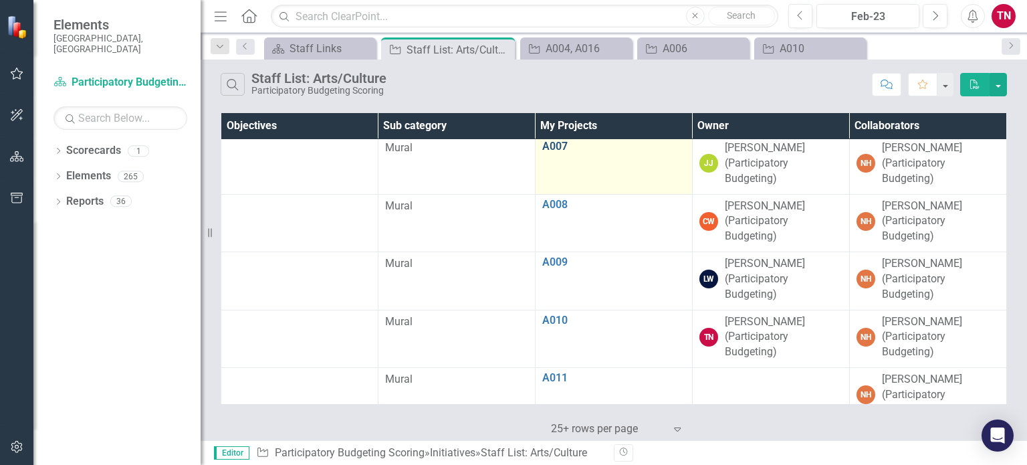
click at [554, 141] on link "A007" at bounding box center [613, 146] width 143 height 12
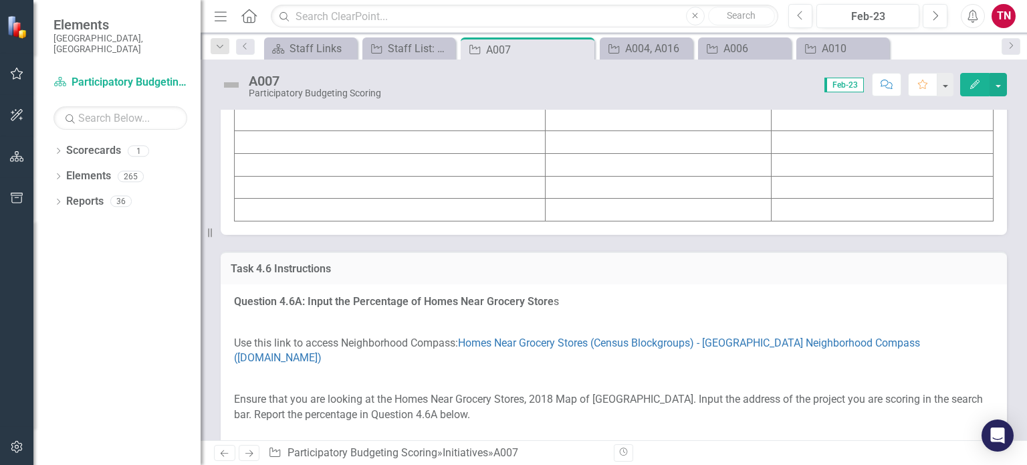
scroll to position [5128, 0]
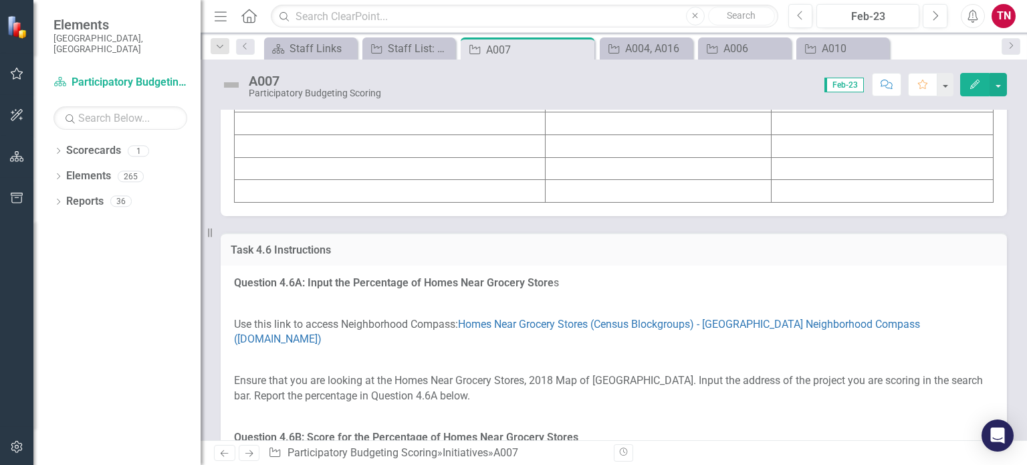
click at [802, 21] on td at bounding box center [883, 10] width 222 height 23
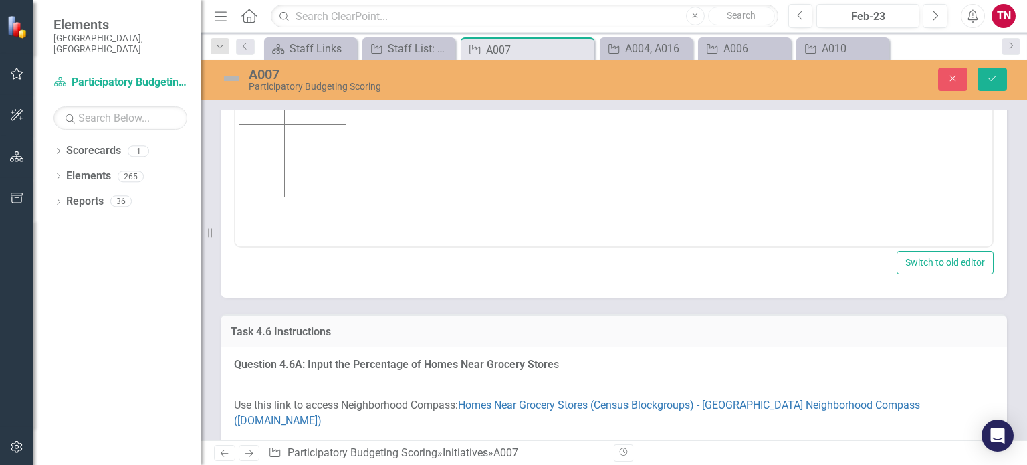
scroll to position [0, 0]
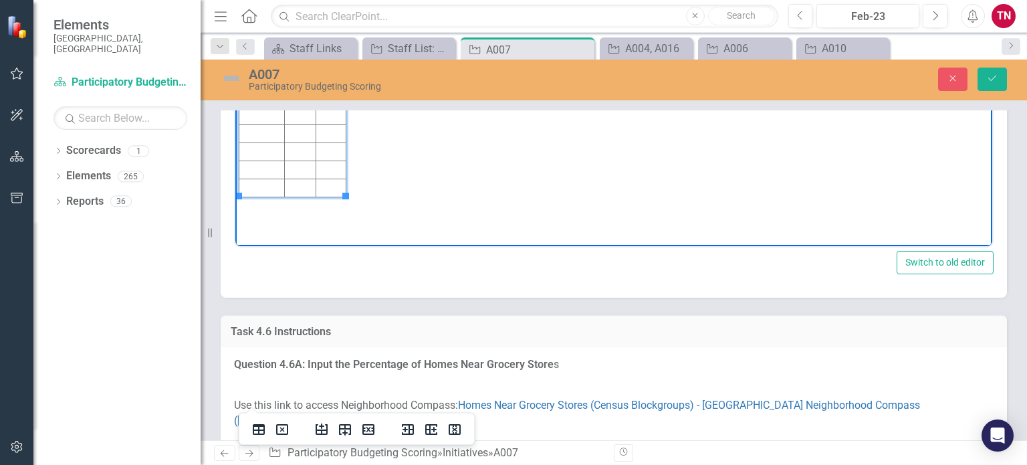
click at [325, 43] on td "Rich Text Area. Press ALT-0 for help." at bounding box center [331, 44] width 30 height 18
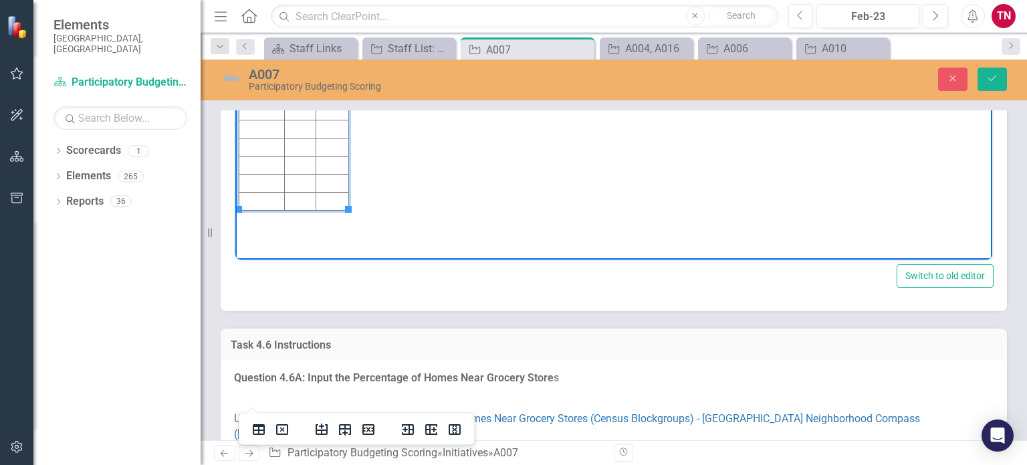
scroll to position [5116, 0]
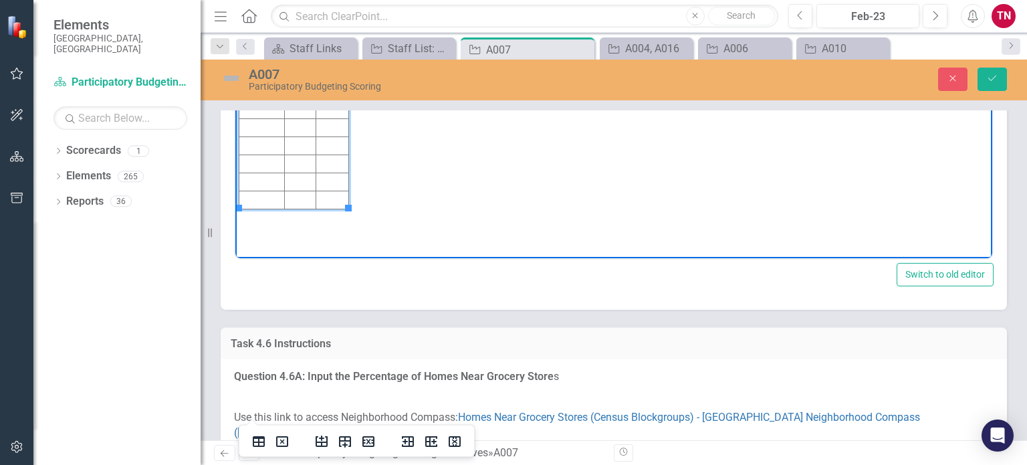
click at [300, 55] on td "Rich Text Area. Press ALT-0 for help." at bounding box center [299, 56] width 31 height 18
click at [258, 54] on td "Rich Text Area. Press ALT-0 for help." at bounding box center [261, 56] width 45 height 18
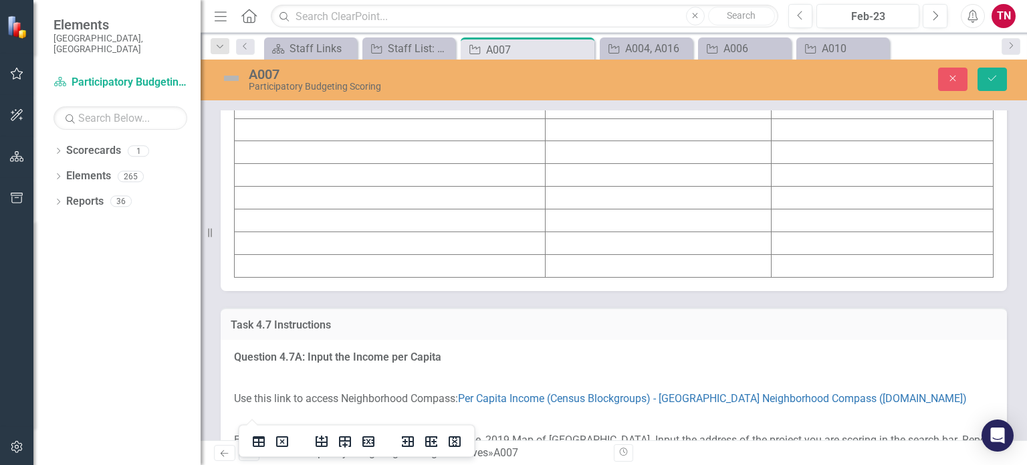
scroll to position [5965, 0]
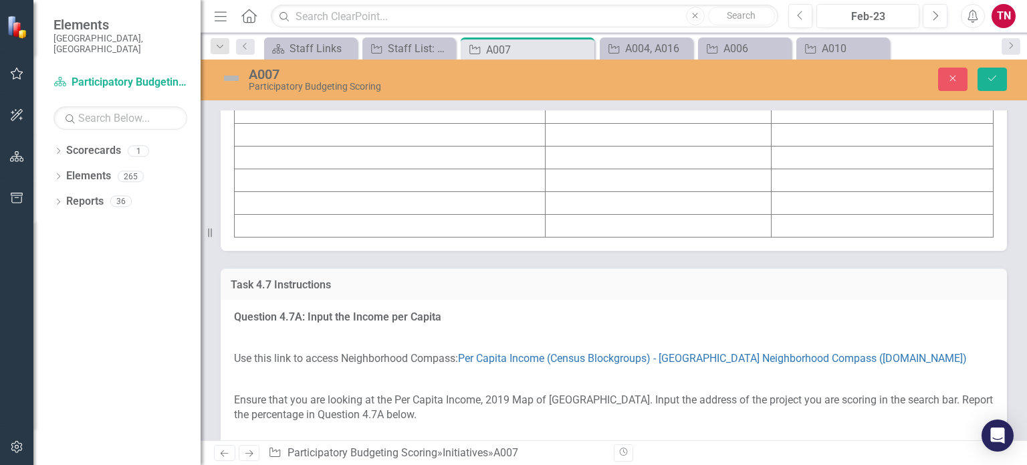
click at [290, 56] on td at bounding box center [390, 44] width 311 height 23
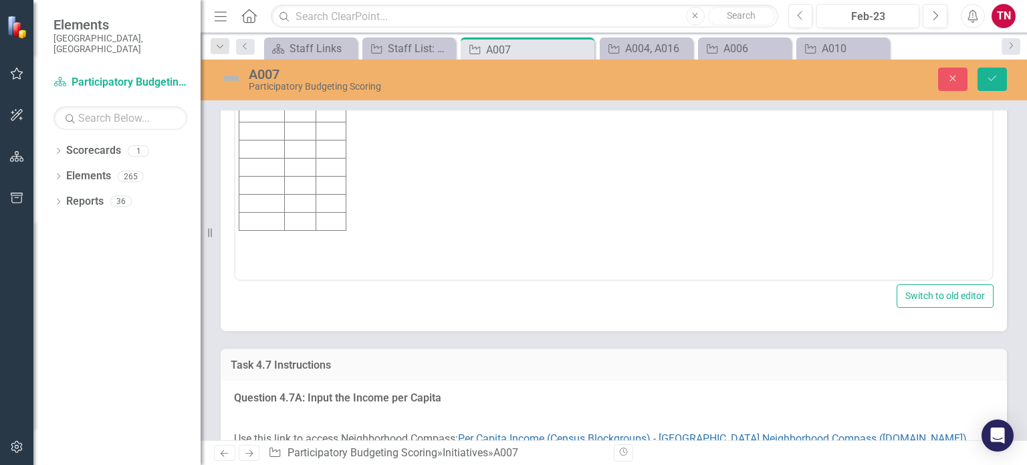
scroll to position [0, 0]
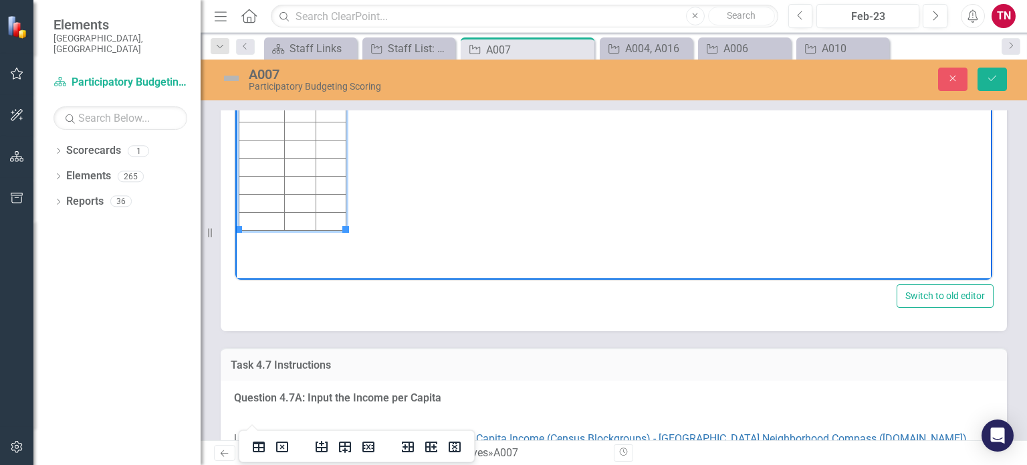
click at [261, 77] on td "Rich Text Area. Press ALT-0 for help." at bounding box center [261, 77] width 45 height 18
click at [324, 75] on td "Rich Text Area. Press ALT-0 for help." at bounding box center [331, 77] width 30 height 18
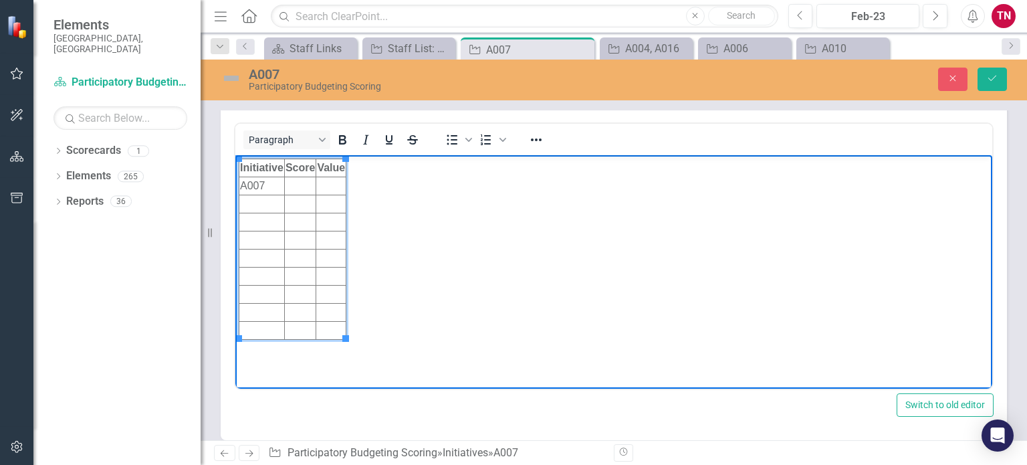
scroll to position [5857, 0]
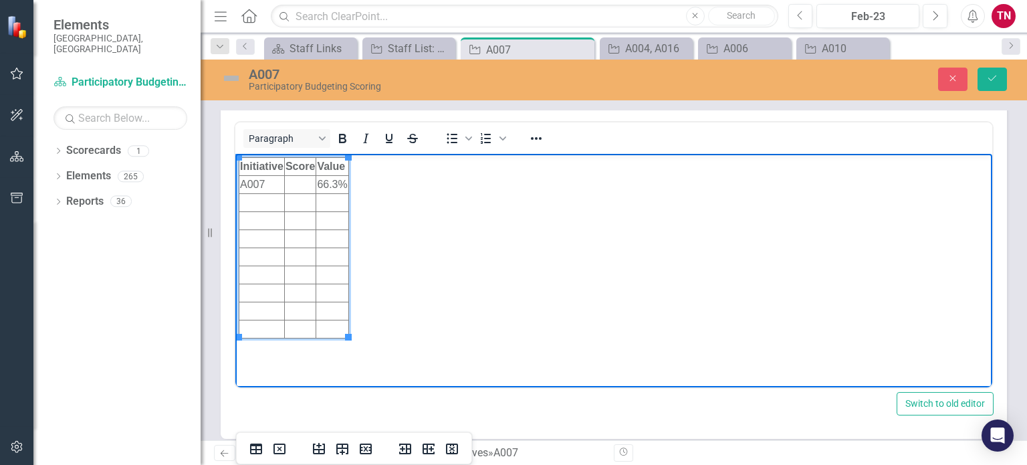
click at [294, 185] on td "Rich Text Area. Press ALT-0 for help." at bounding box center [299, 185] width 31 height 18
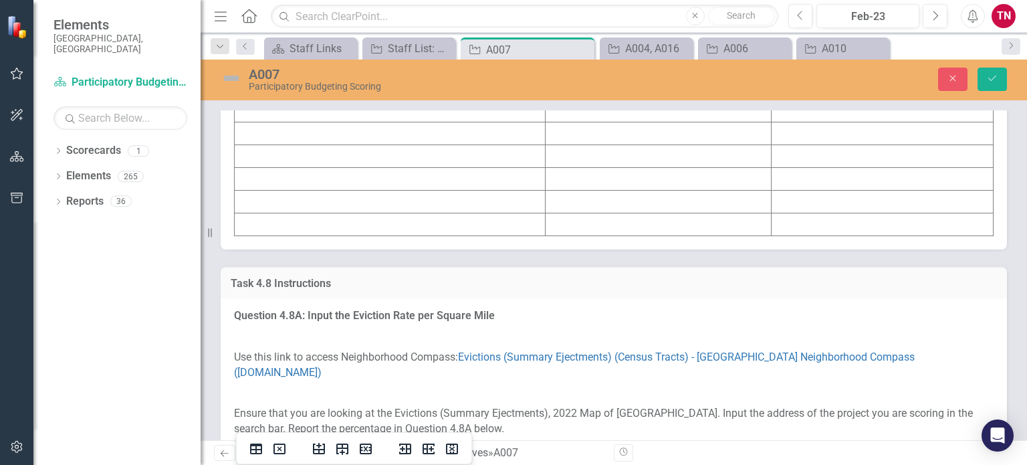
scroll to position [6815, 0]
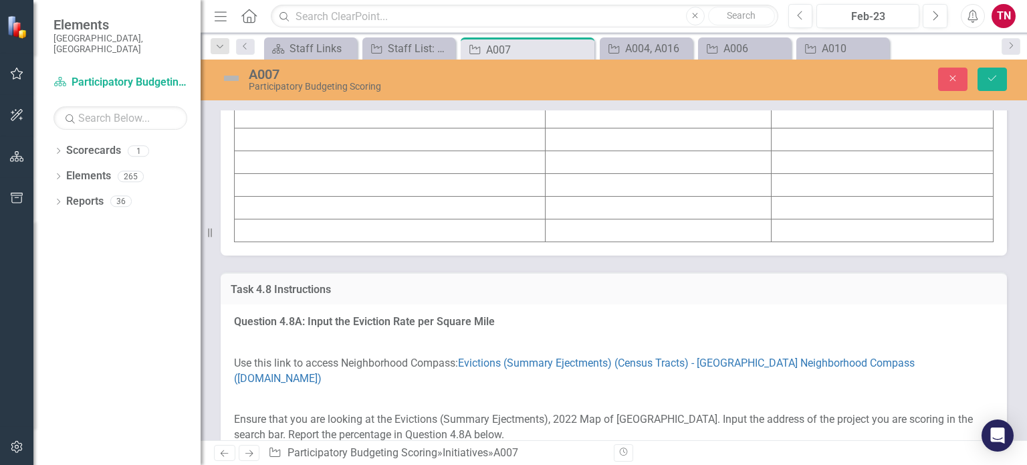
click at [278, 61] on td at bounding box center [390, 49] width 311 height 23
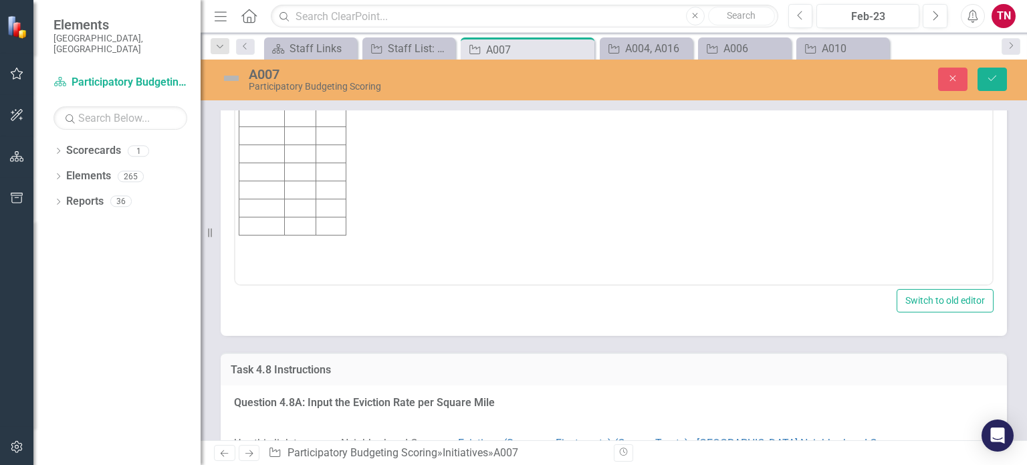
scroll to position [0, 0]
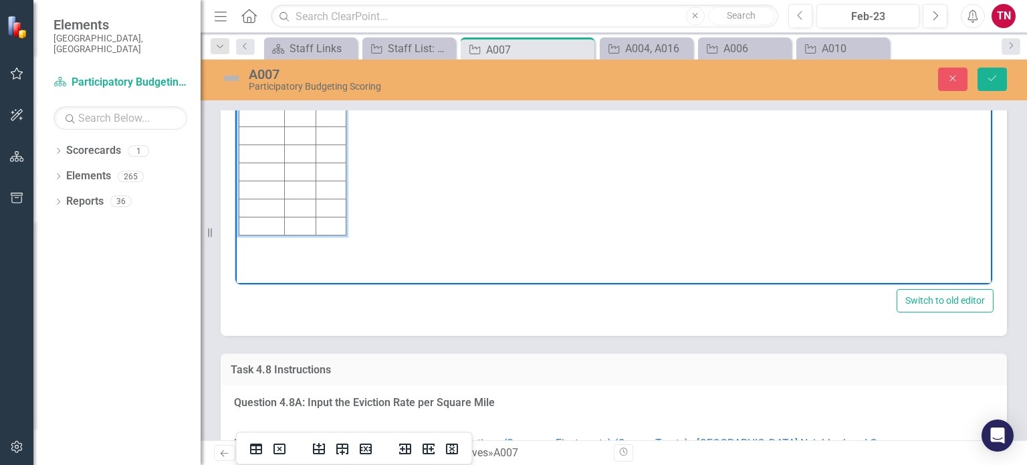
click at [264, 77] on td "Rich Text Area. Press ALT-0 for help." at bounding box center [261, 82] width 45 height 18
click at [326, 84] on td "Rich Text Area. Press ALT-0 for help." at bounding box center [331, 82] width 30 height 18
click at [300, 80] on td "Rich Text Area. Press ALT-0 for help." at bounding box center [299, 82] width 31 height 18
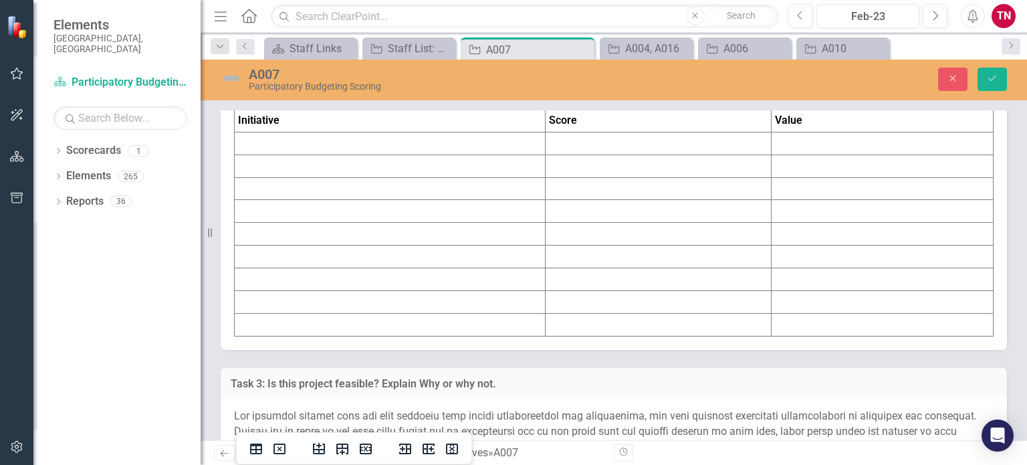
scroll to position [7591, 0]
click at [902, 154] on td at bounding box center [883, 142] width 222 height 23
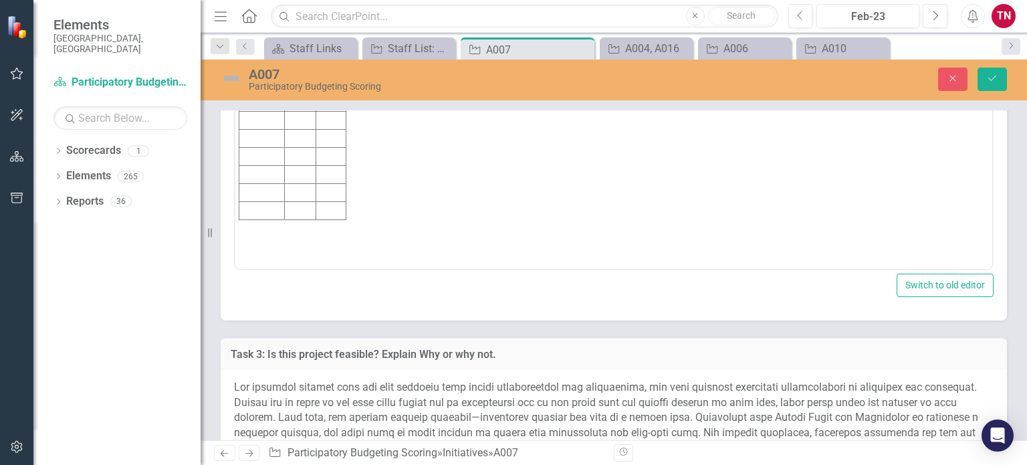
scroll to position [7715, 0]
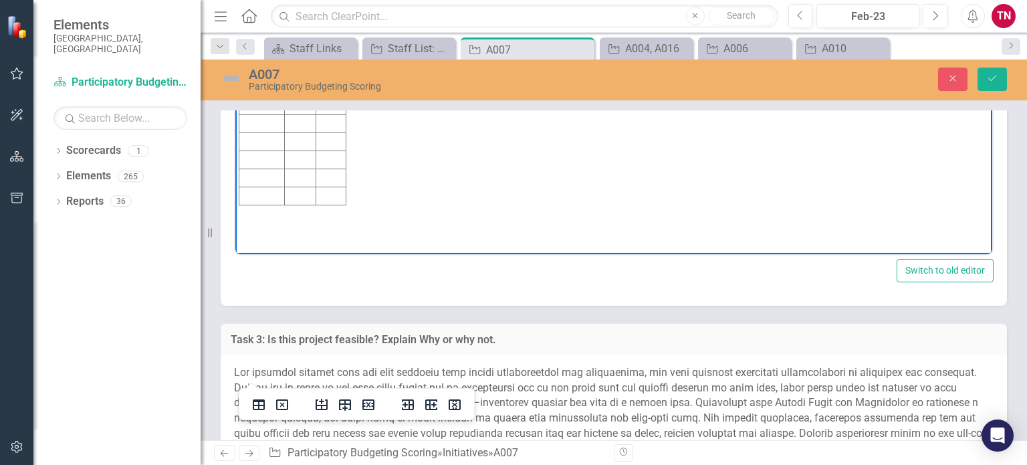
click at [326, 50] on td "Rich Text Area. Press ALT-0 for help." at bounding box center [331, 52] width 30 height 18
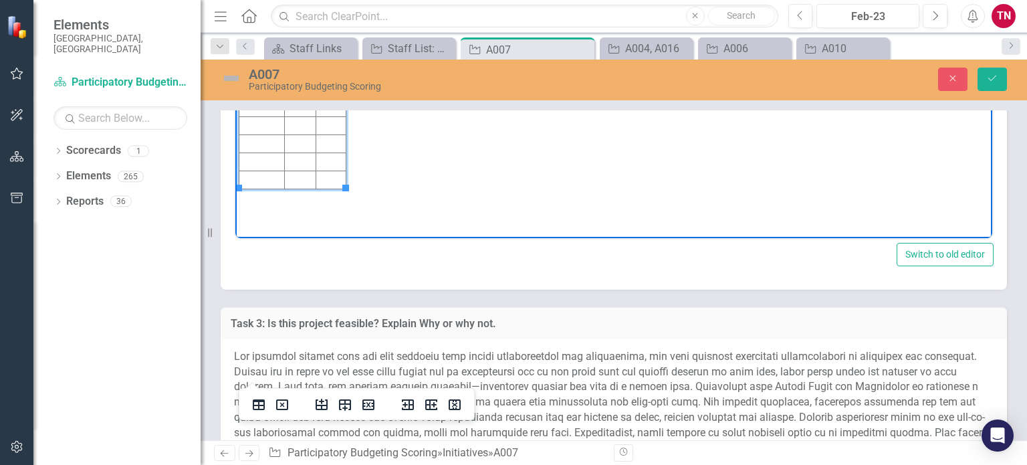
scroll to position [7739, 0]
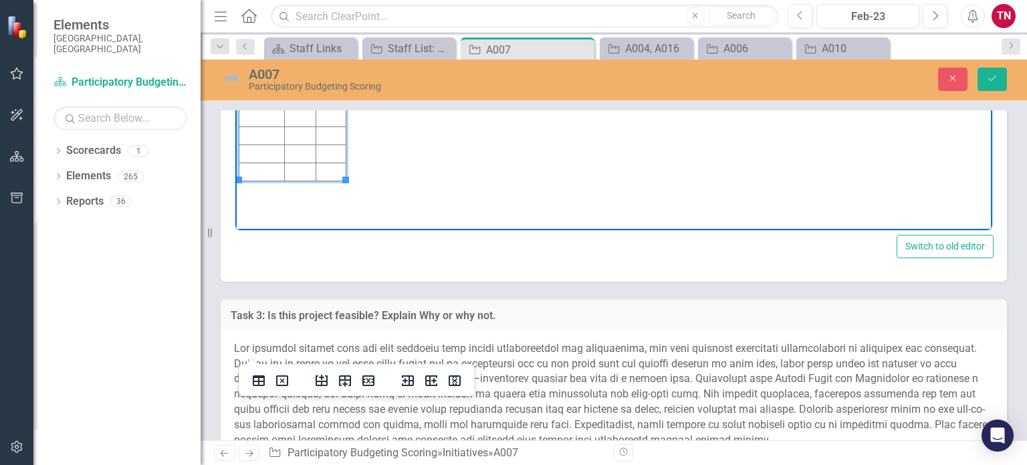
click at [298, 27] on td "Rich Text Area. Press ALT-0 for help." at bounding box center [299, 28] width 31 height 18
click at [264, 27] on td "Rich Text Area. Press ALT-0 for help." at bounding box center [261, 28] width 45 height 18
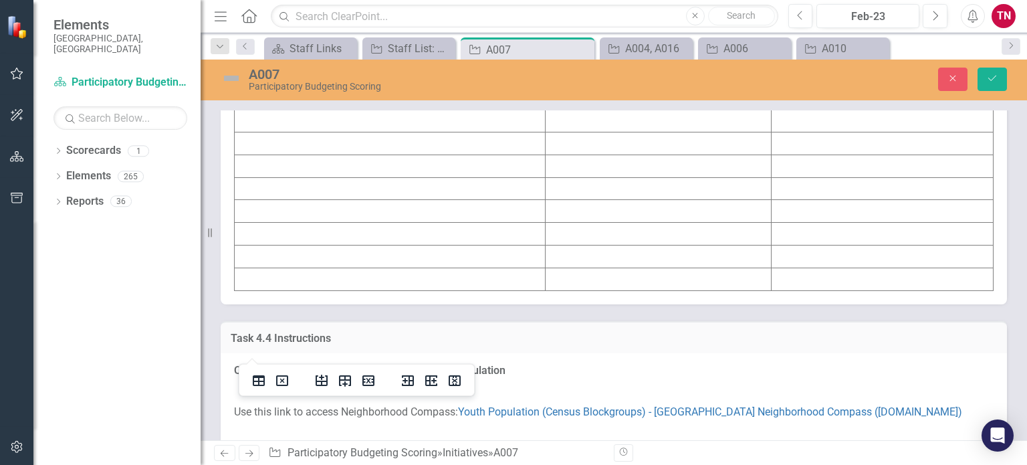
scroll to position [3464, 0]
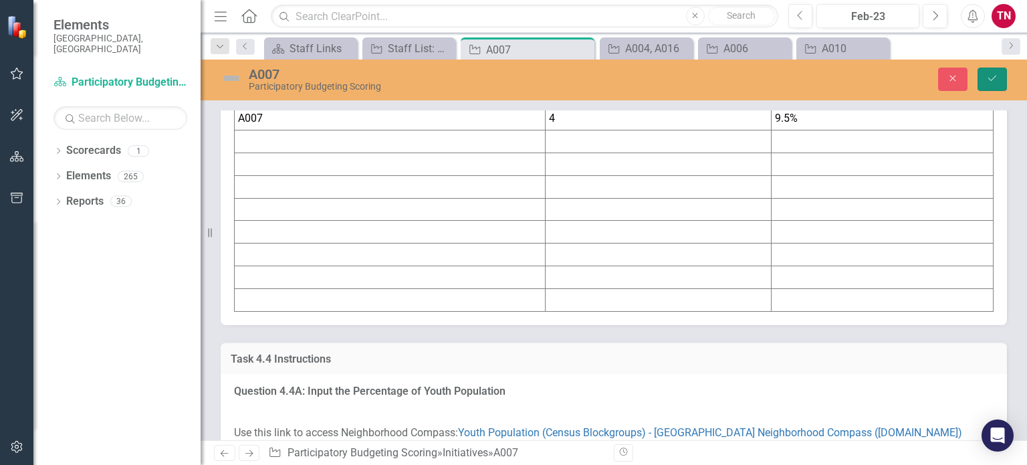
click at [990, 80] on icon "Save" at bounding box center [992, 78] width 12 height 9
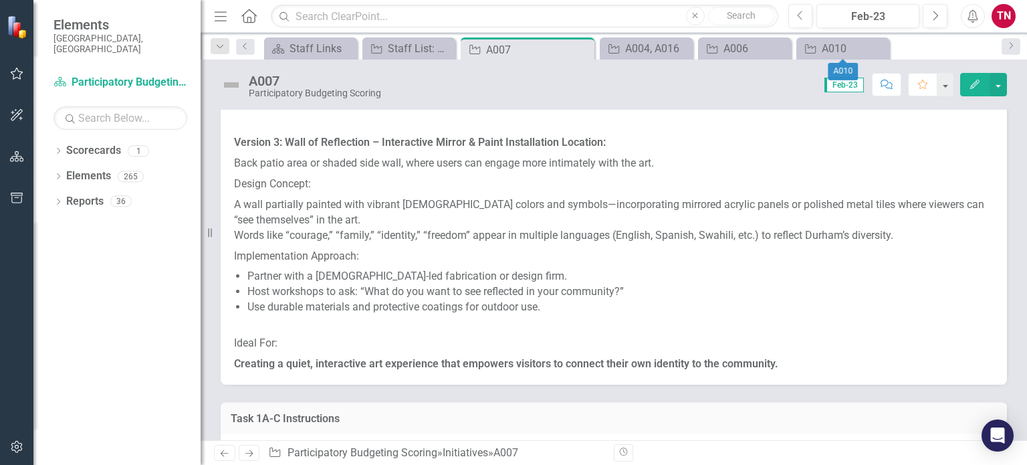
scroll to position [9093, 0]
click at [659, 43] on div "A004, A016" at bounding box center [648, 48] width 47 height 17
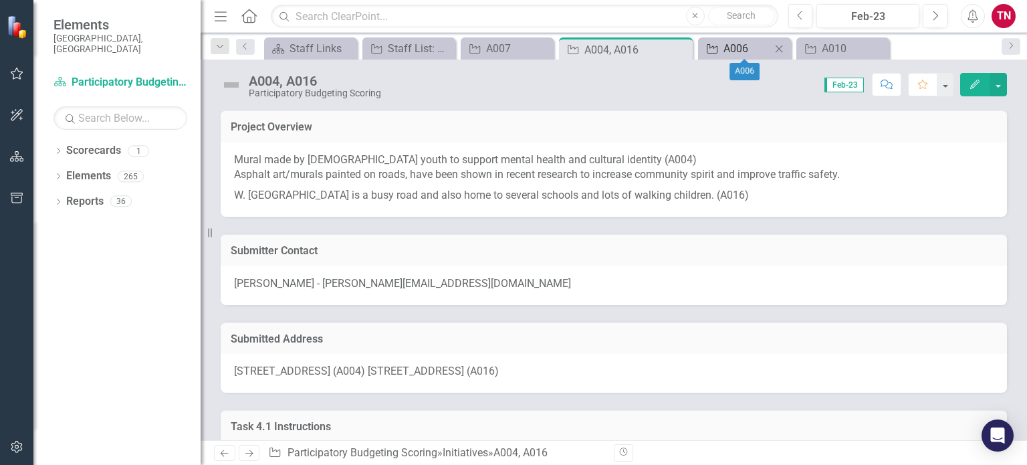
click at [746, 47] on div "A006" at bounding box center [747, 48] width 47 height 17
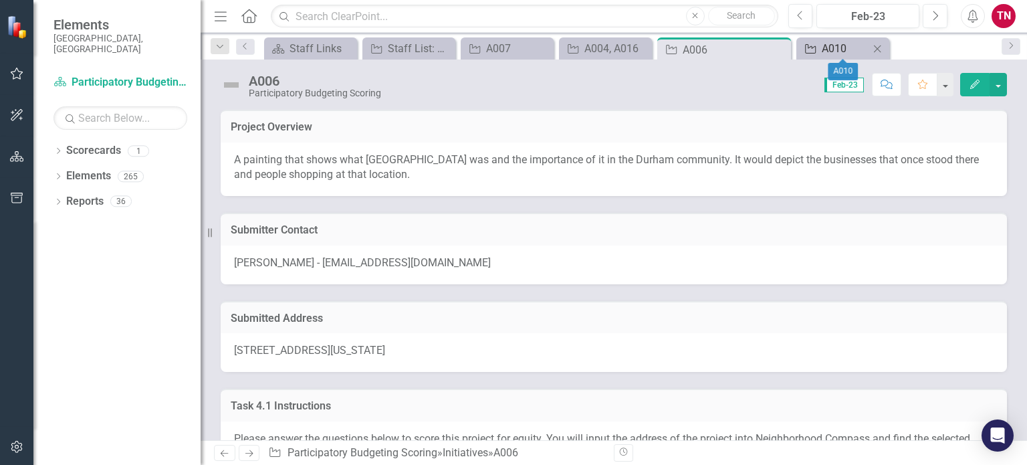
click at [836, 51] on div "A010" at bounding box center [845, 48] width 47 height 17
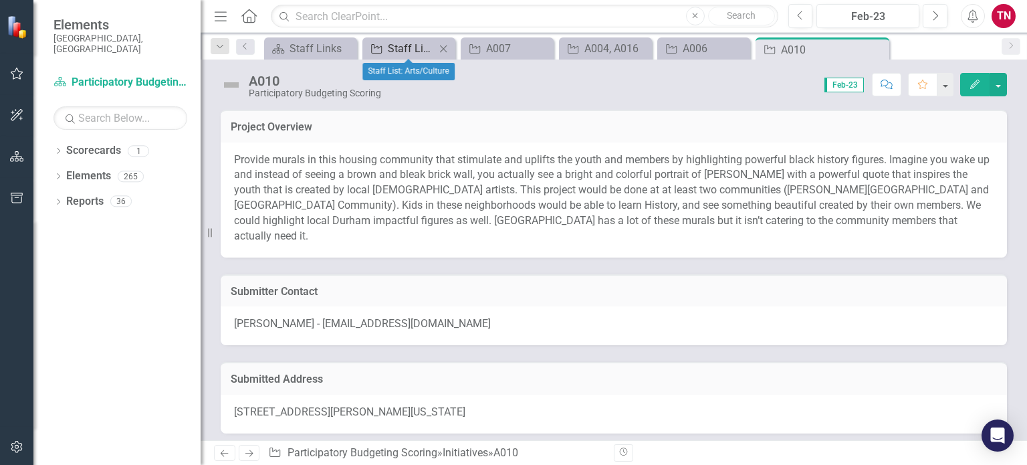
click at [414, 54] on div "Staff List: Arts/Culture" at bounding box center [411, 48] width 47 height 17
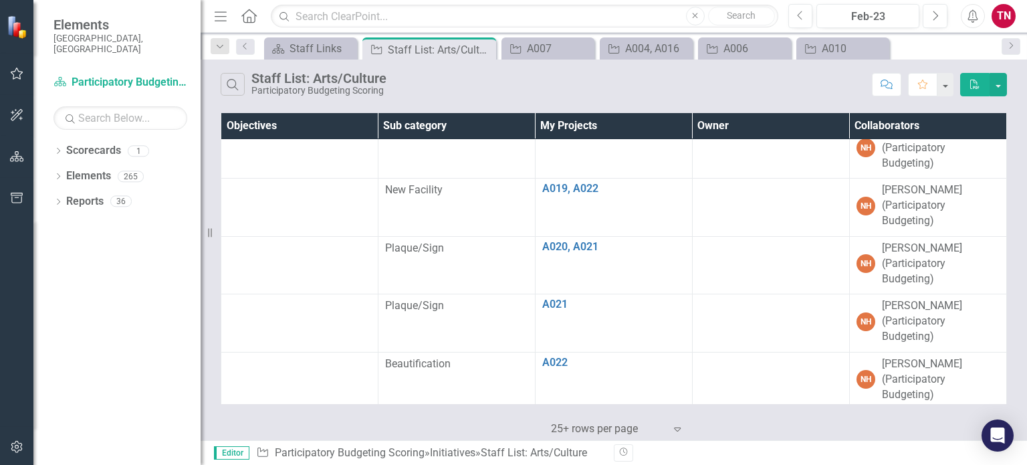
scroll to position [1005, 0]
click at [348, 45] on icon at bounding box center [345, 48] width 7 height 7
